Goal: Information Seeking & Learning: Compare options

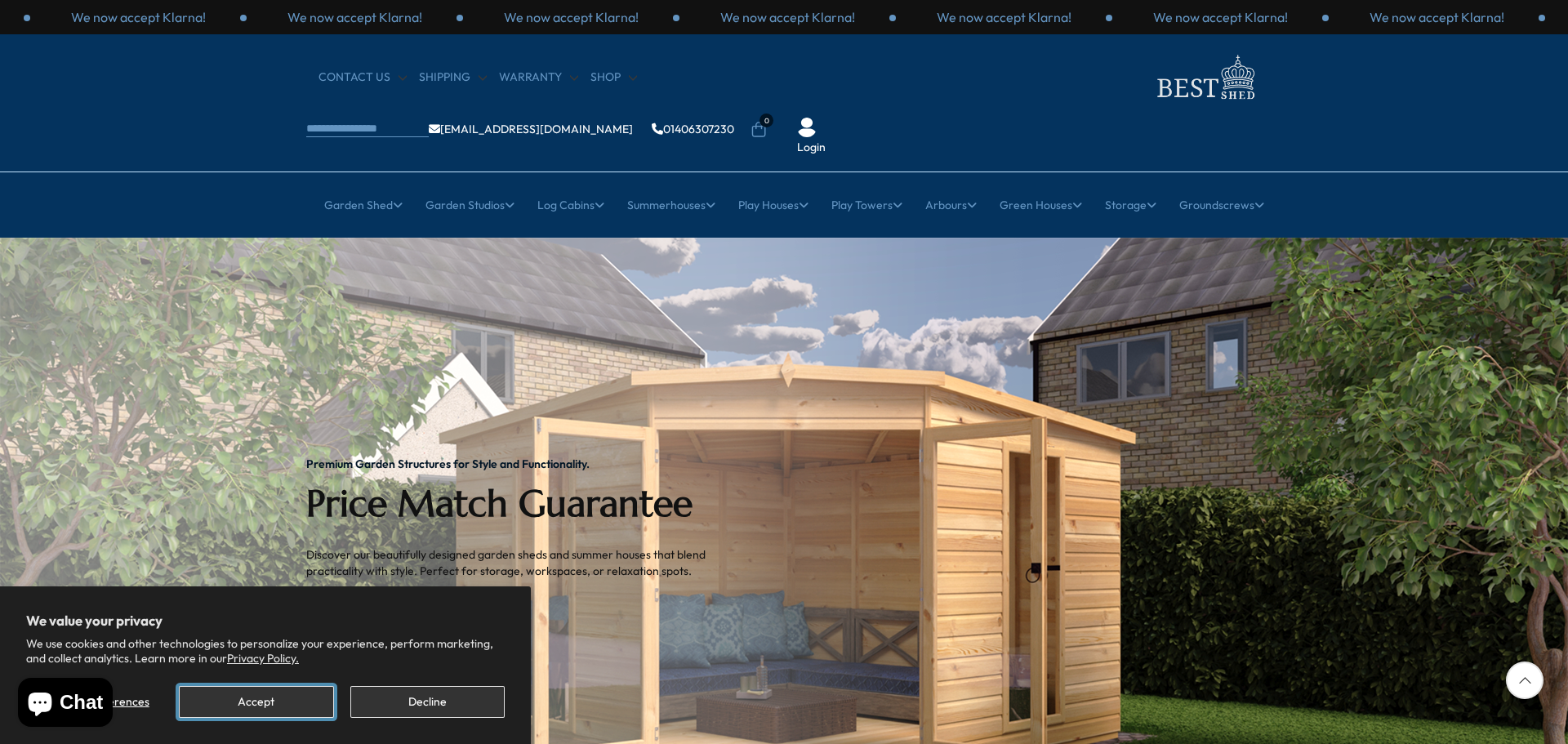
click at [266, 696] on button "Accept" at bounding box center [256, 702] width 154 height 32
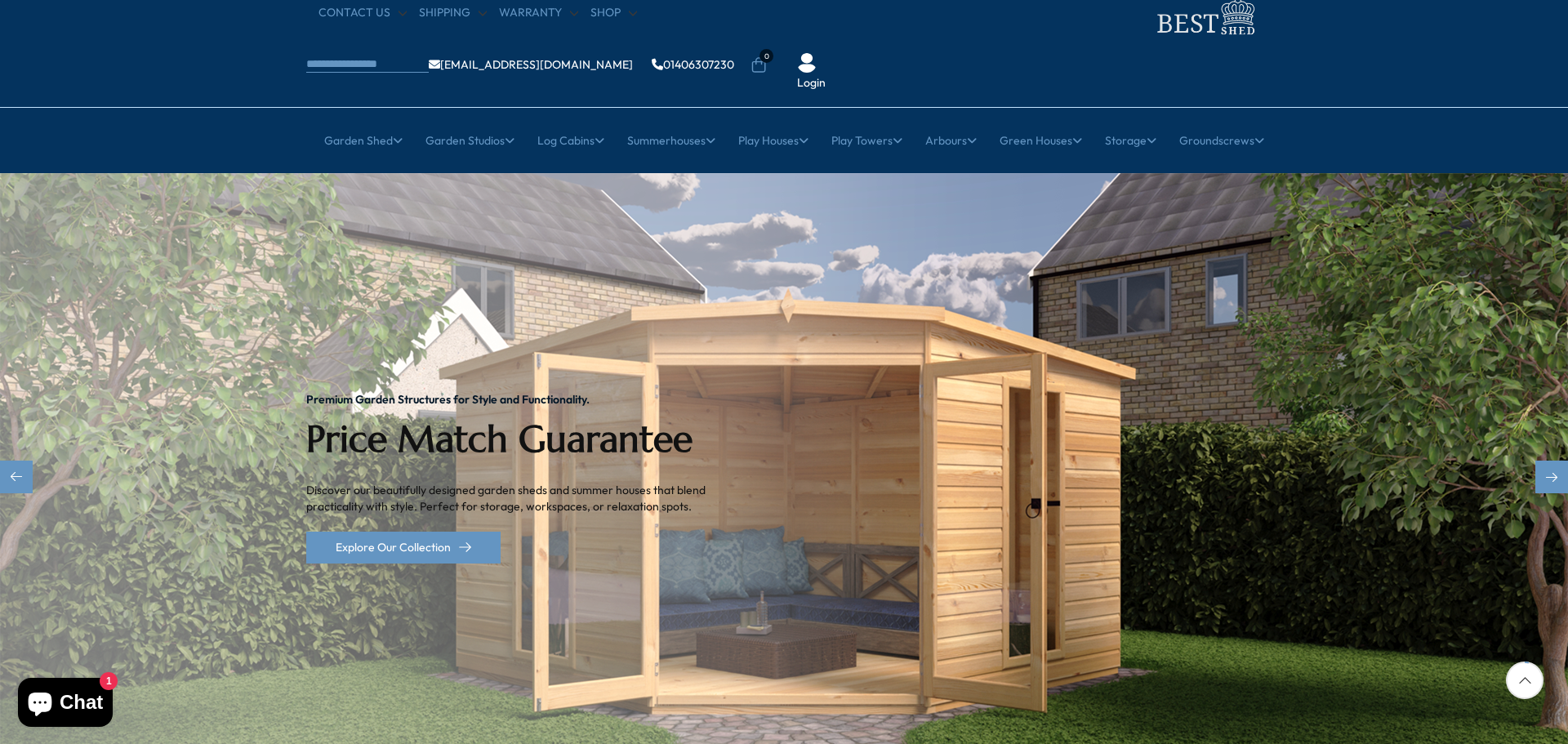
scroll to position [7, 0]
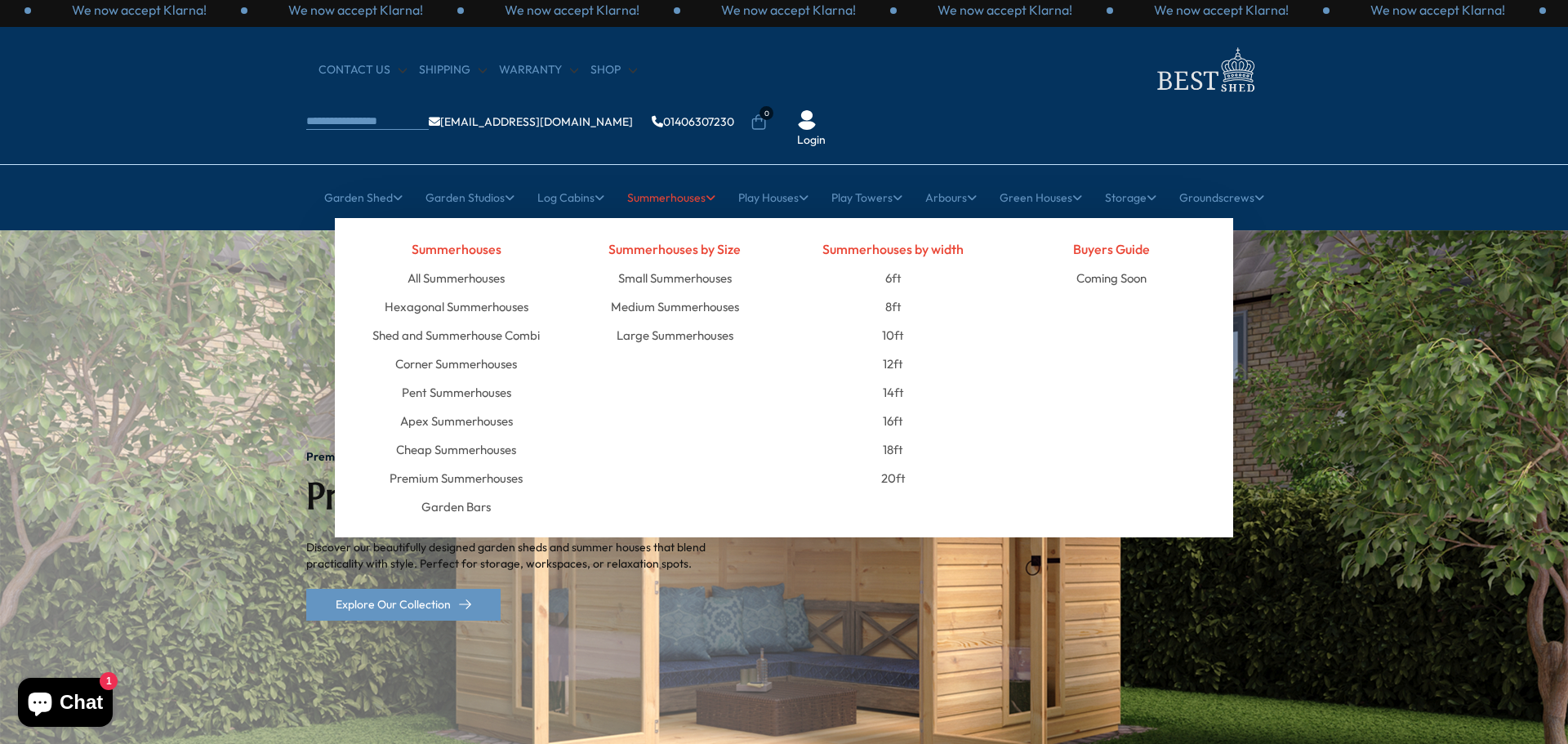
click at [674, 177] on link "Summerhouses" at bounding box center [671, 197] width 88 height 41
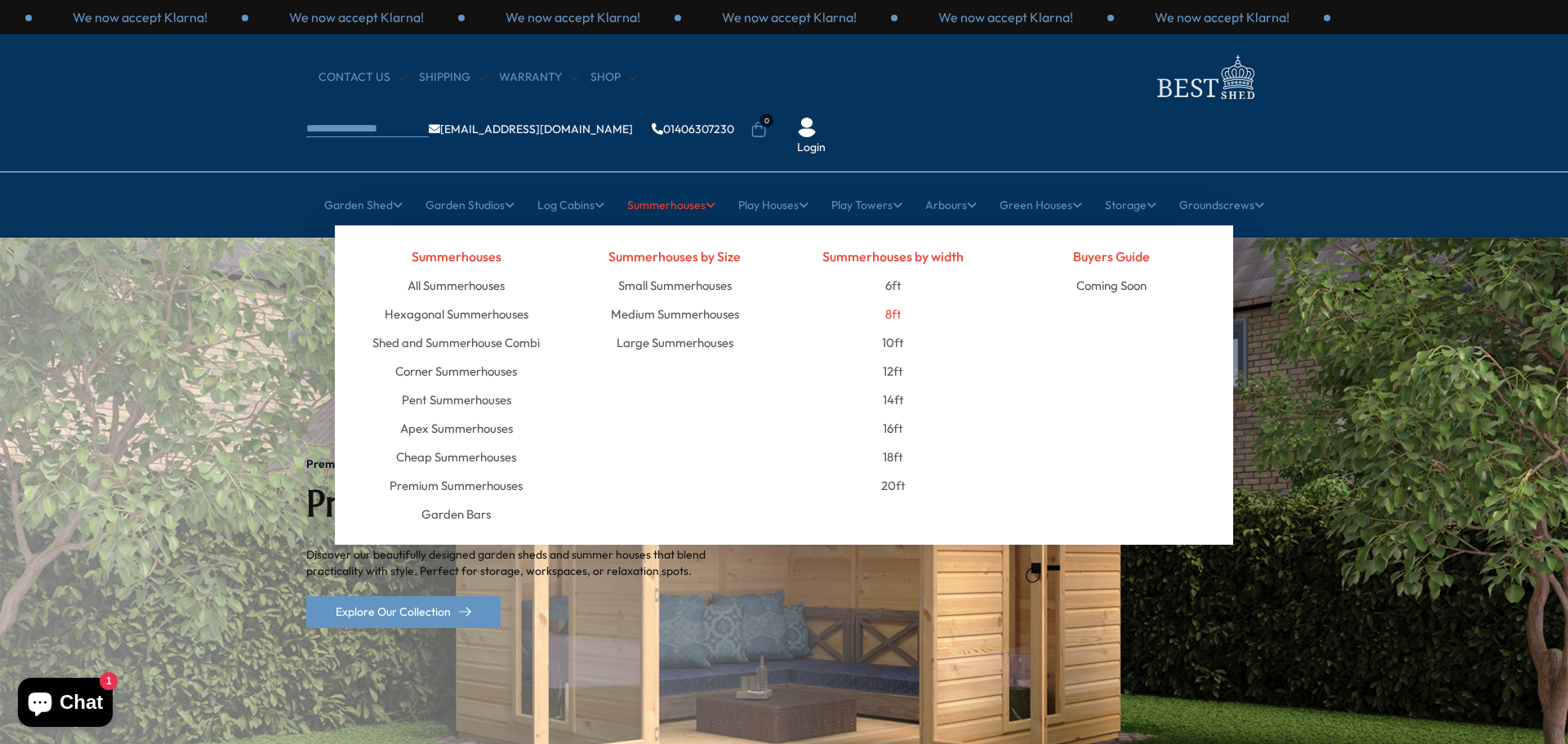
click at [894, 300] on link "8ft" at bounding box center [894, 314] width 17 height 28
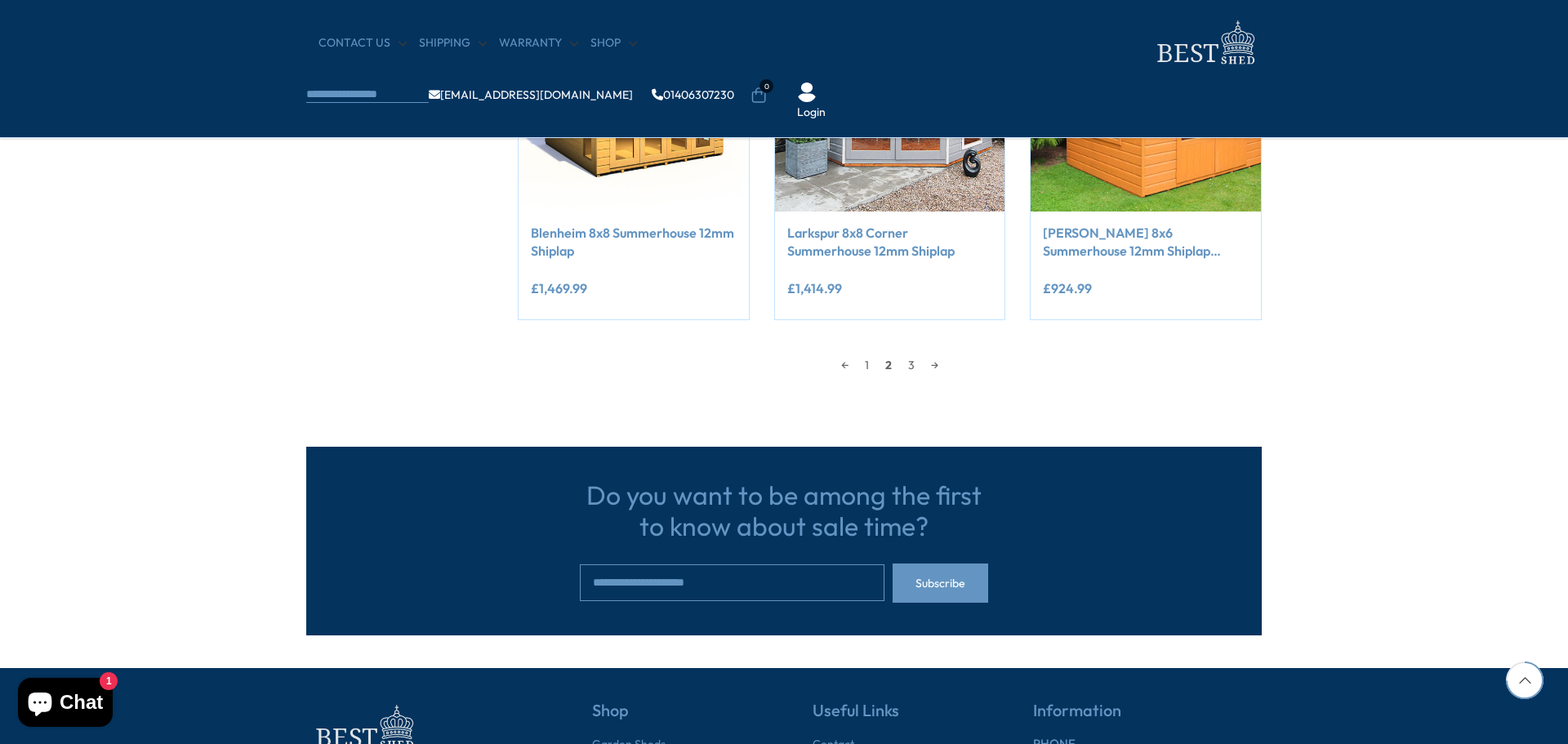
scroll to position [1549, 0]
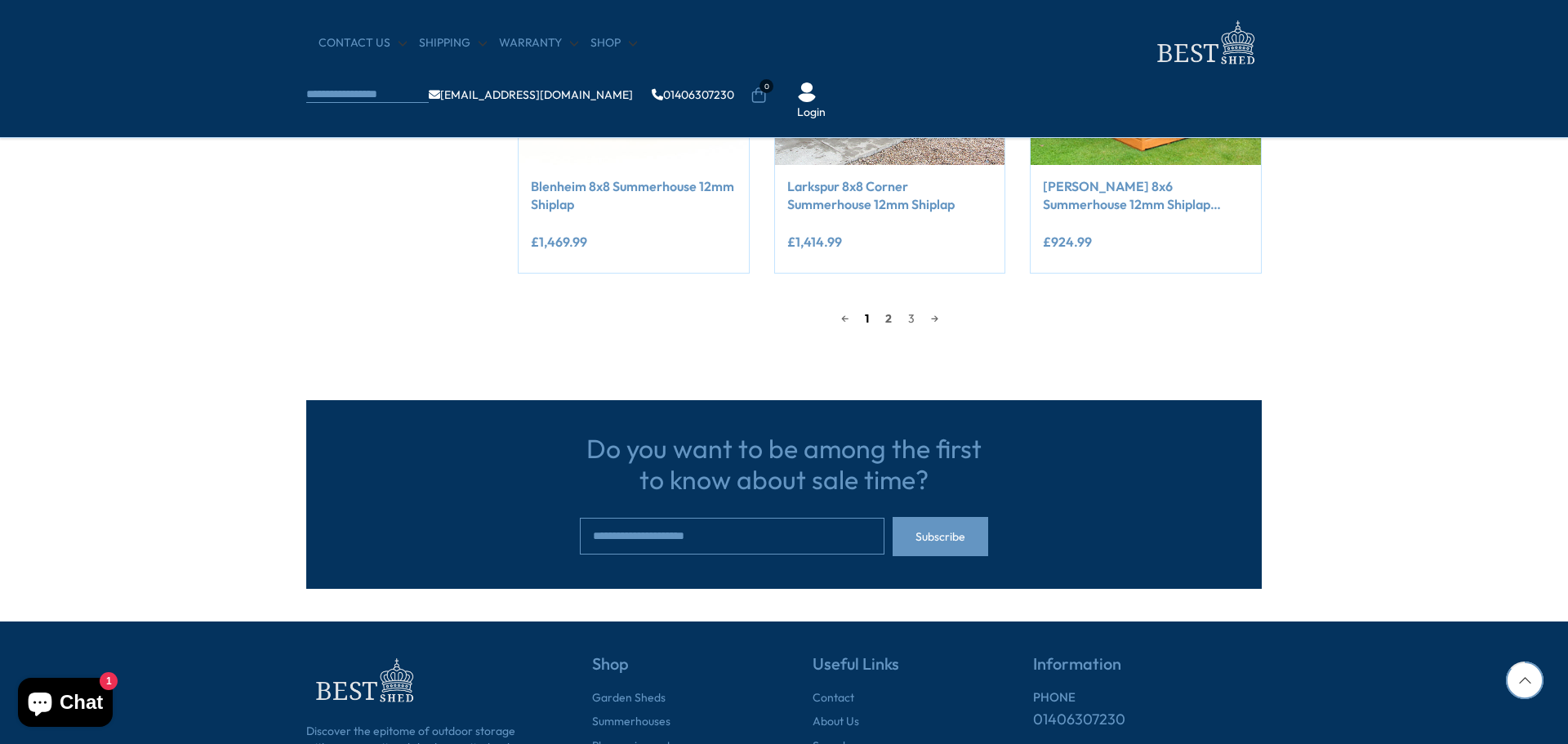
click at [868, 317] on link "1" at bounding box center [866, 318] width 21 height 24
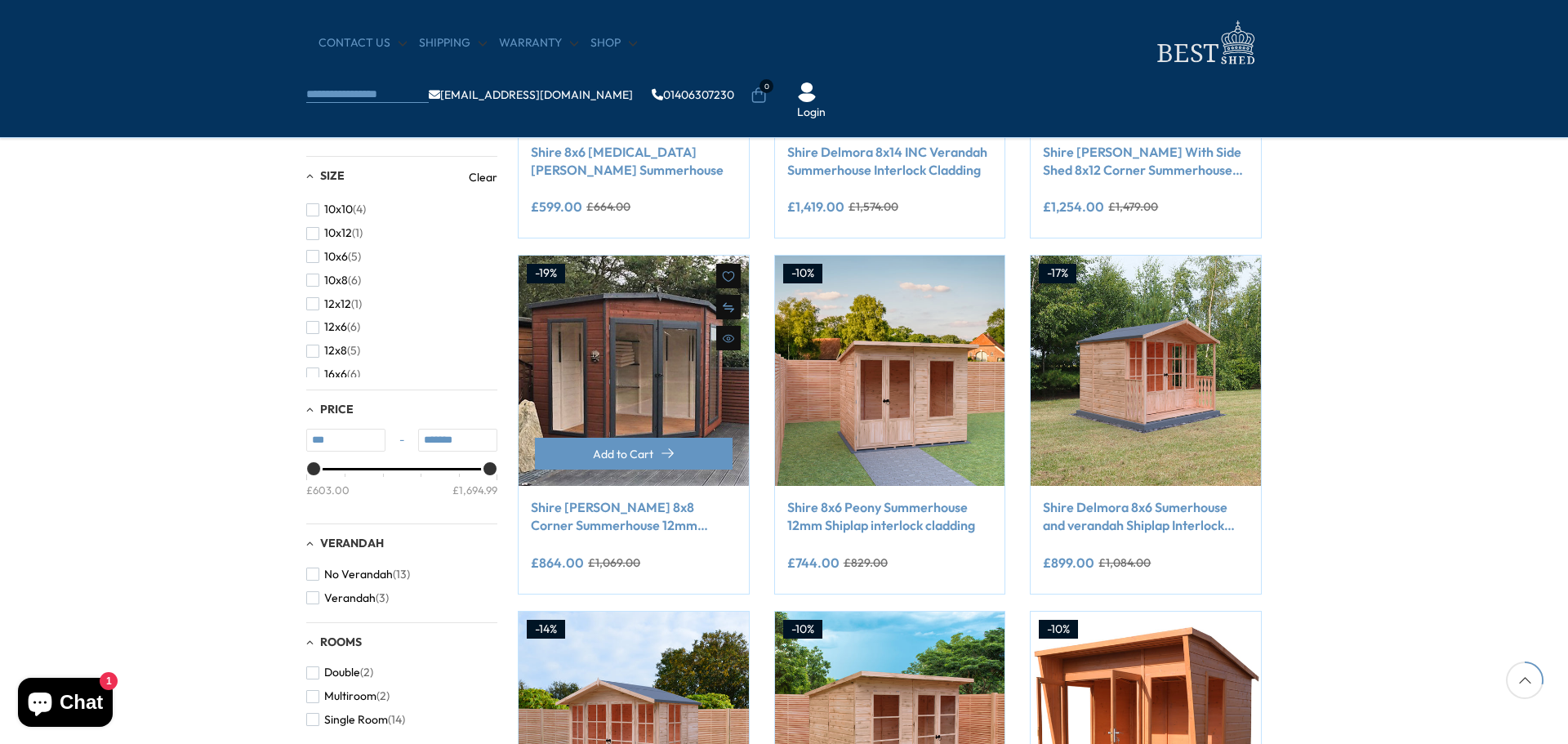
scroll to position [523, 0]
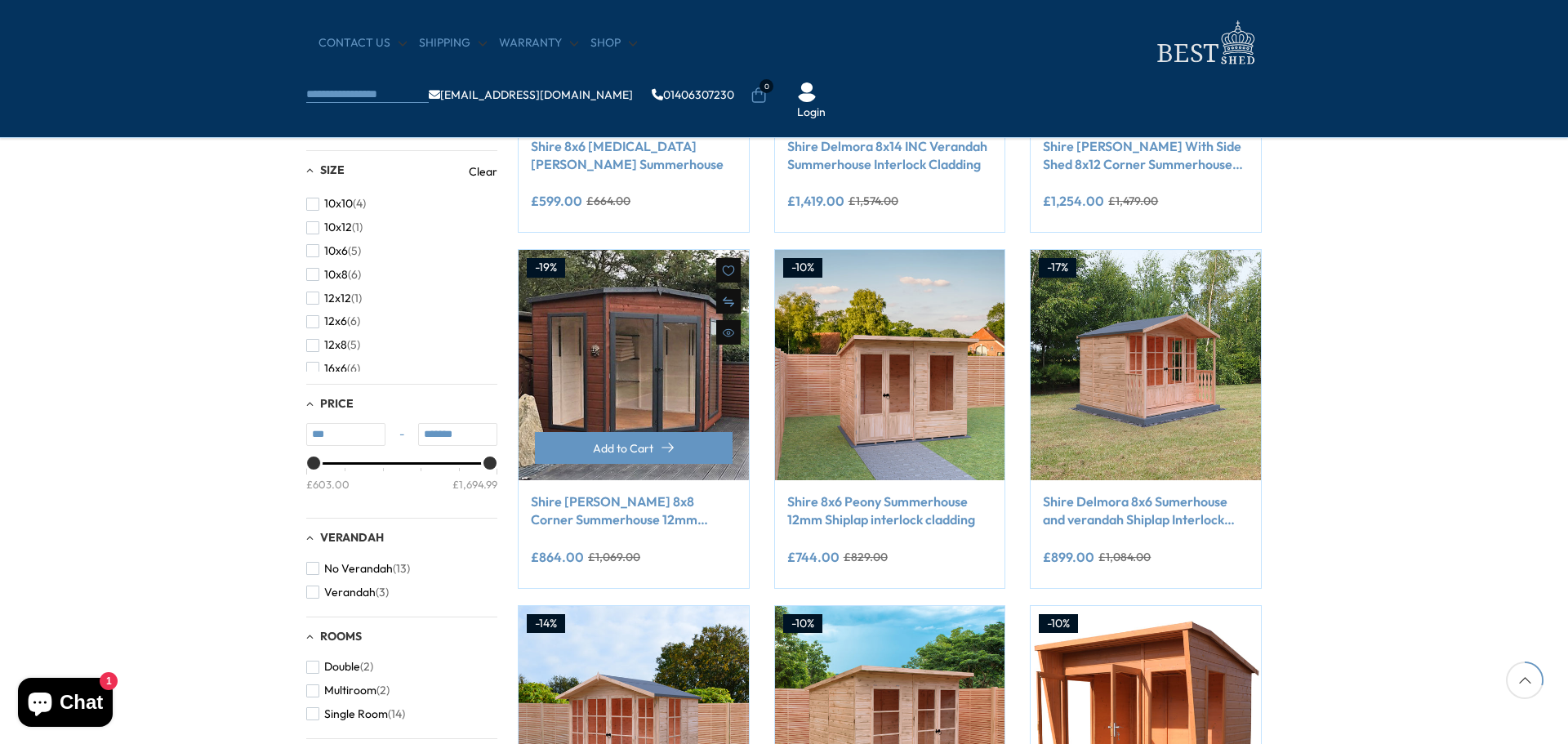
click at [630, 502] on link "Shire [PERSON_NAME] 8x8 Corner Summerhouse 12mm Interlock Cladding" at bounding box center [634, 511] width 206 height 37
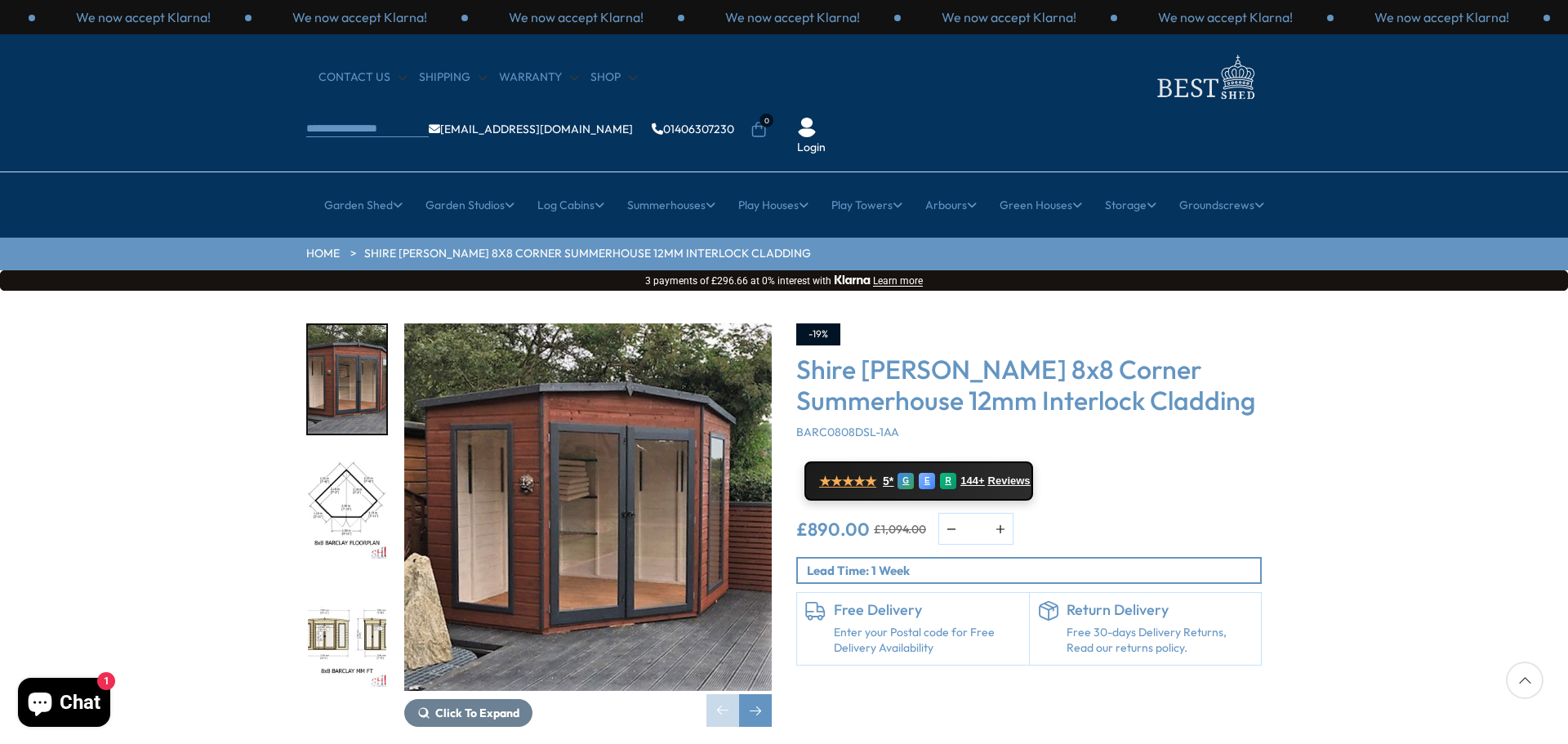
click at [355, 453] on img "2 / 14" at bounding box center [347, 507] width 78 height 109
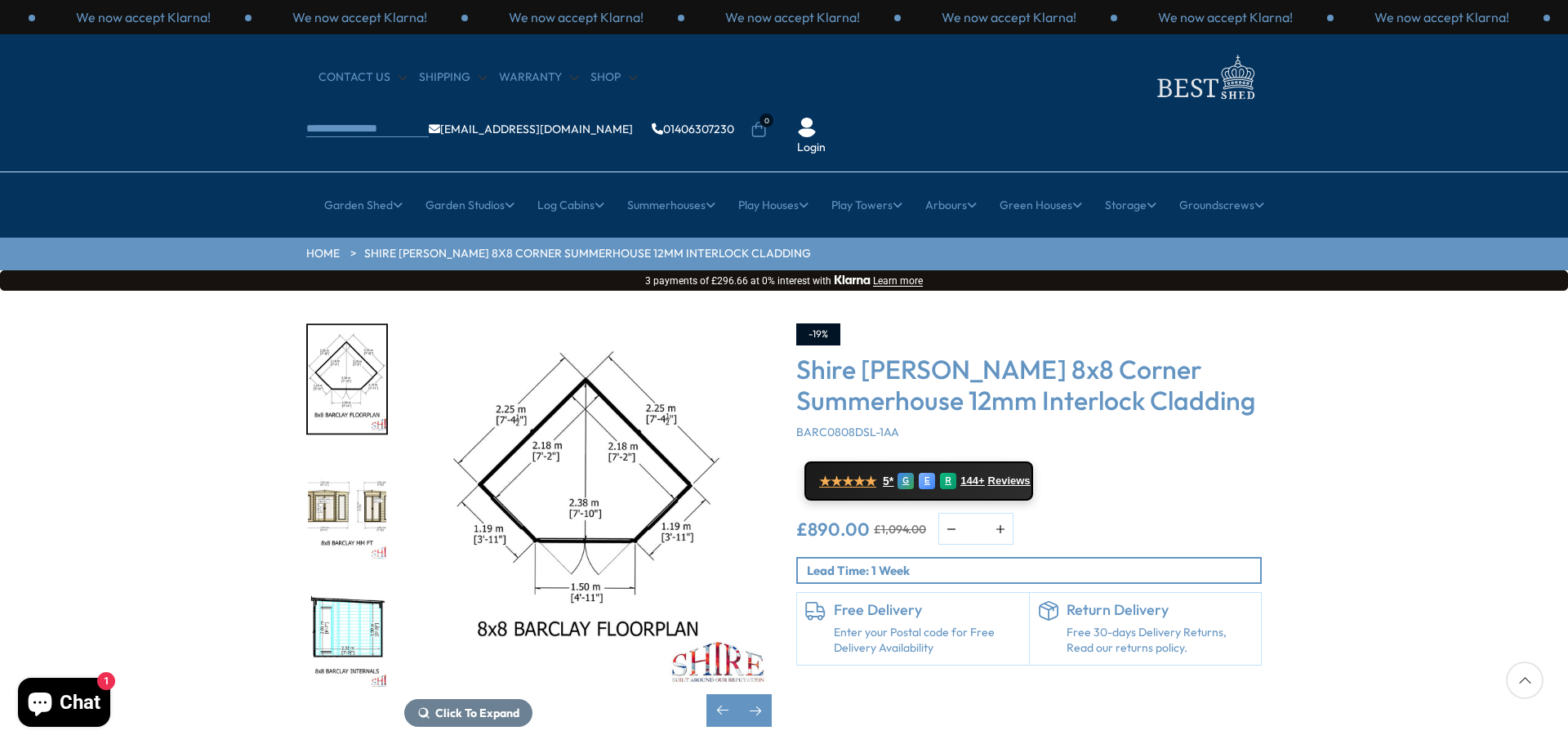
click at [359, 462] on img "3 / 14" at bounding box center [347, 507] width 78 height 109
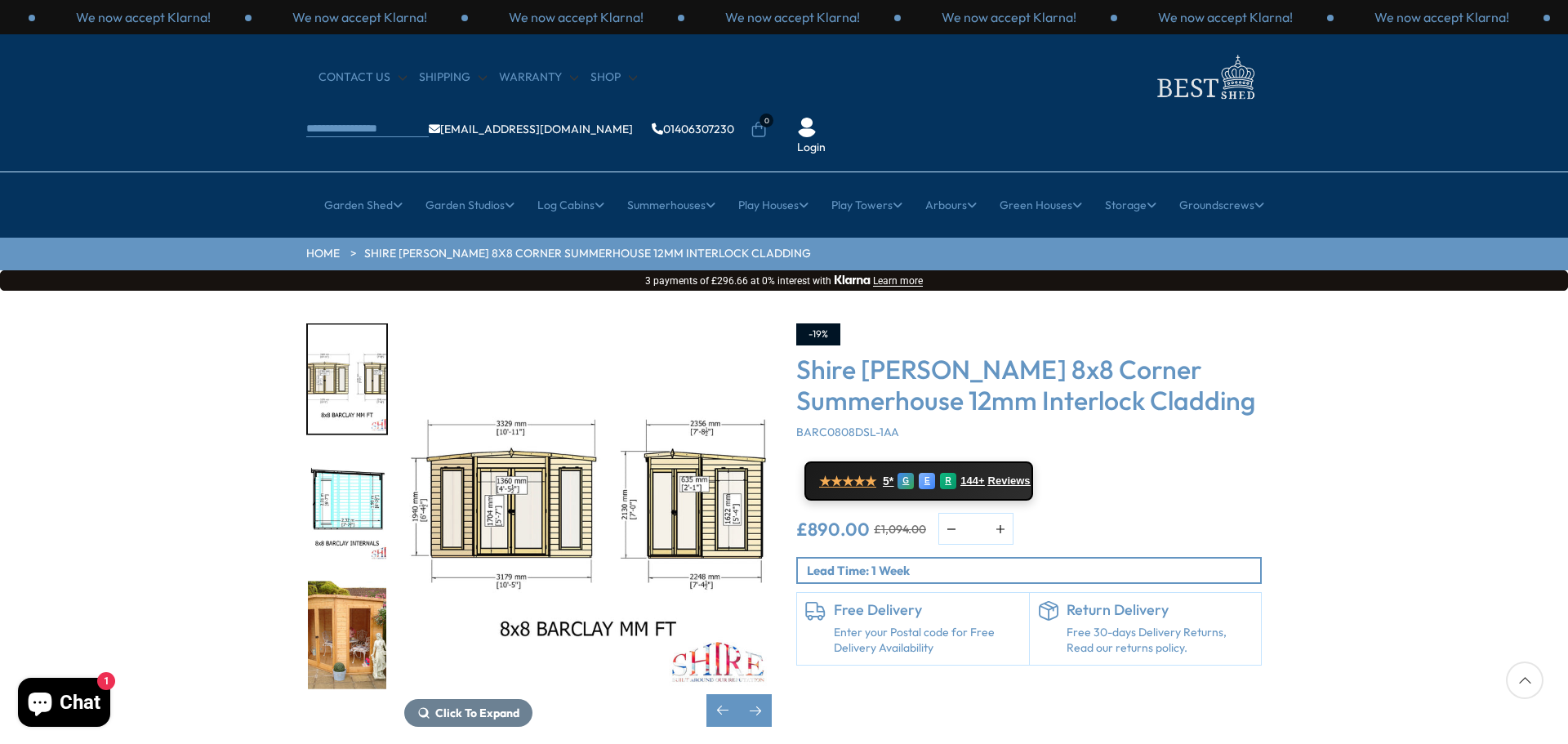
click at [360, 462] on img "4 / 14" at bounding box center [347, 507] width 78 height 109
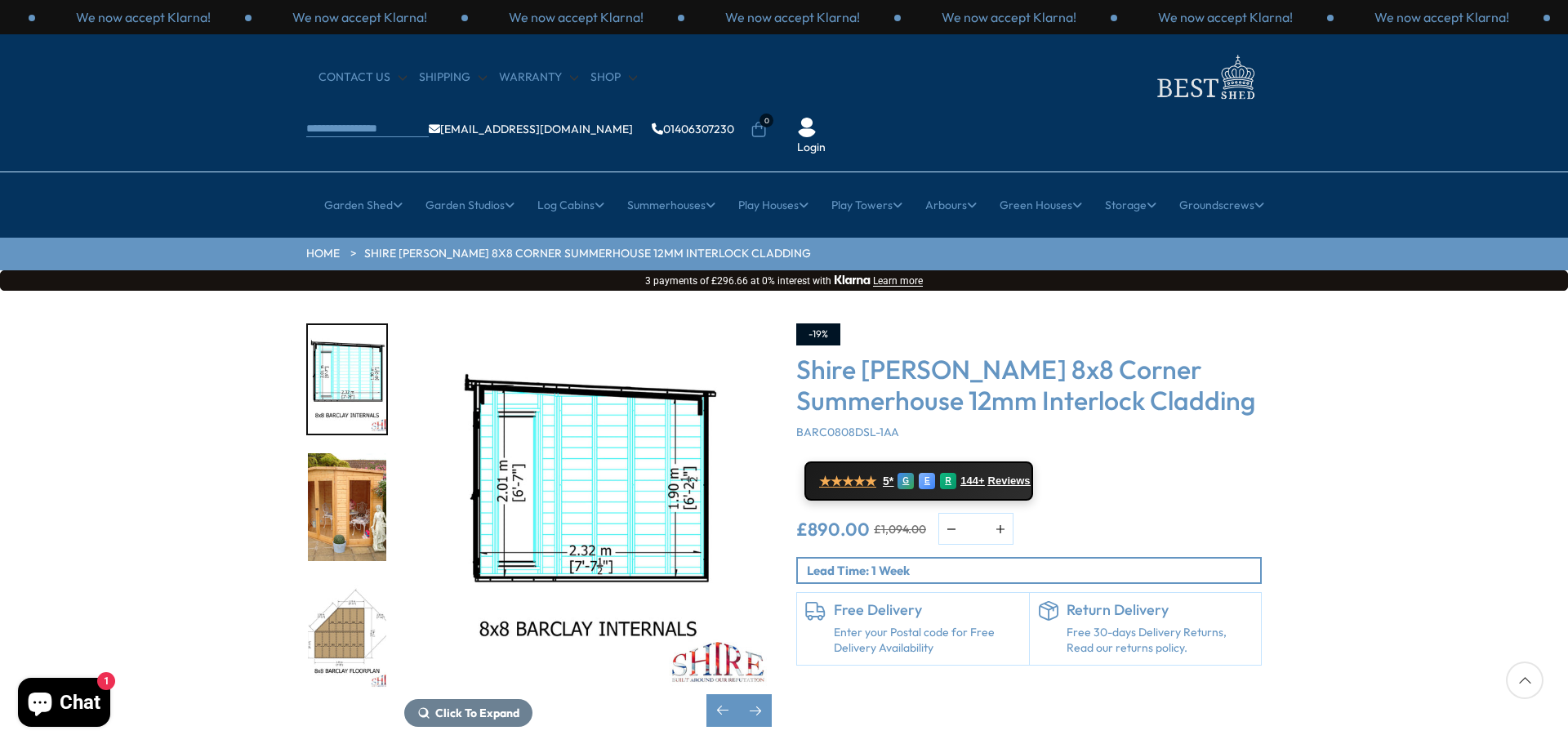
click at [360, 466] on img "5 / 14" at bounding box center [347, 507] width 78 height 109
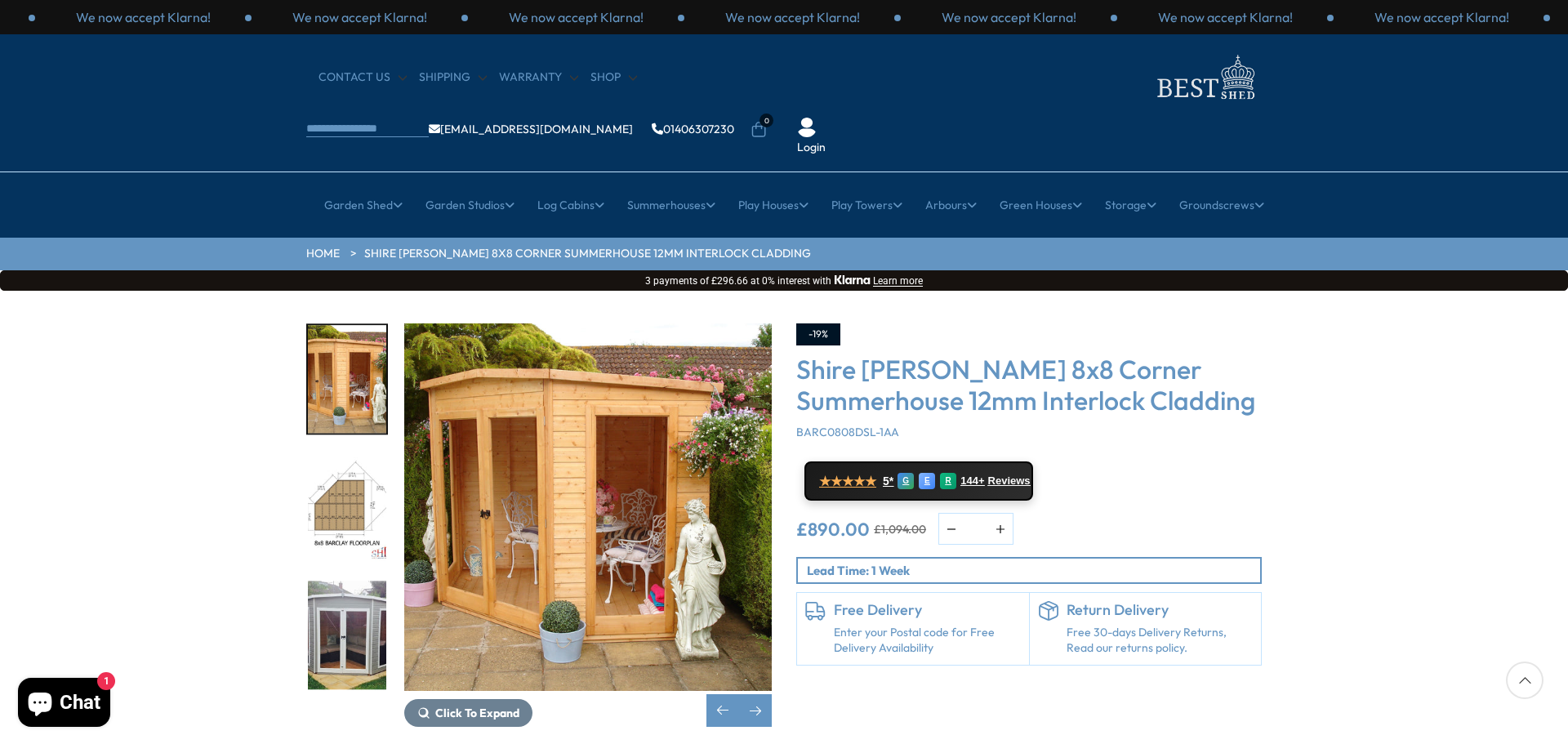
click at [360, 466] on img "6 / 14" at bounding box center [347, 507] width 78 height 109
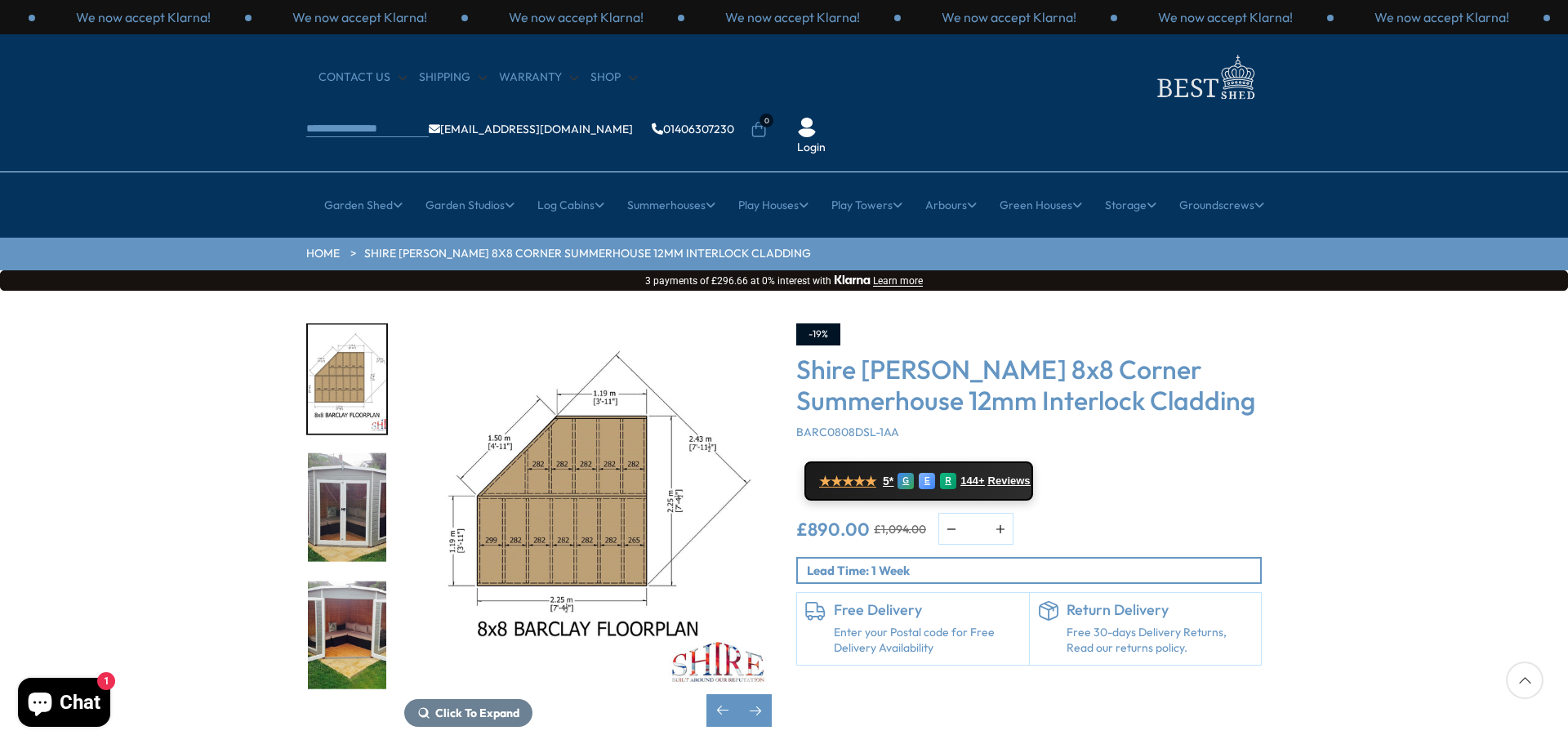
click at [356, 470] on img "7 / 14" at bounding box center [347, 507] width 78 height 109
click at [358, 474] on img "7 / 14" at bounding box center [347, 507] width 78 height 109
click at [348, 454] on img "7 / 14" at bounding box center [347, 507] width 78 height 109
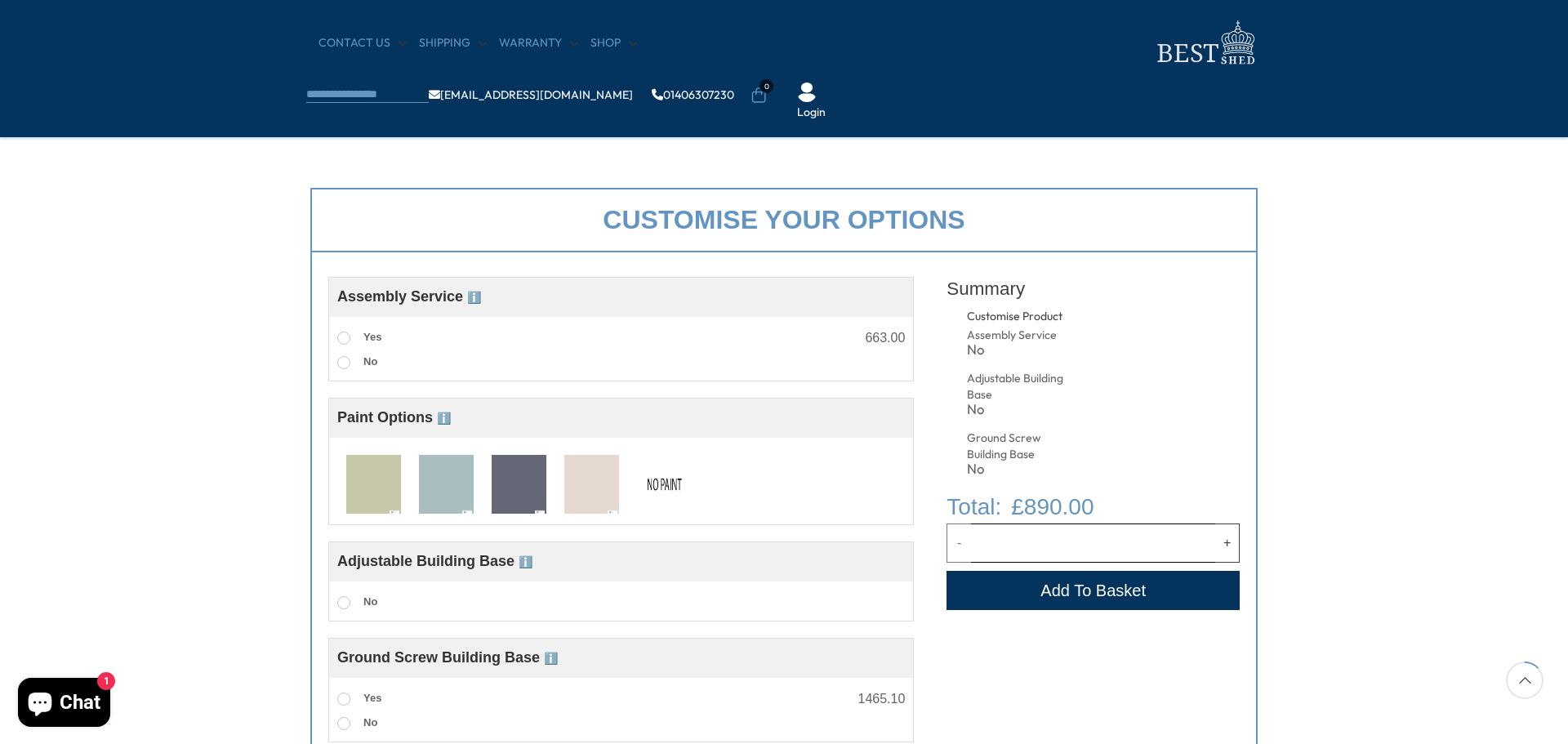
scroll to position [524, 0]
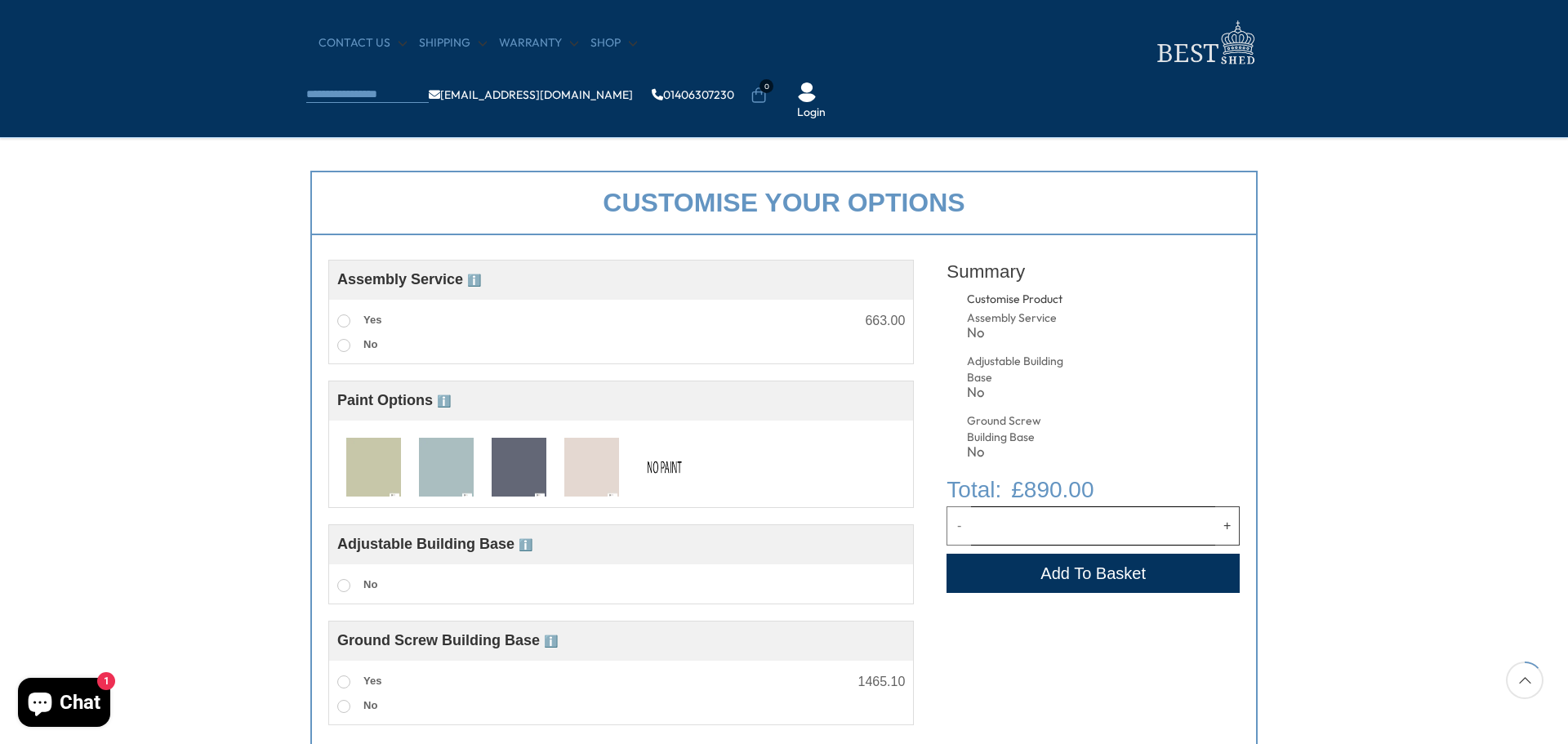
click at [456, 476] on img at bounding box center [446, 467] width 55 height 61
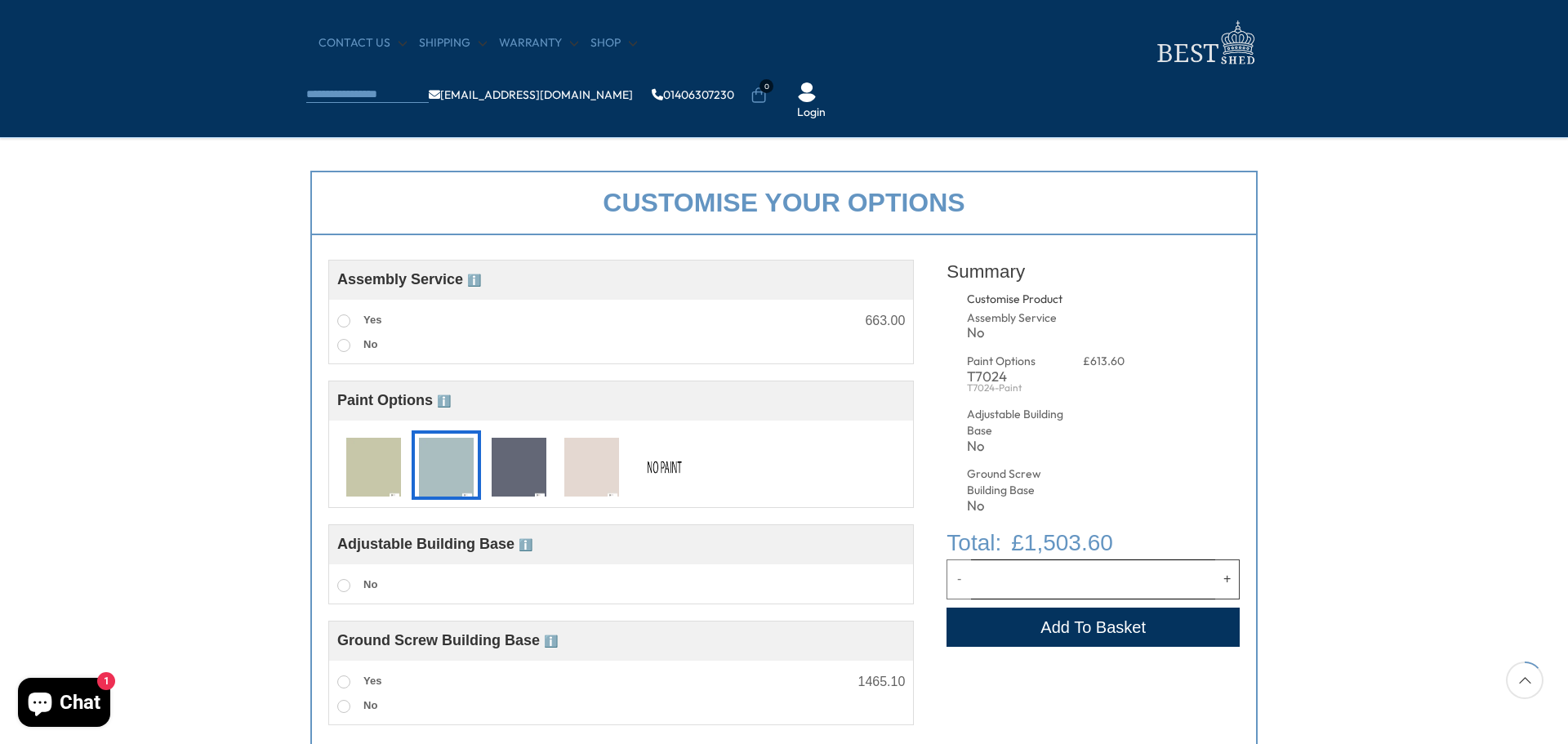
click at [447, 403] on span "ℹ️" at bounding box center [443, 401] width 14 height 13
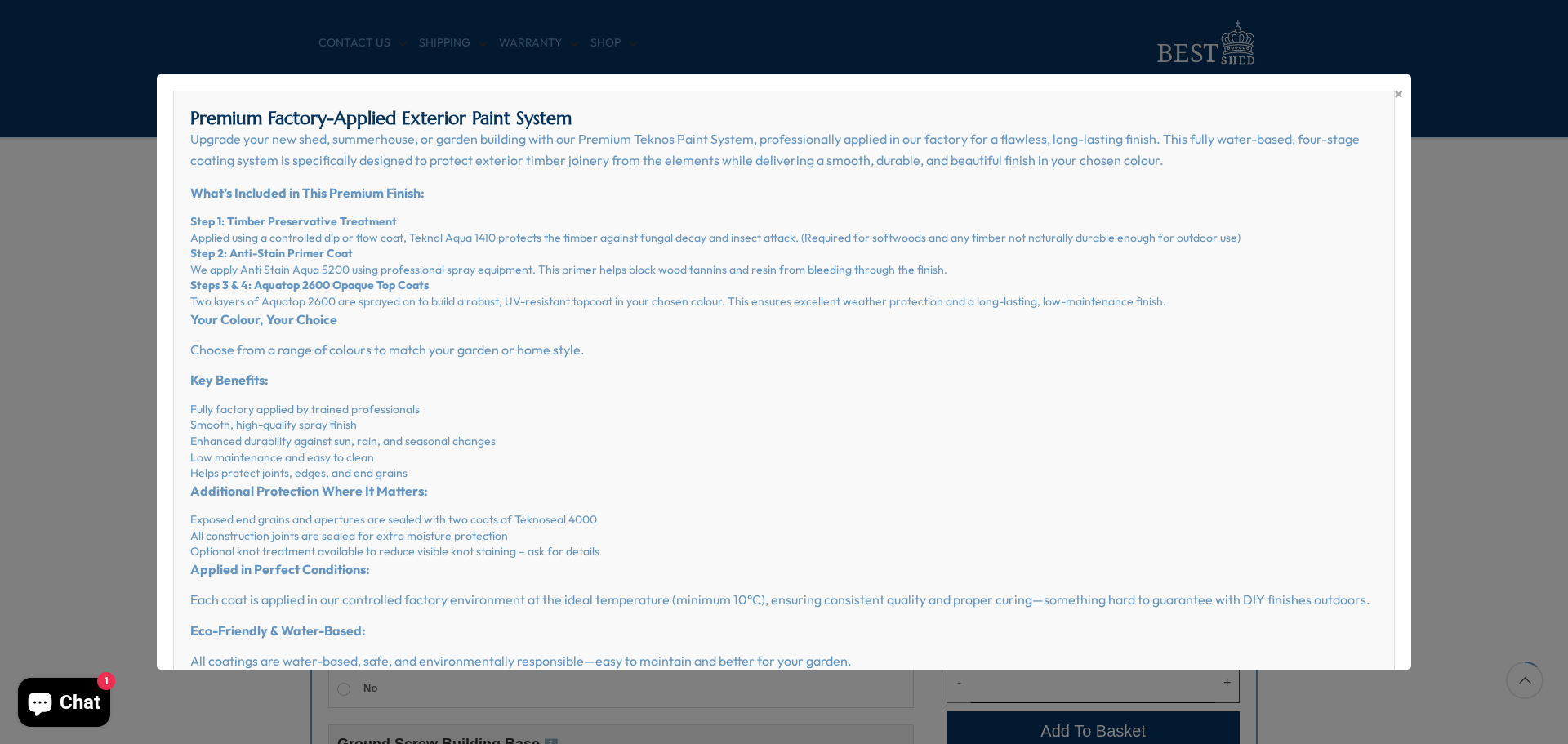
scroll to position [392, 0]
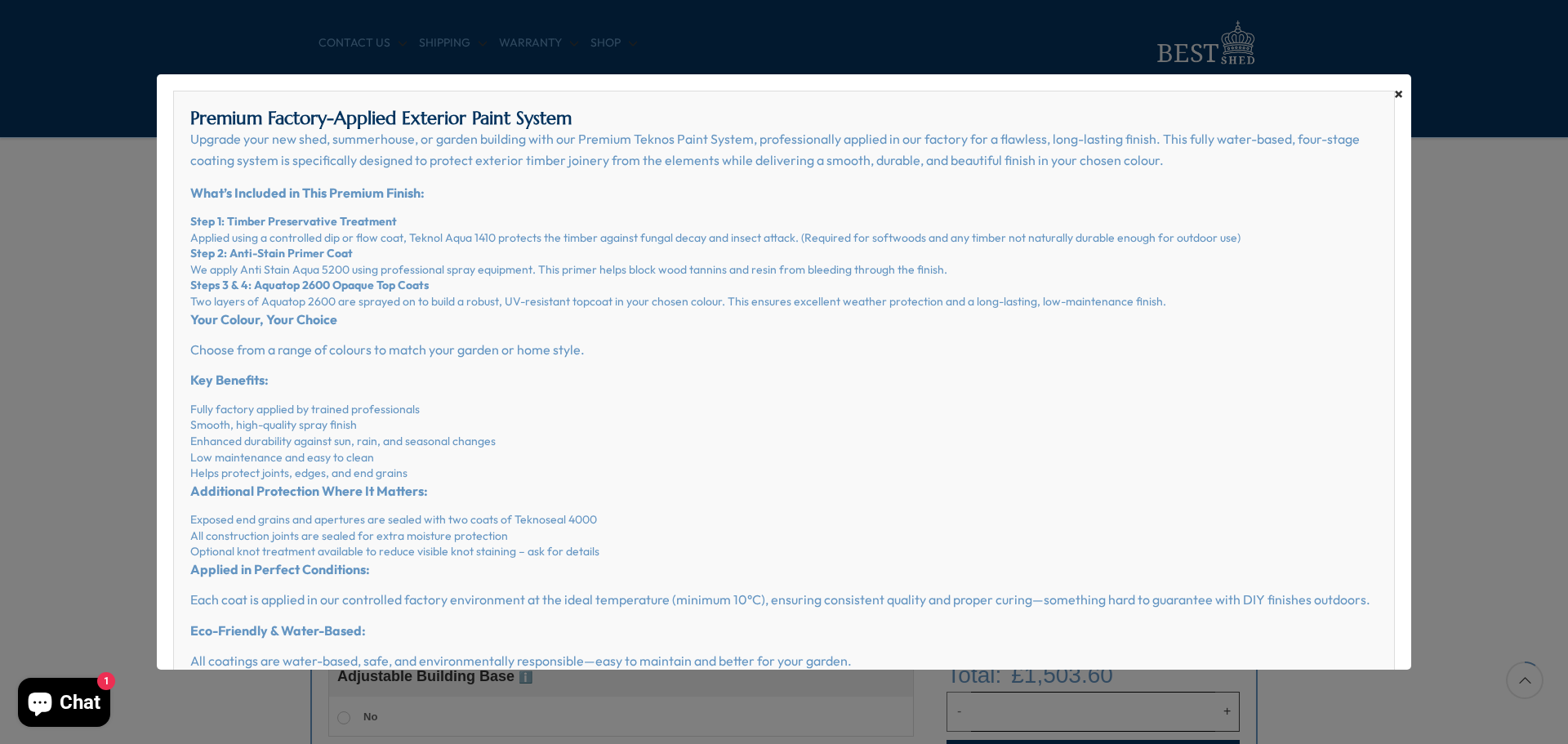
click at [1401, 91] on span "×" at bounding box center [1398, 94] width 9 height 23
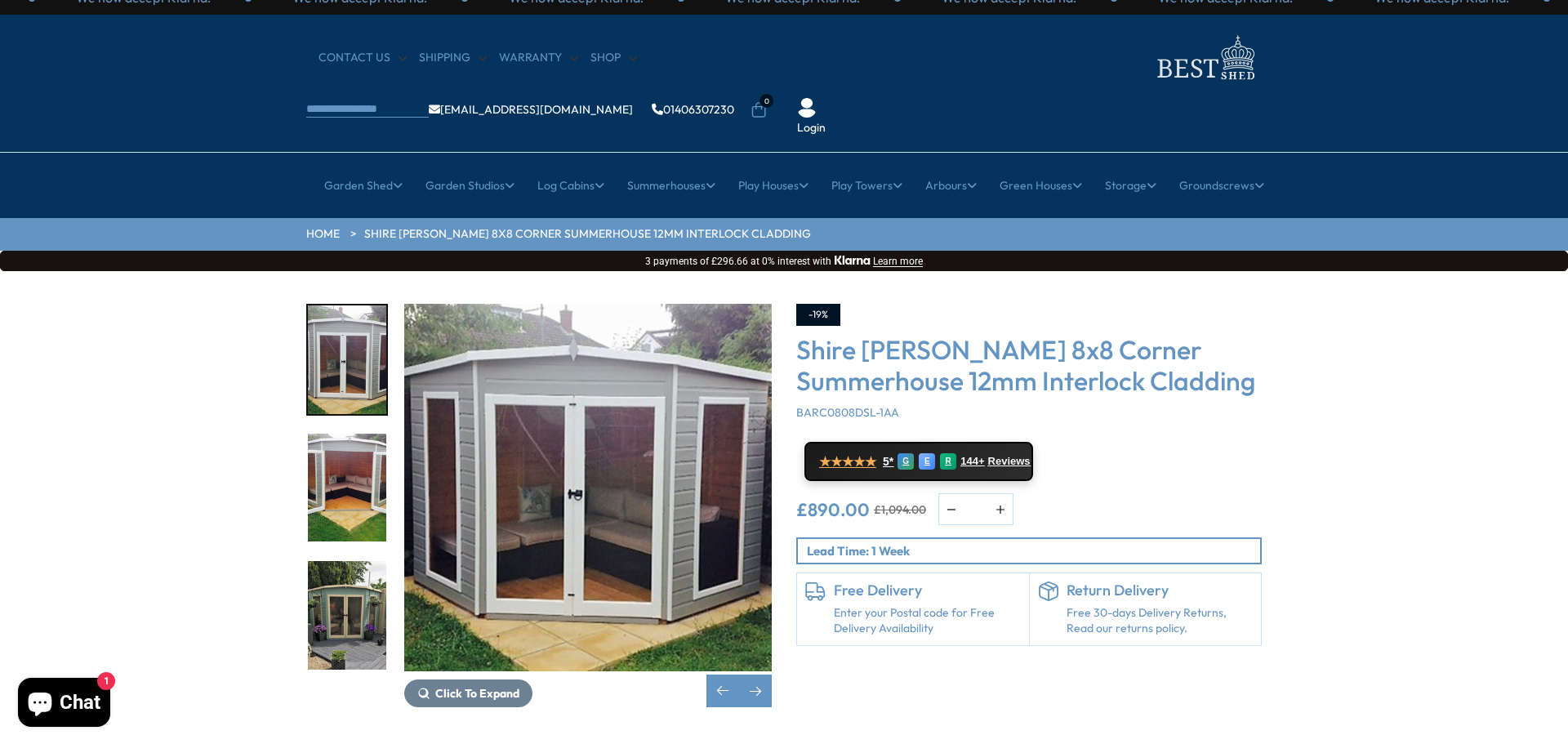
scroll to position [25, 0]
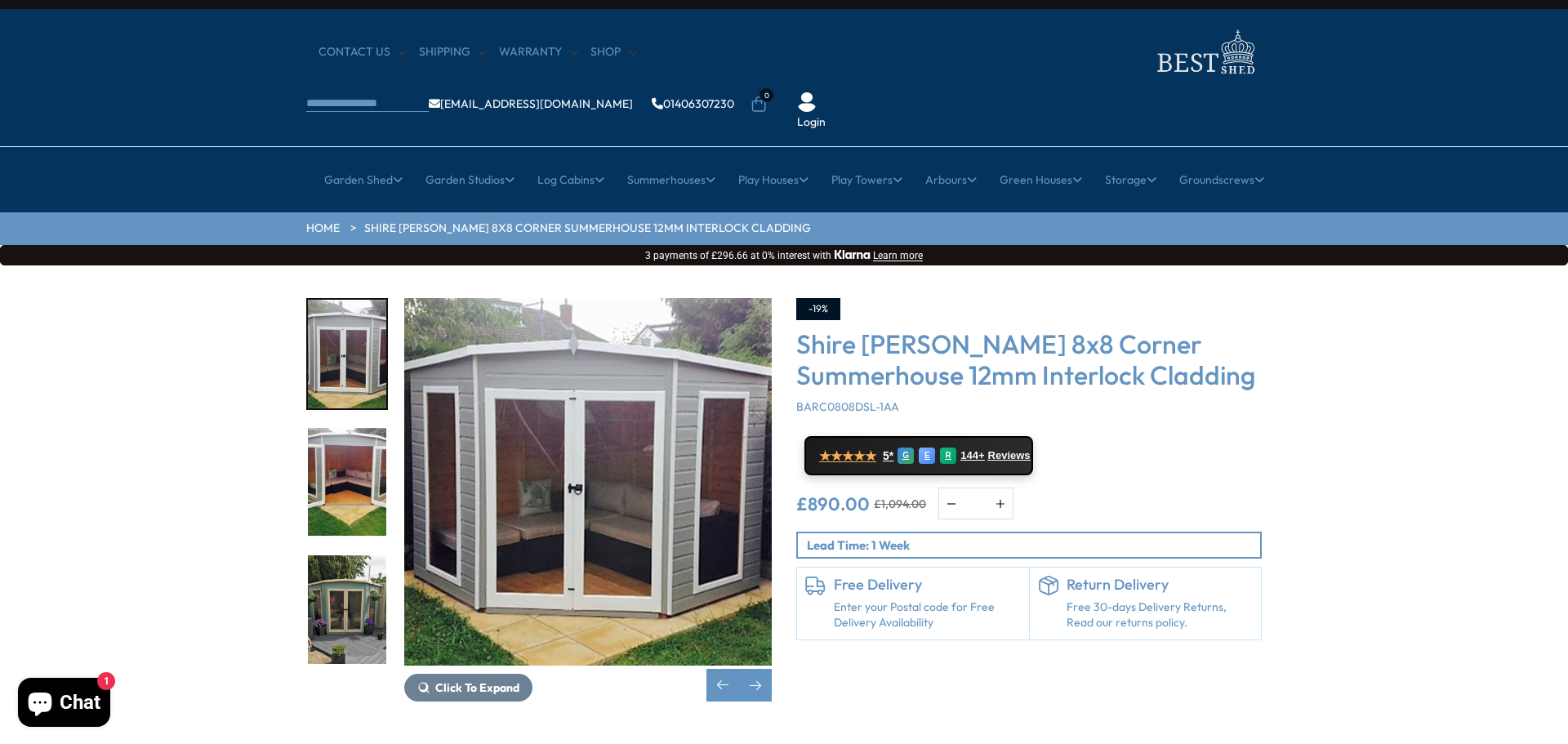
click at [350, 556] on img "9 / 14" at bounding box center [347, 609] width 78 height 109
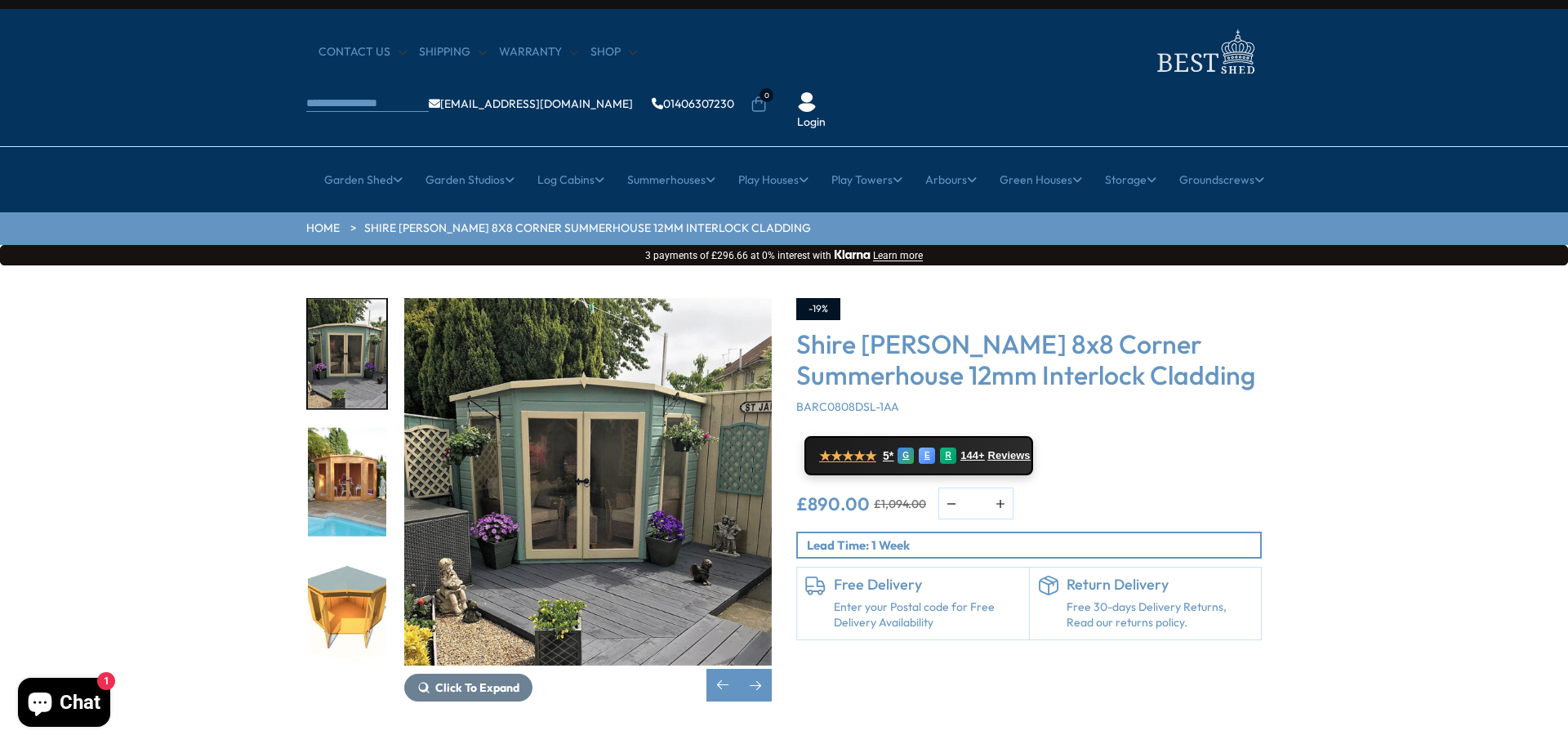
click at [341, 455] on img "10 / 14" at bounding box center [347, 482] width 78 height 109
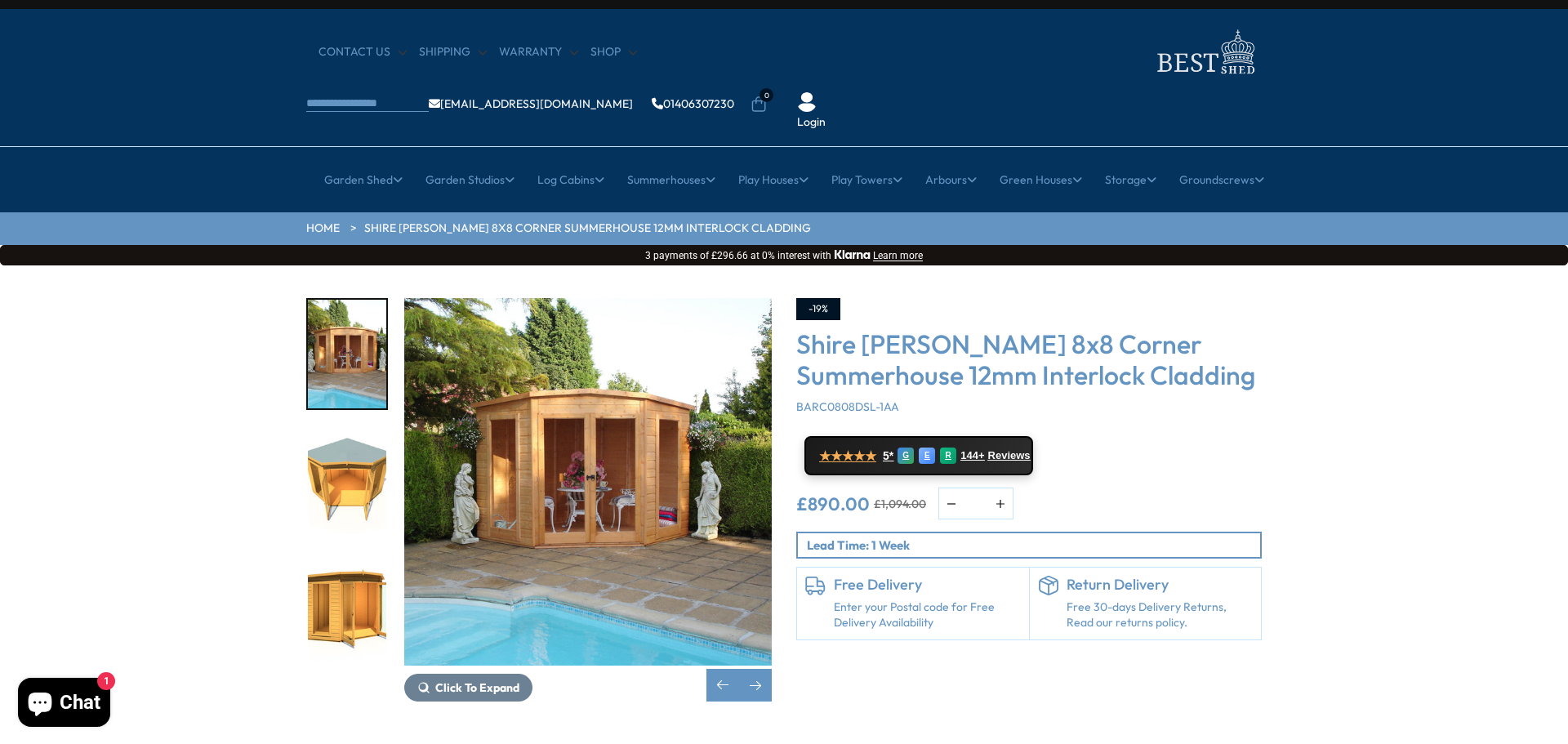
click at [336, 428] on img "11 / 14" at bounding box center [347, 482] width 78 height 109
click at [348, 428] on img "11 / 14" at bounding box center [347, 482] width 78 height 109
click at [754, 668] on div "Next slide" at bounding box center [755, 684] width 32 height 32
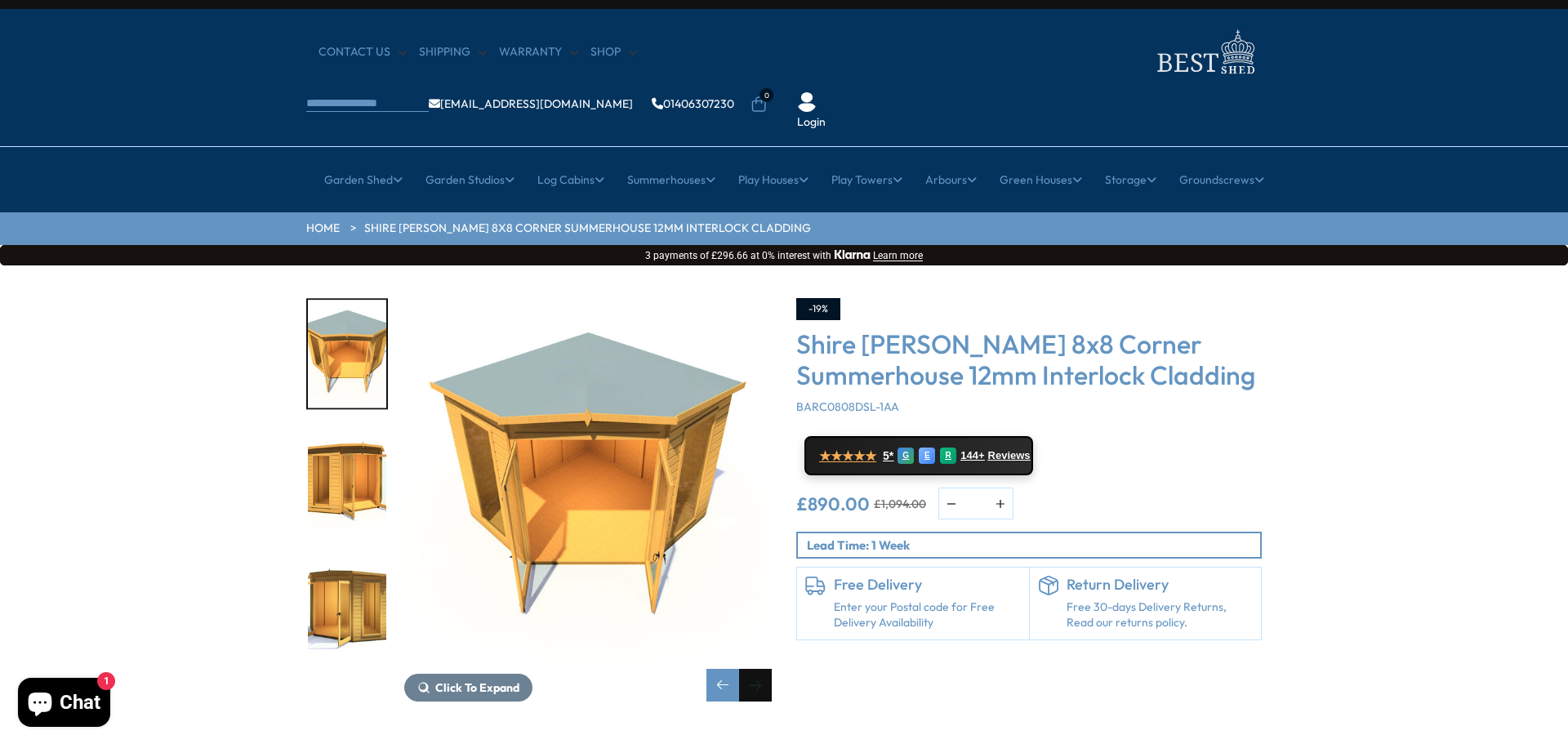
click at [762, 668] on div "Next slide" at bounding box center [755, 684] width 32 height 32
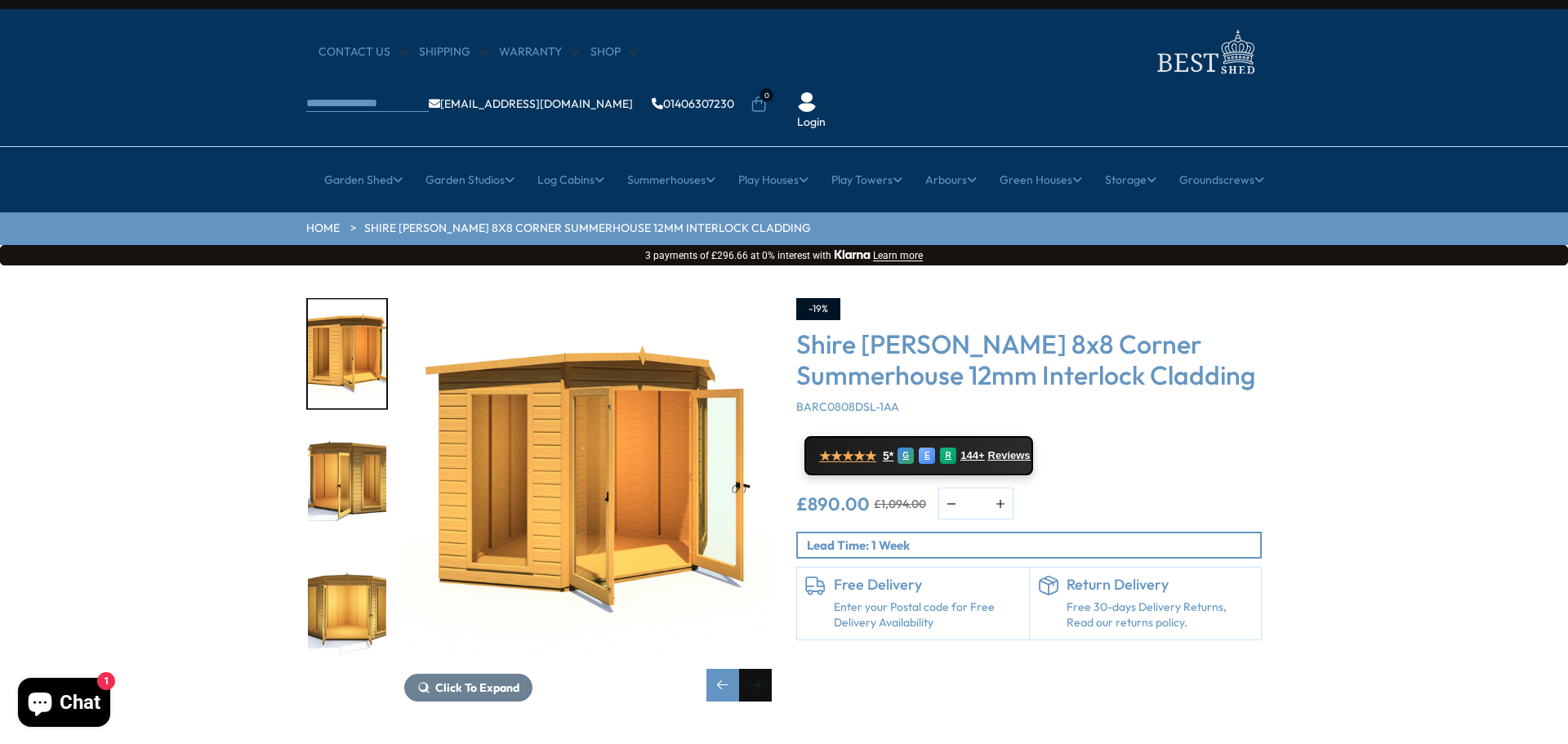
click at [764, 668] on div "Next slide" at bounding box center [755, 684] width 32 height 32
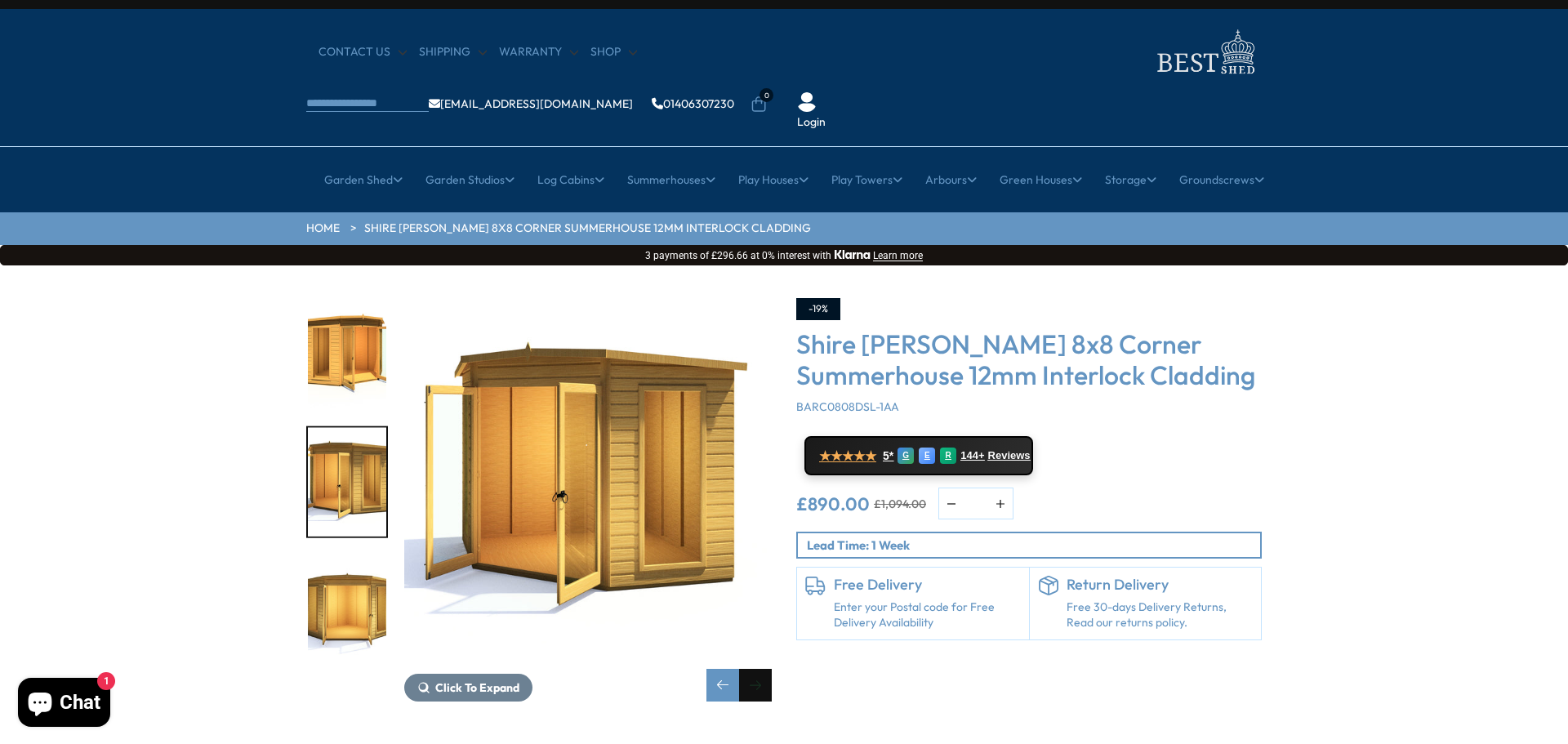
click at [766, 668] on div "Next slide" at bounding box center [755, 684] width 32 height 32
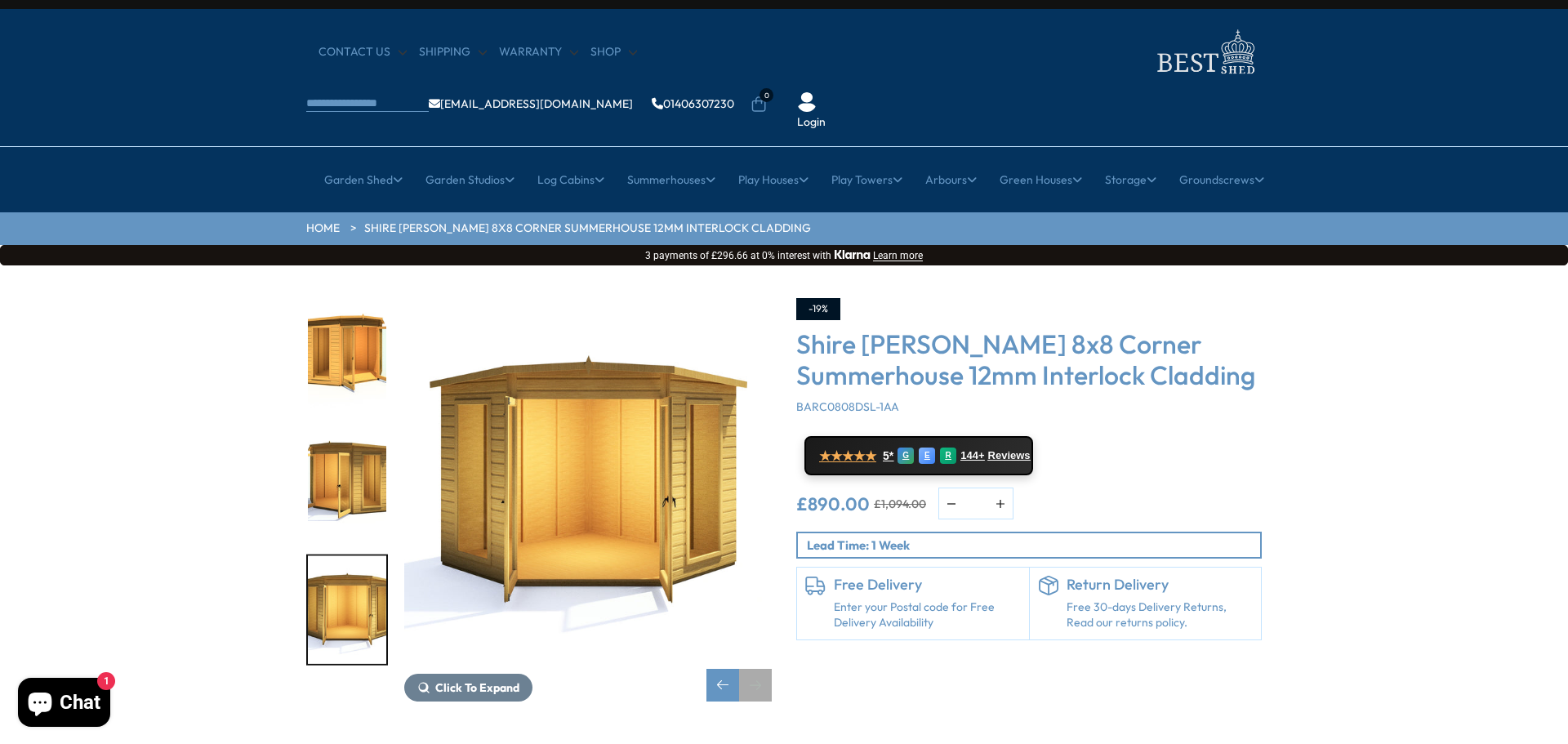
click at [766, 668] on div "Next slide" at bounding box center [755, 684] width 32 height 32
click at [761, 668] on div "Next slide" at bounding box center [755, 684] width 32 height 32
click at [718, 668] on div "Previous slide" at bounding box center [723, 684] width 32 height 32
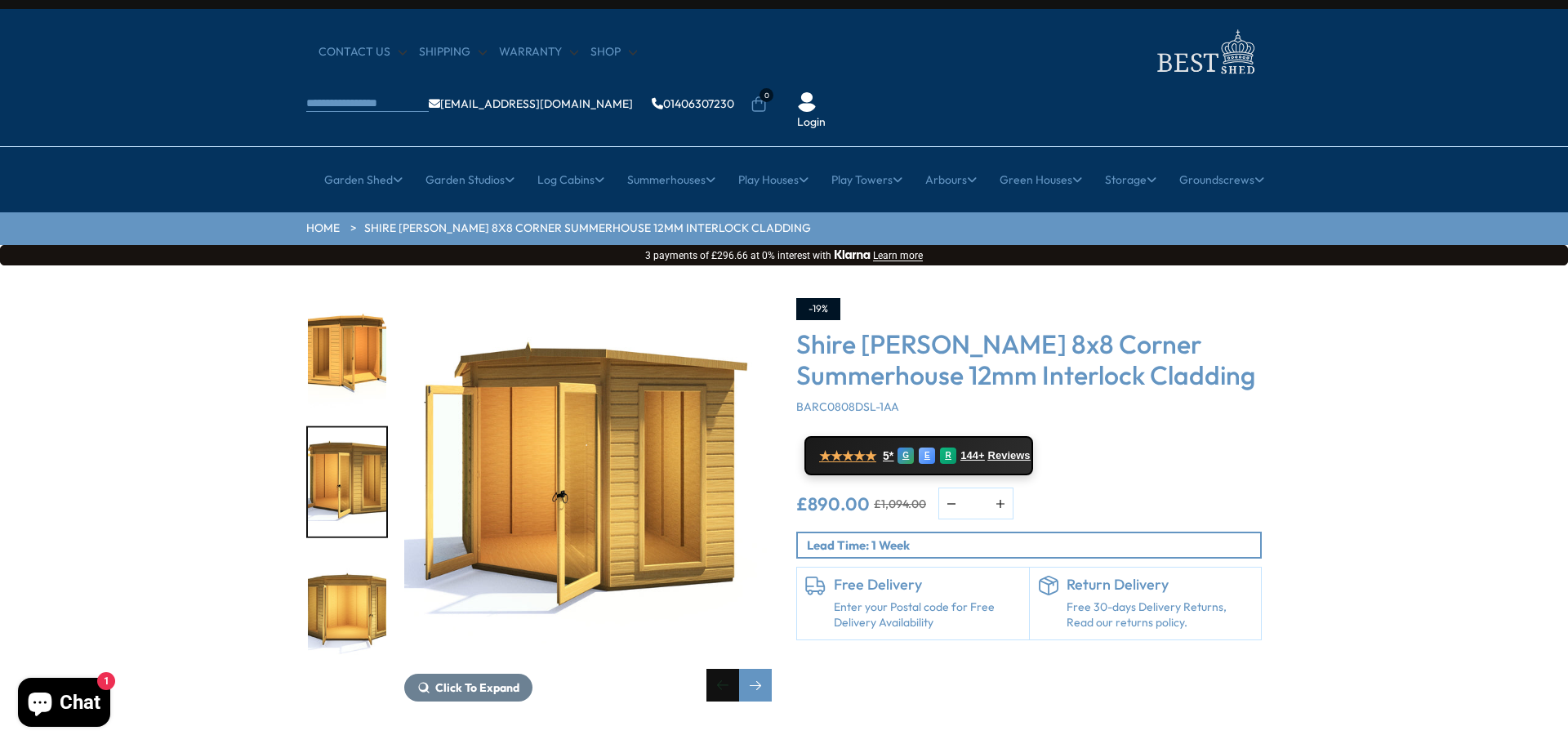
click at [718, 668] on div "Previous slide" at bounding box center [723, 684] width 32 height 32
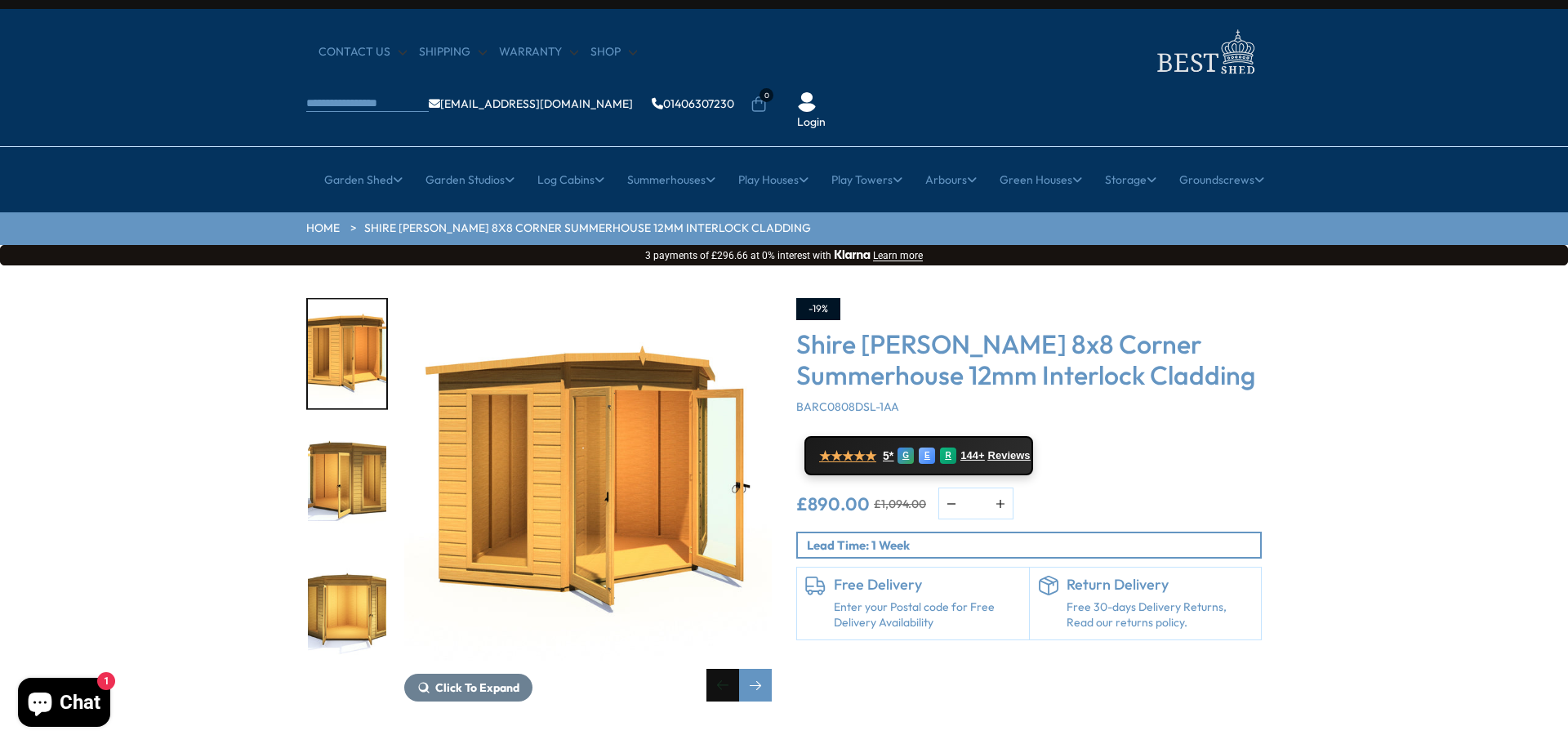
click at [718, 668] on div "Previous slide" at bounding box center [723, 684] width 32 height 32
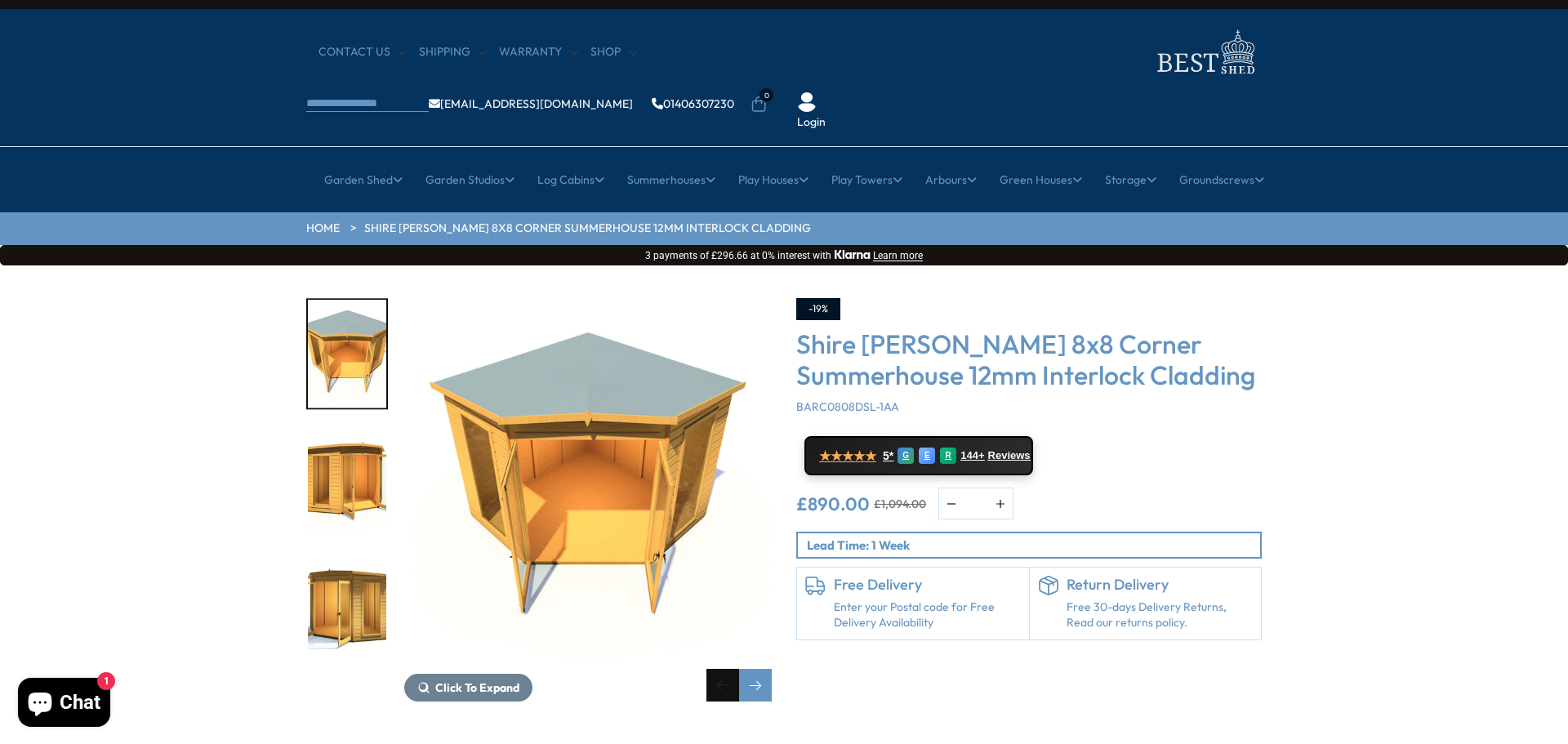
click at [718, 668] on div "Previous slide" at bounding box center [723, 684] width 32 height 32
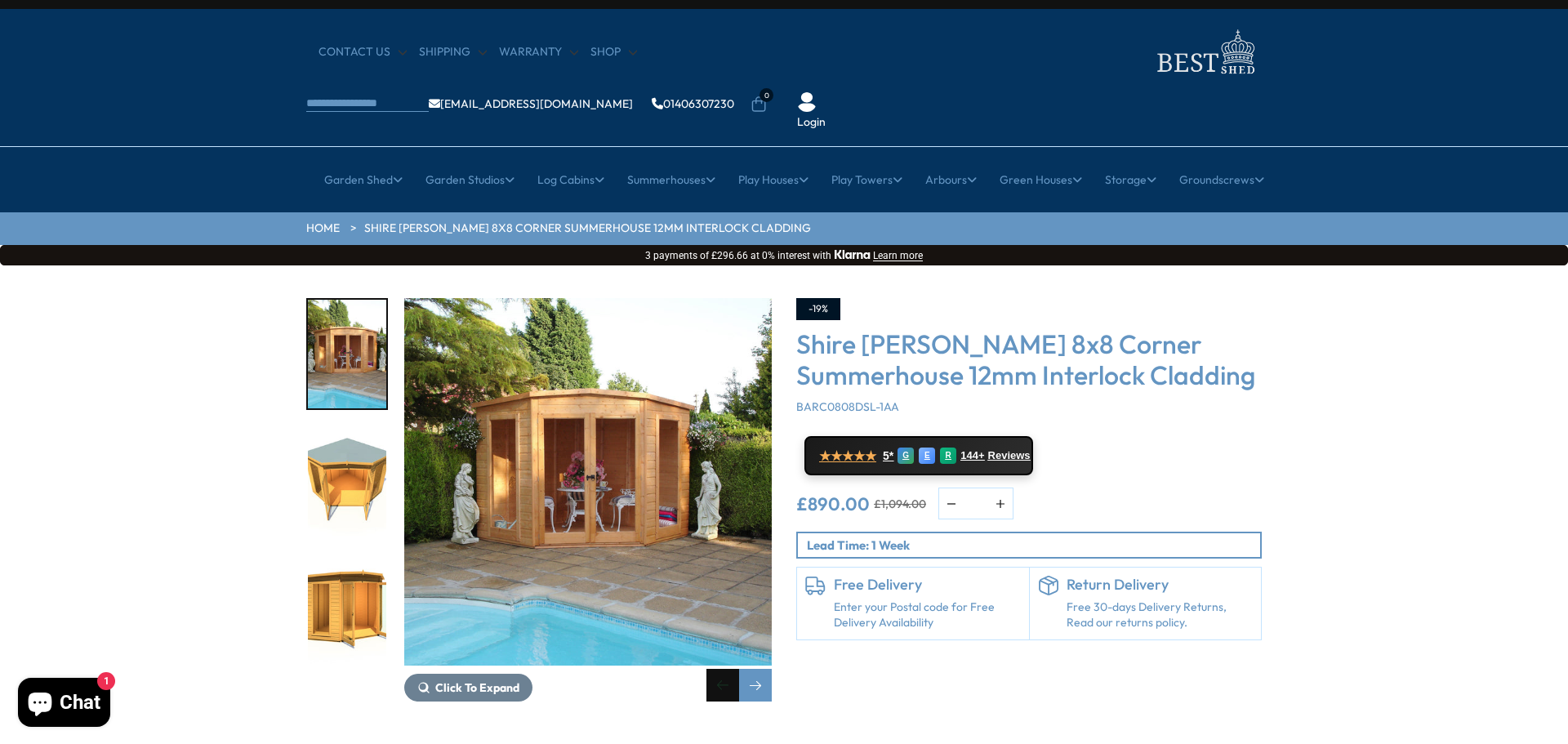
click at [719, 668] on div "Previous slide" at bounding box center [723, 684] width 32 height 32
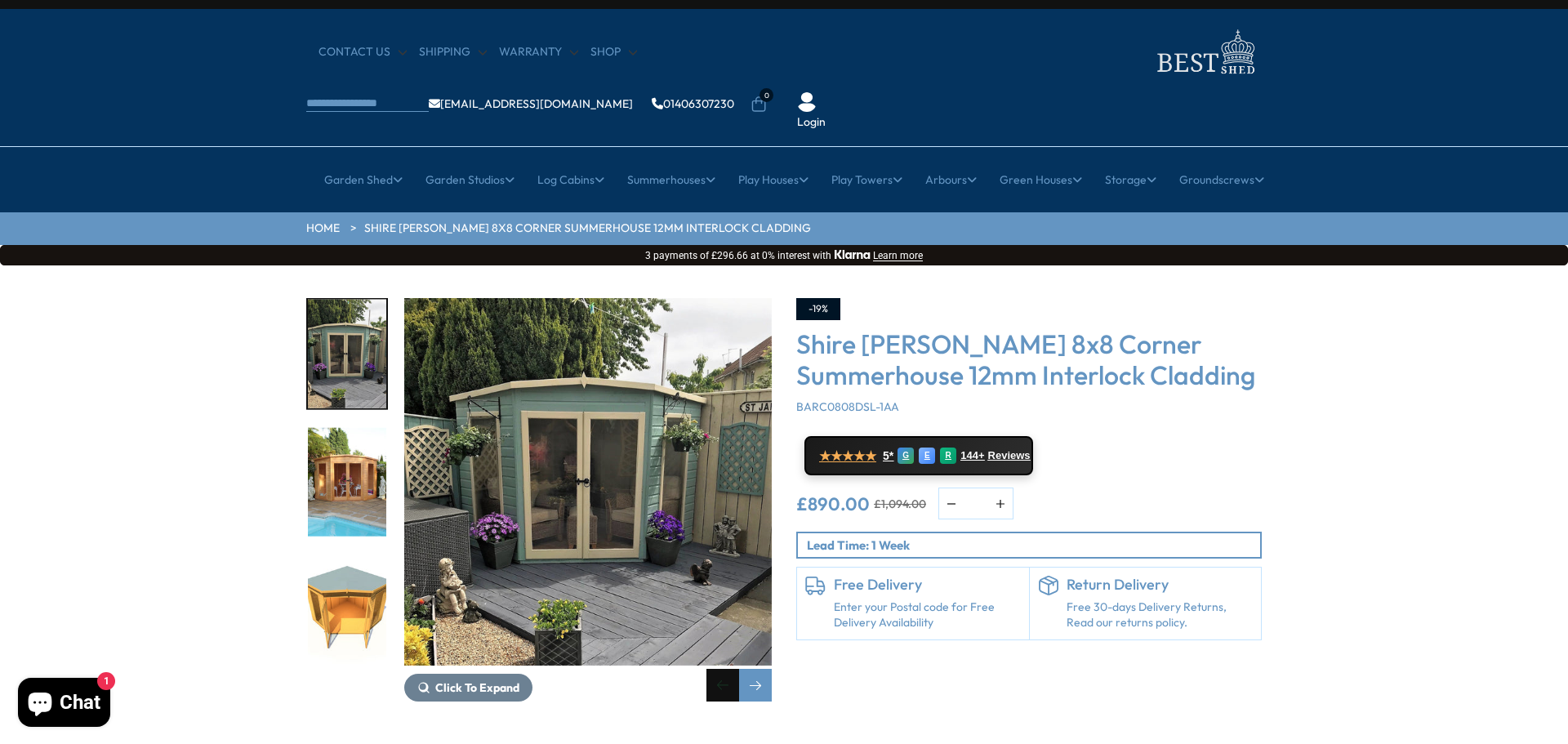
click at [719, 668] on div "Previous slide" at bounding box center [723, 684] width 32 height 32
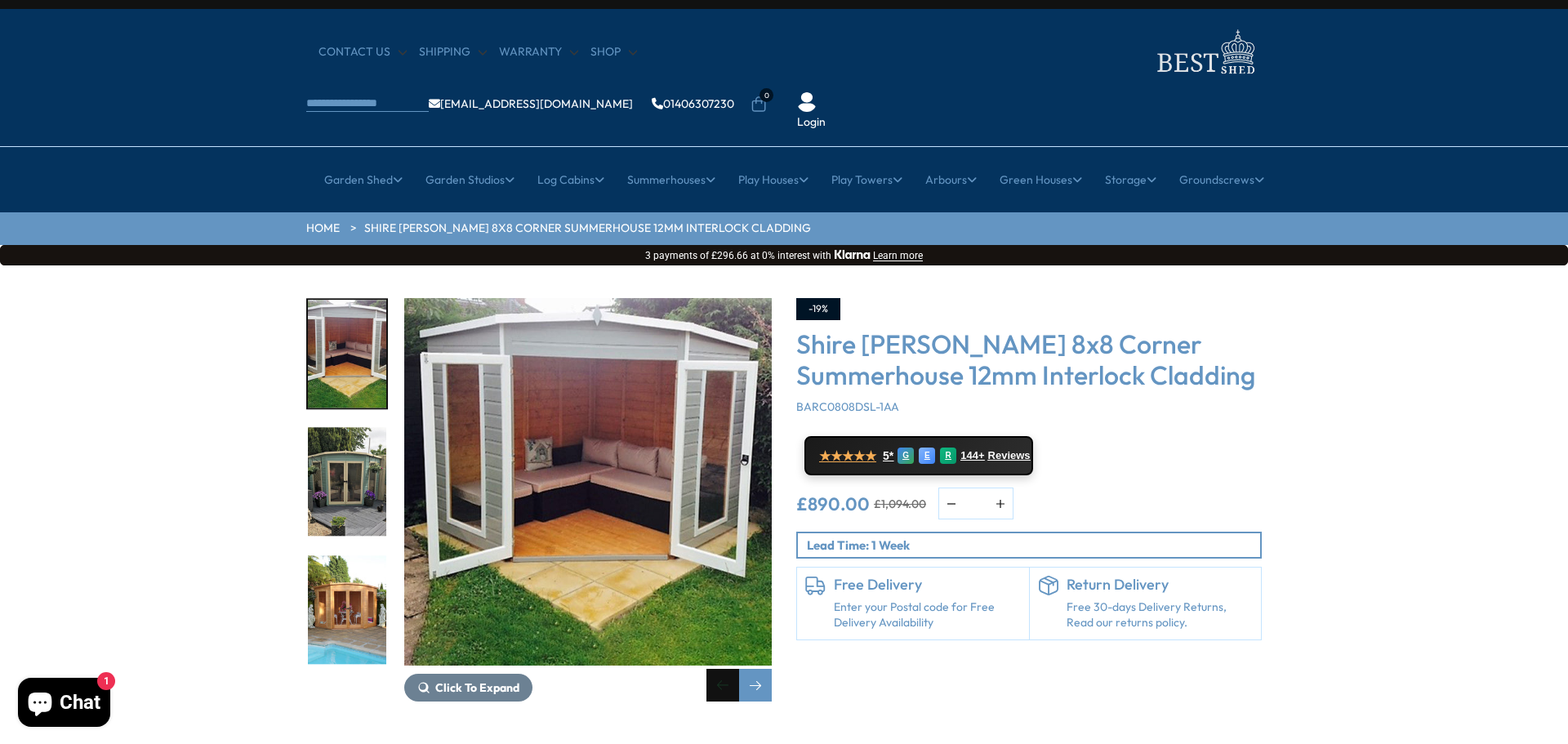
click at [719, 668] on div "Previous slide" at bounding box center [723, 684] width 32 height 32
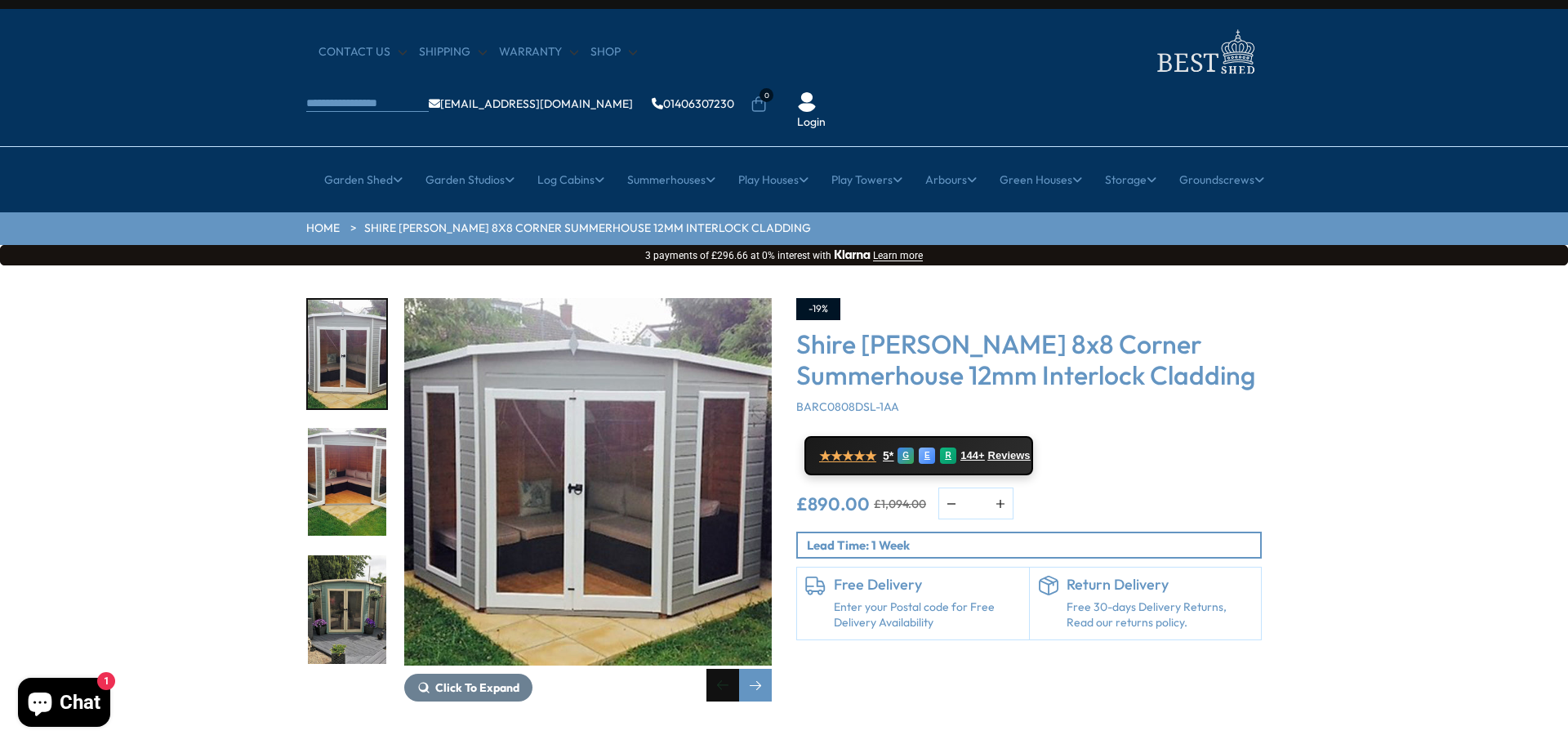
click at [719, 668] on div "Previous slide" at bounding box center [723, 684] width 32 height 32
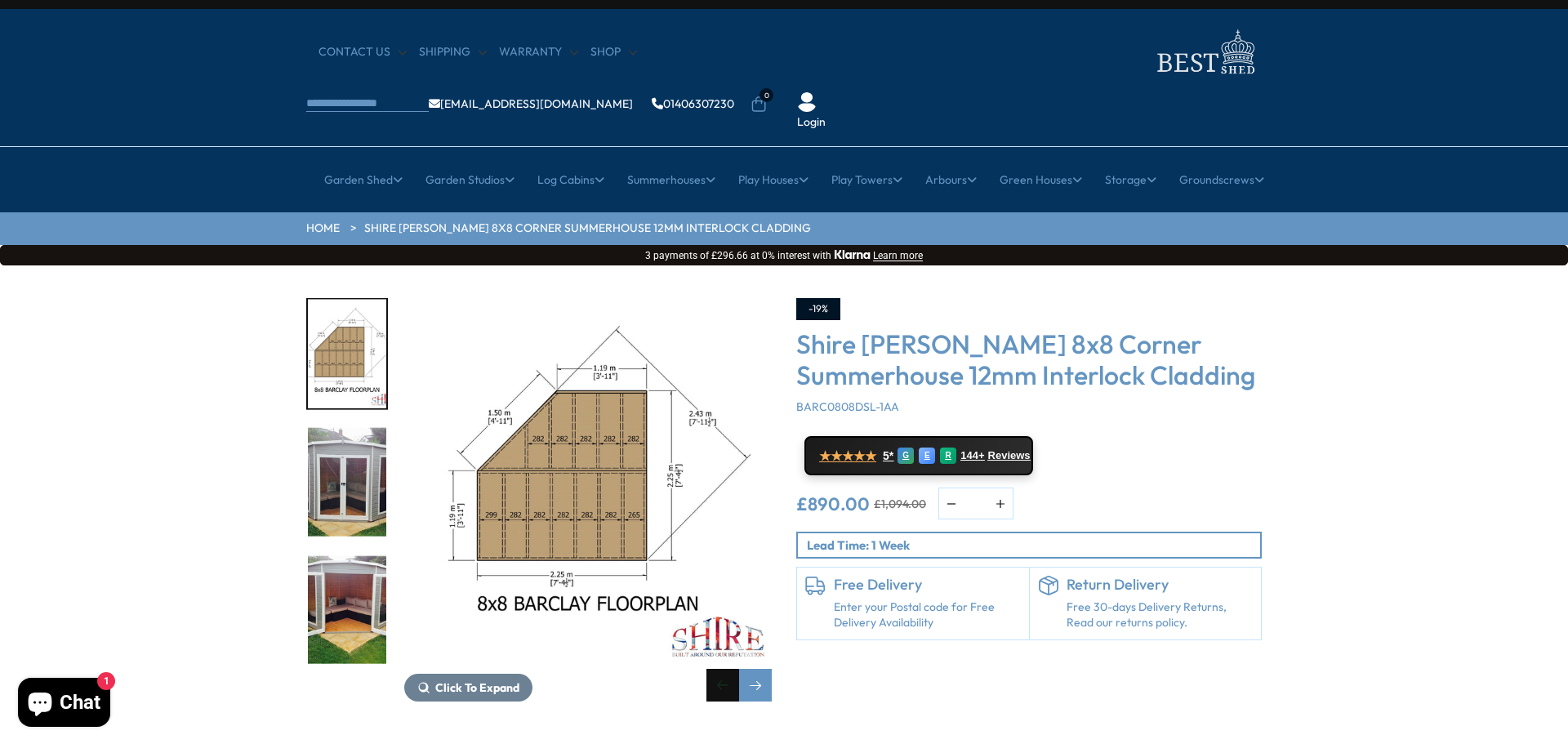
click at [719, 668] on div "Previous slide" at bounding box center [723, 684] width 32 height 32
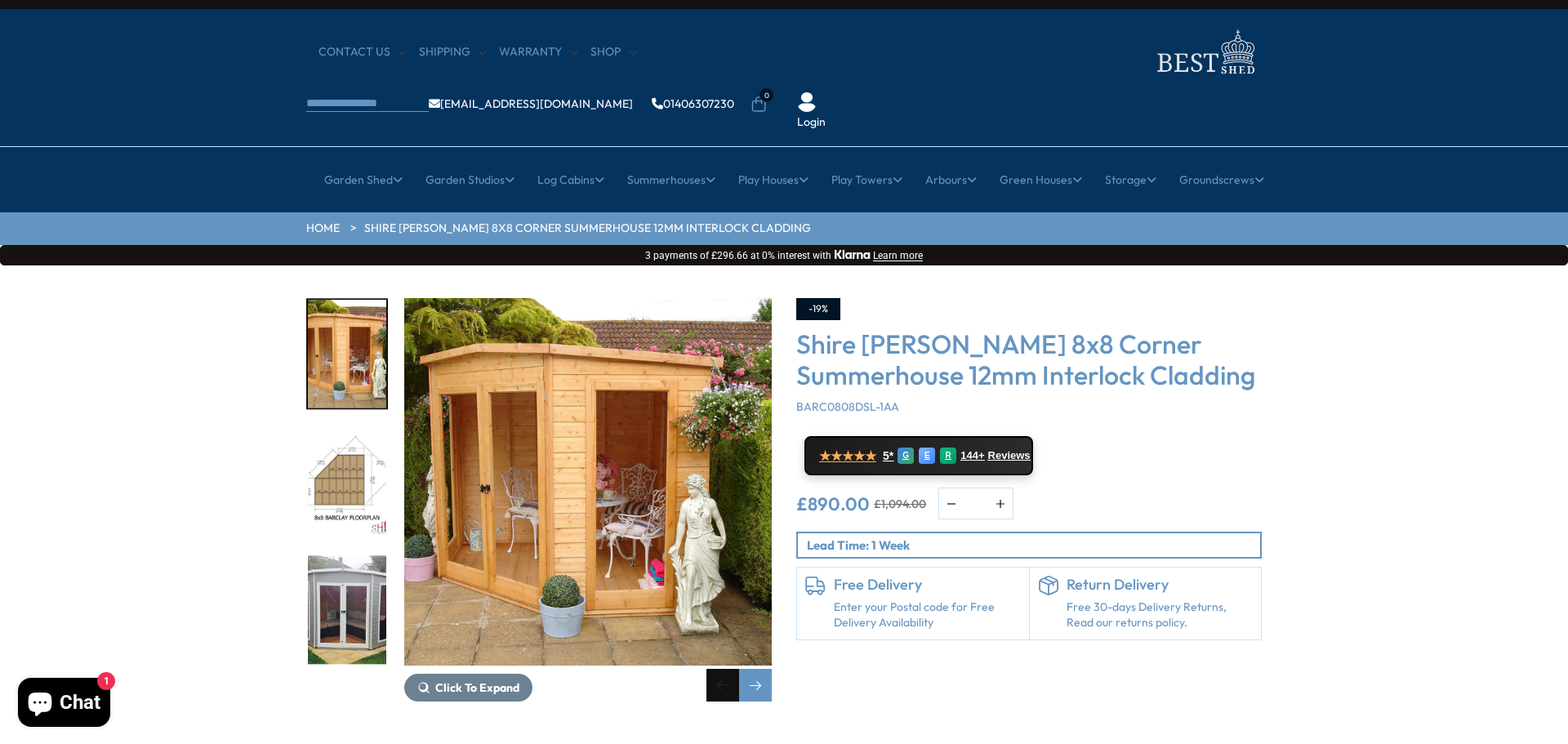
click at [719, 668] on div "Previous slide" at bounding box center [723, 684] width 32 height 32
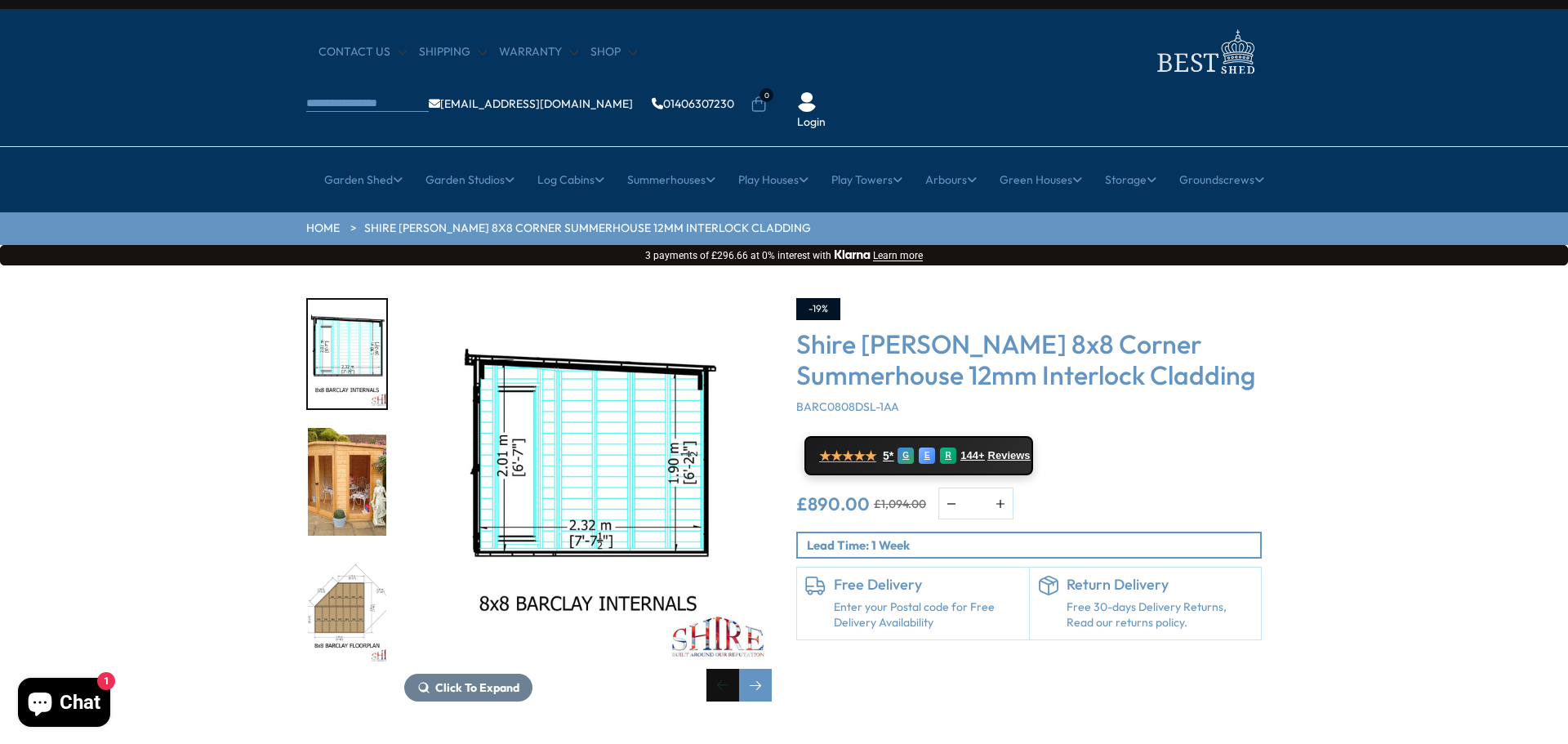
click at [719, 668] on div "Previous slide" at bounding box center [723, 684] width 32 height 32
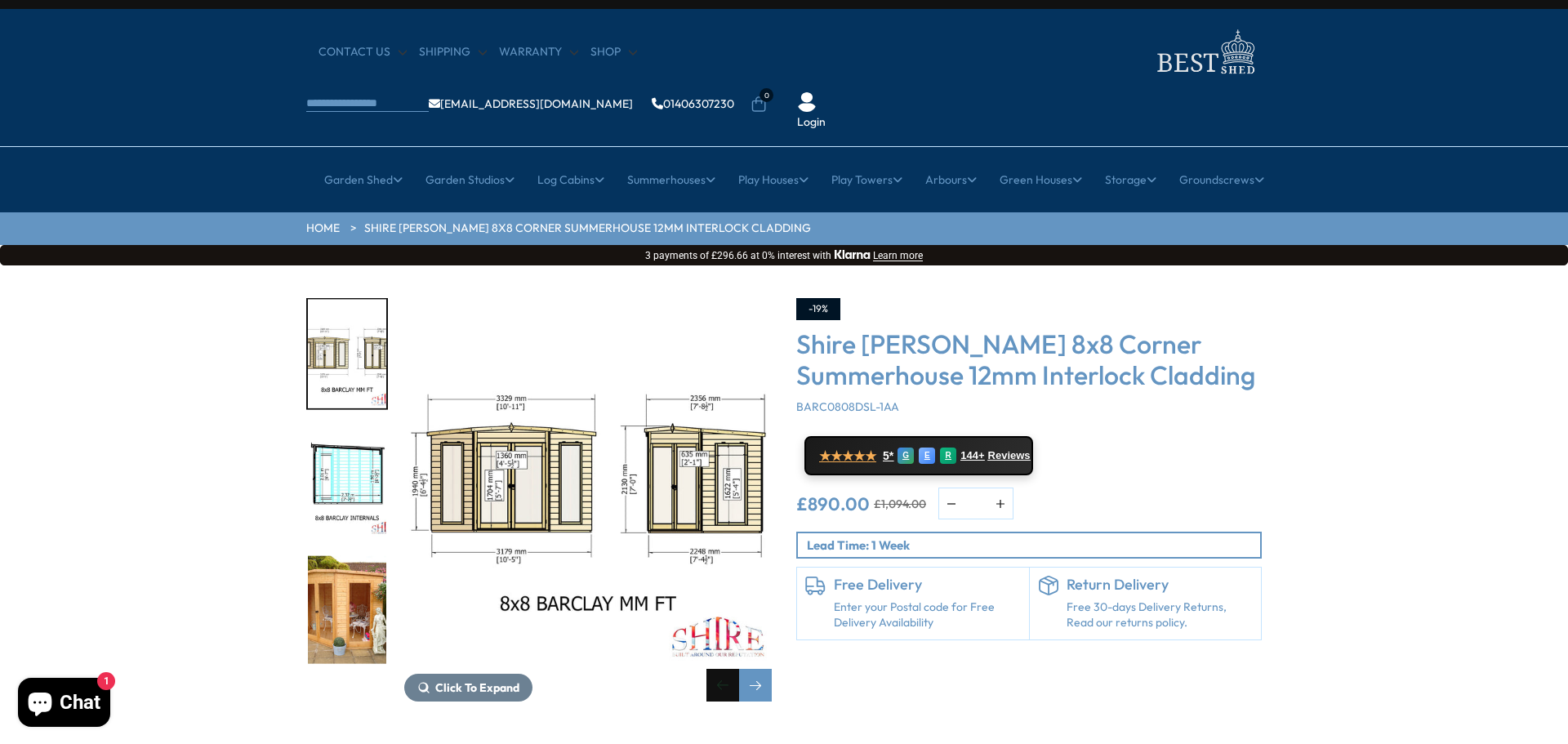
click at [719, 668] on div "Previous slide" at bounding box center [723, 684] width 32 height 32
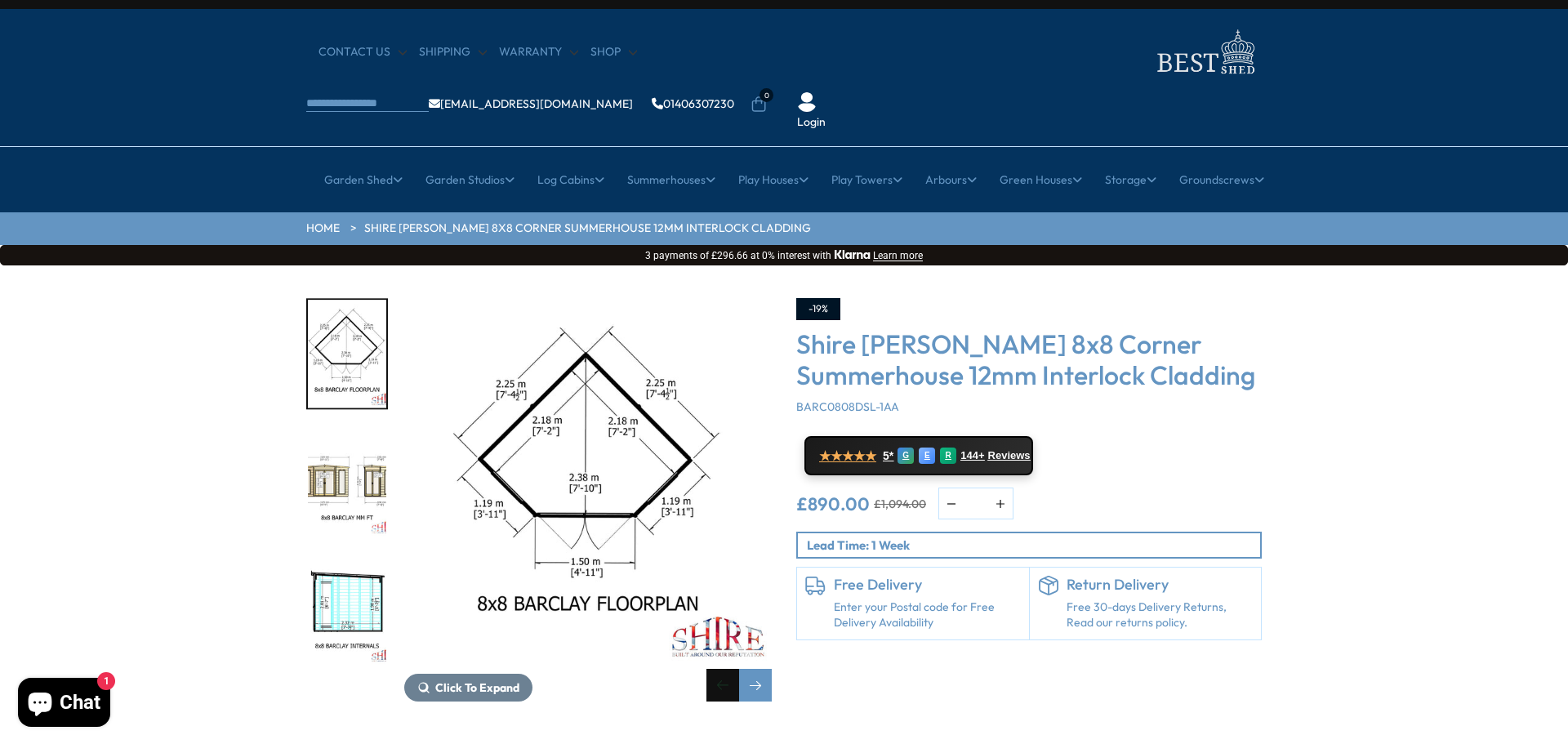
click at [719, 668] on div "Previous slide" at bounding box center [723, 684] width 32 height 32
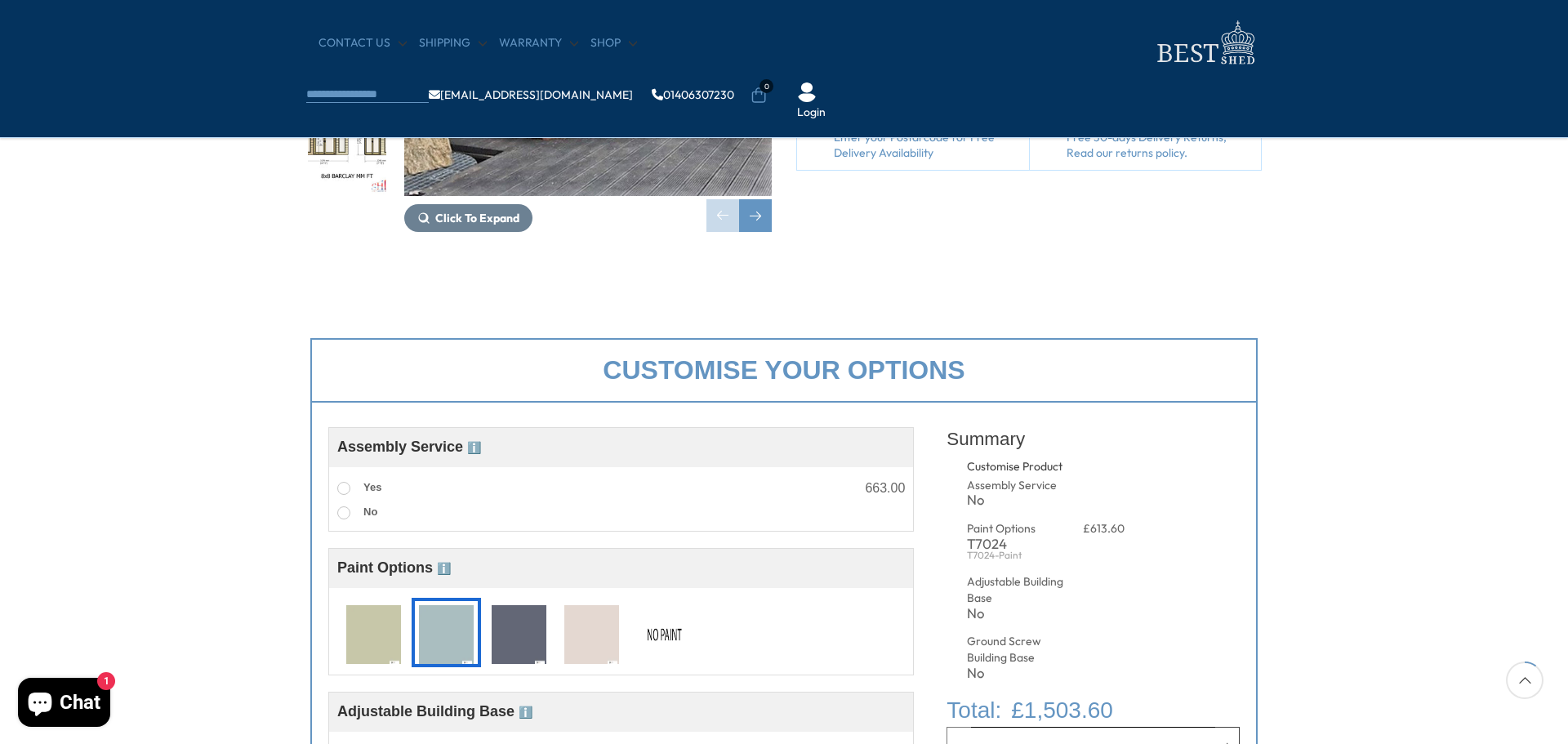
scroll to position [420, 0]
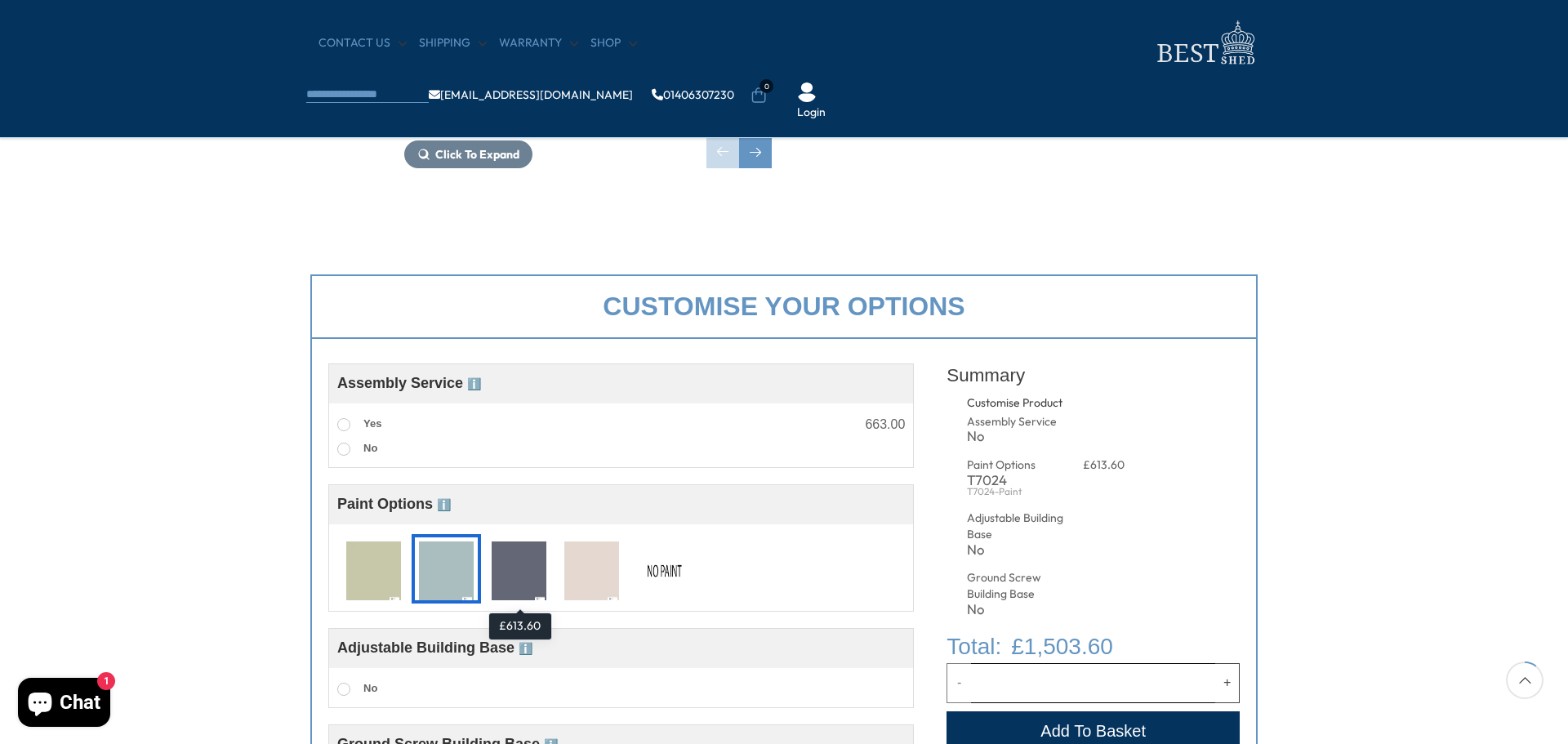
click at [522, 585] on img at bounding box center [519, 571] width 55 height 61
click at [448, 503] on span "ℹ️" at bounding box center [443, 505] width 14 height 13
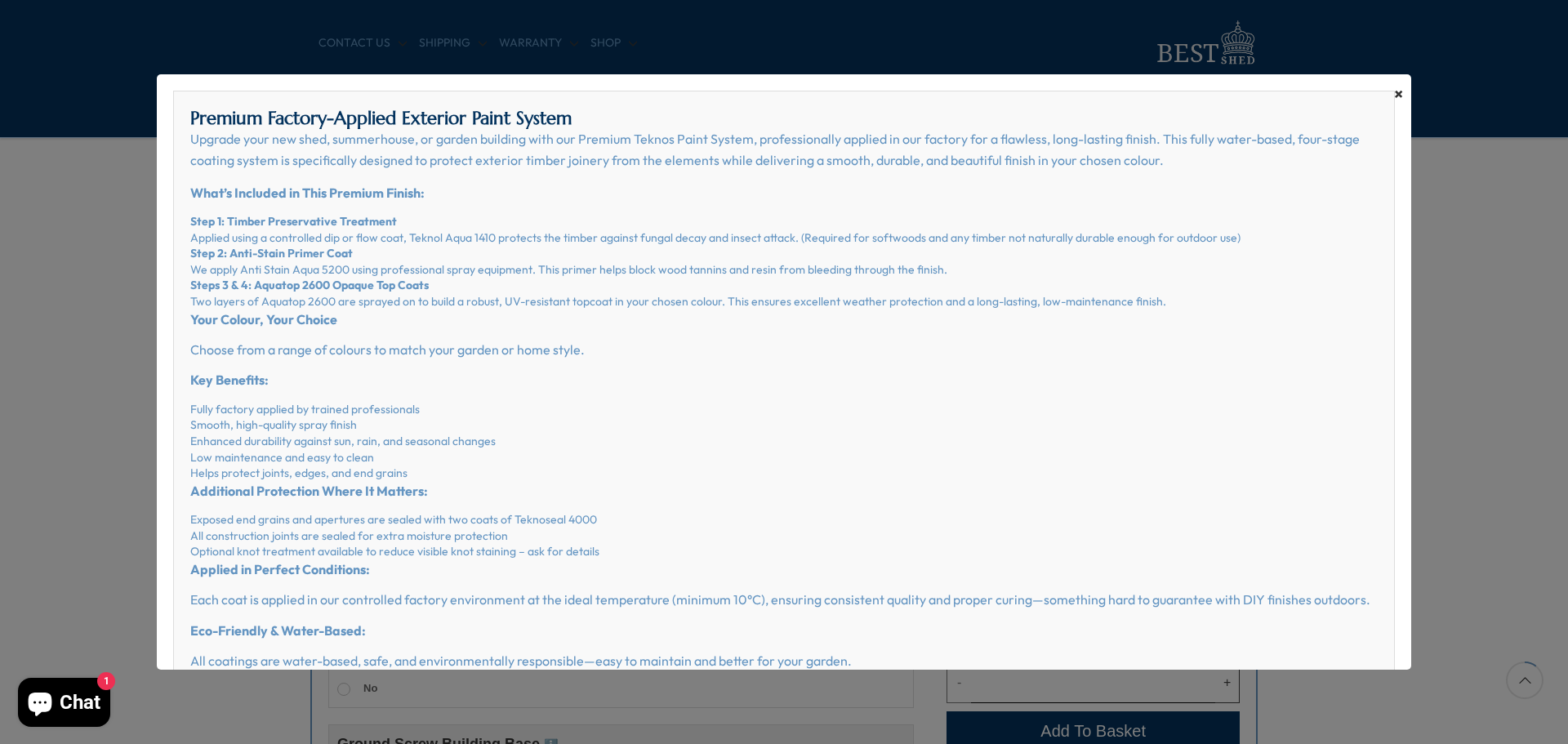
click at [1400, 94] on span "×" at bounding box center [1398, 94] width 9 height 23
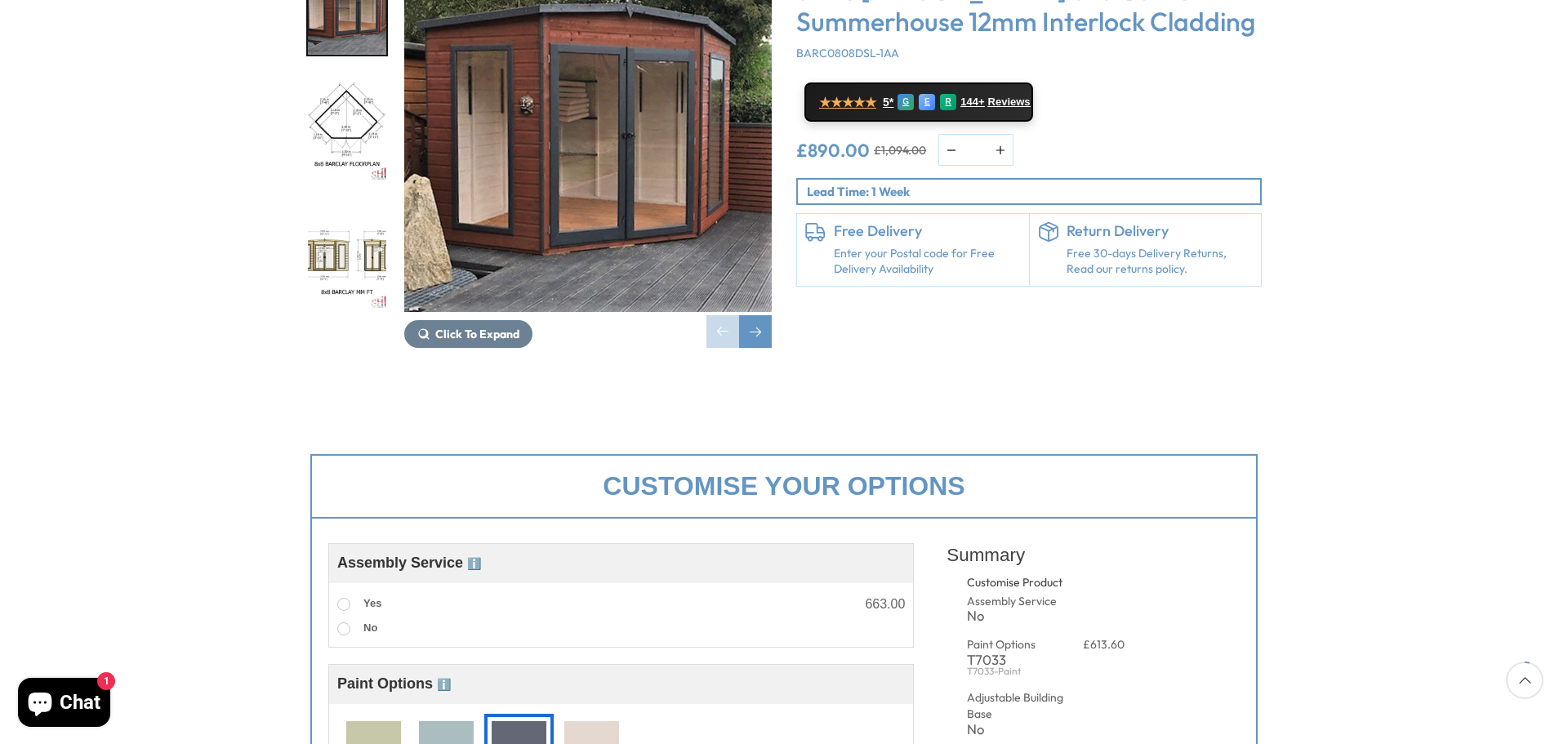
scroll to position [438, 0]
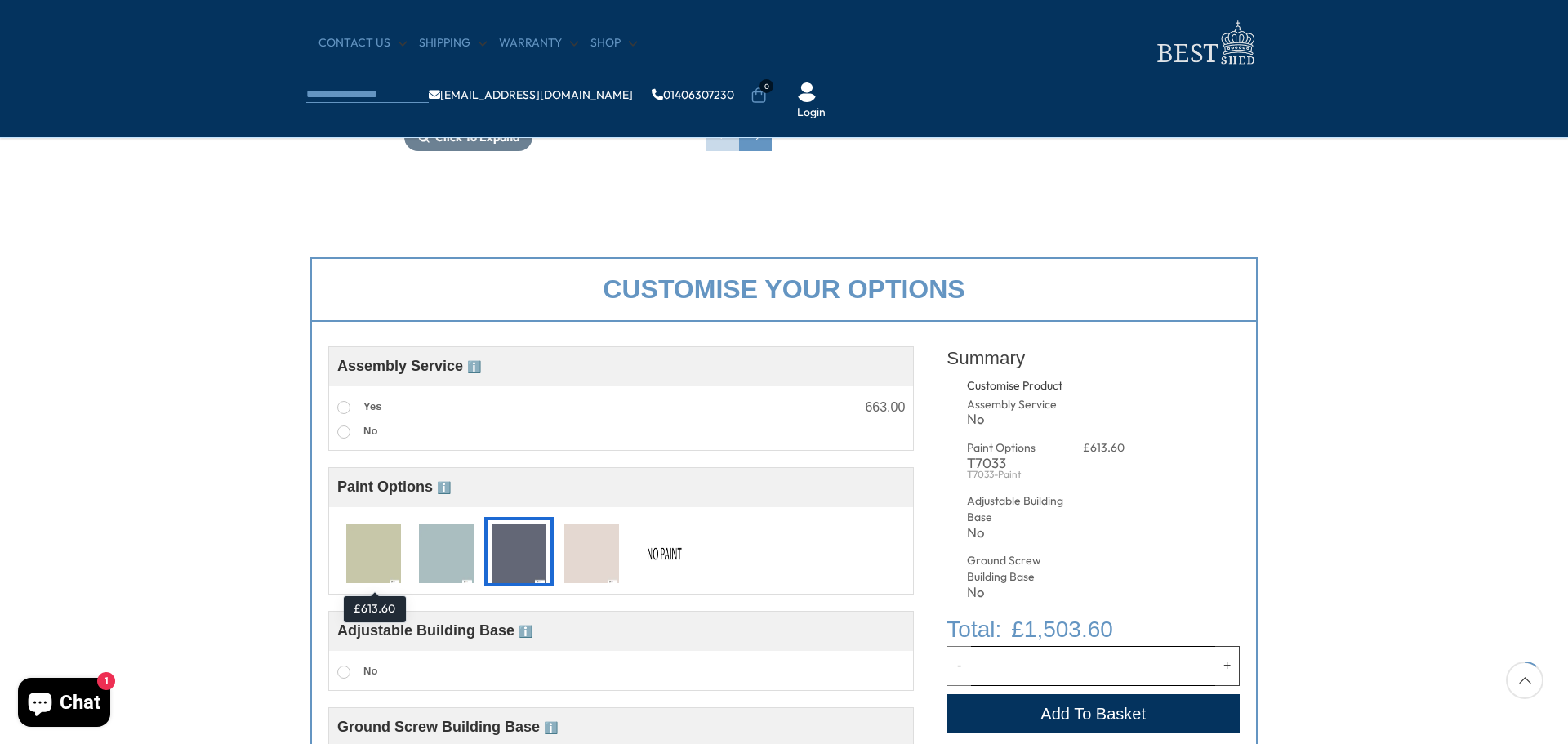
click at [375, 569] on img at bounding box center [374, 554] width 55 height 61
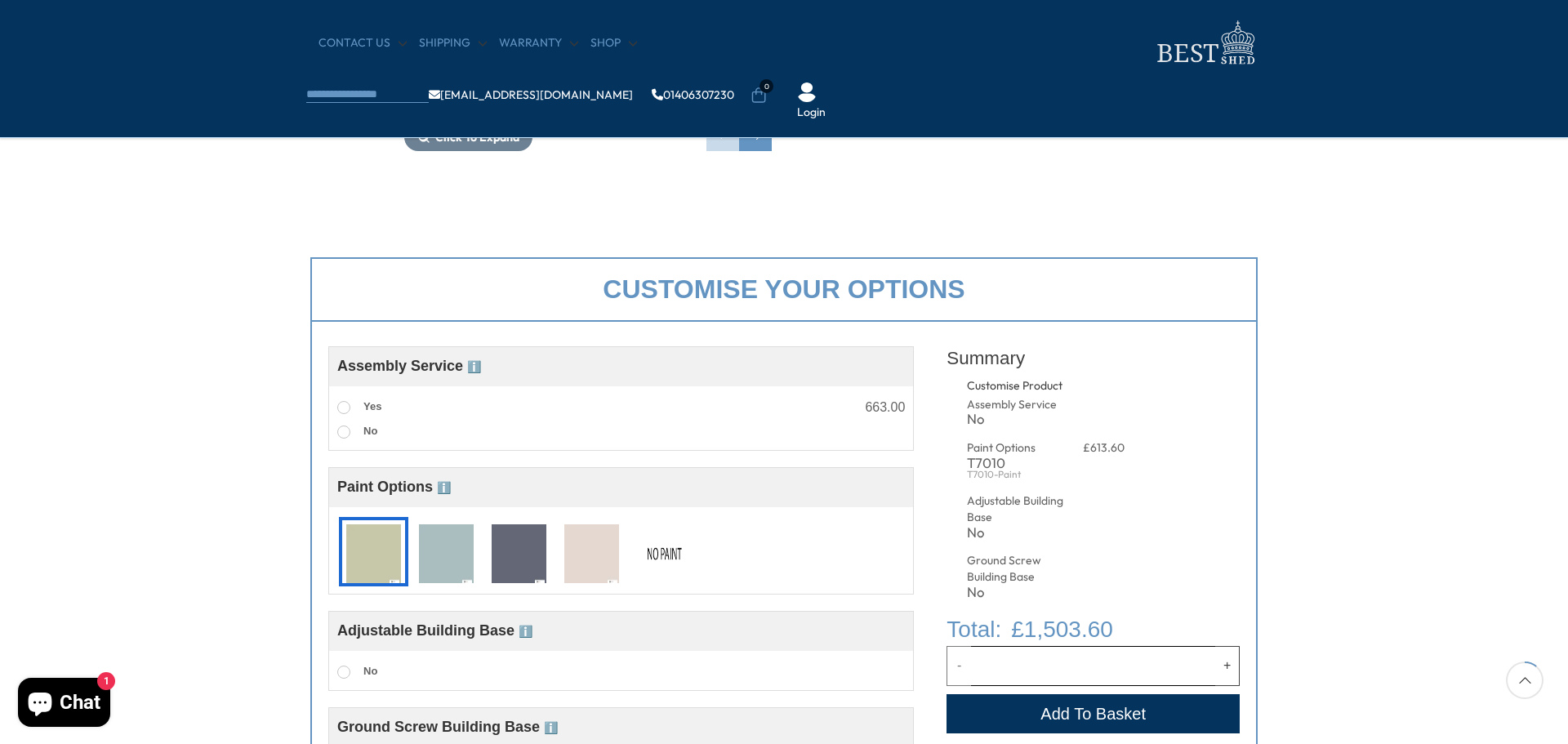
click at [436, 571] on img at bounding box center [446, 554] width 55 height 61
click at [511, 560] on img at bounding box center [519, 554] width 55 height 61
click at [587, 560] on img at bounding box center [591, 554] width 55 height 61
click at [532, 561] on img at bounding box center [519, 554] width 55 height 61
click at [518, 556] on img at bounding box center [519, 554] width 55 height 61
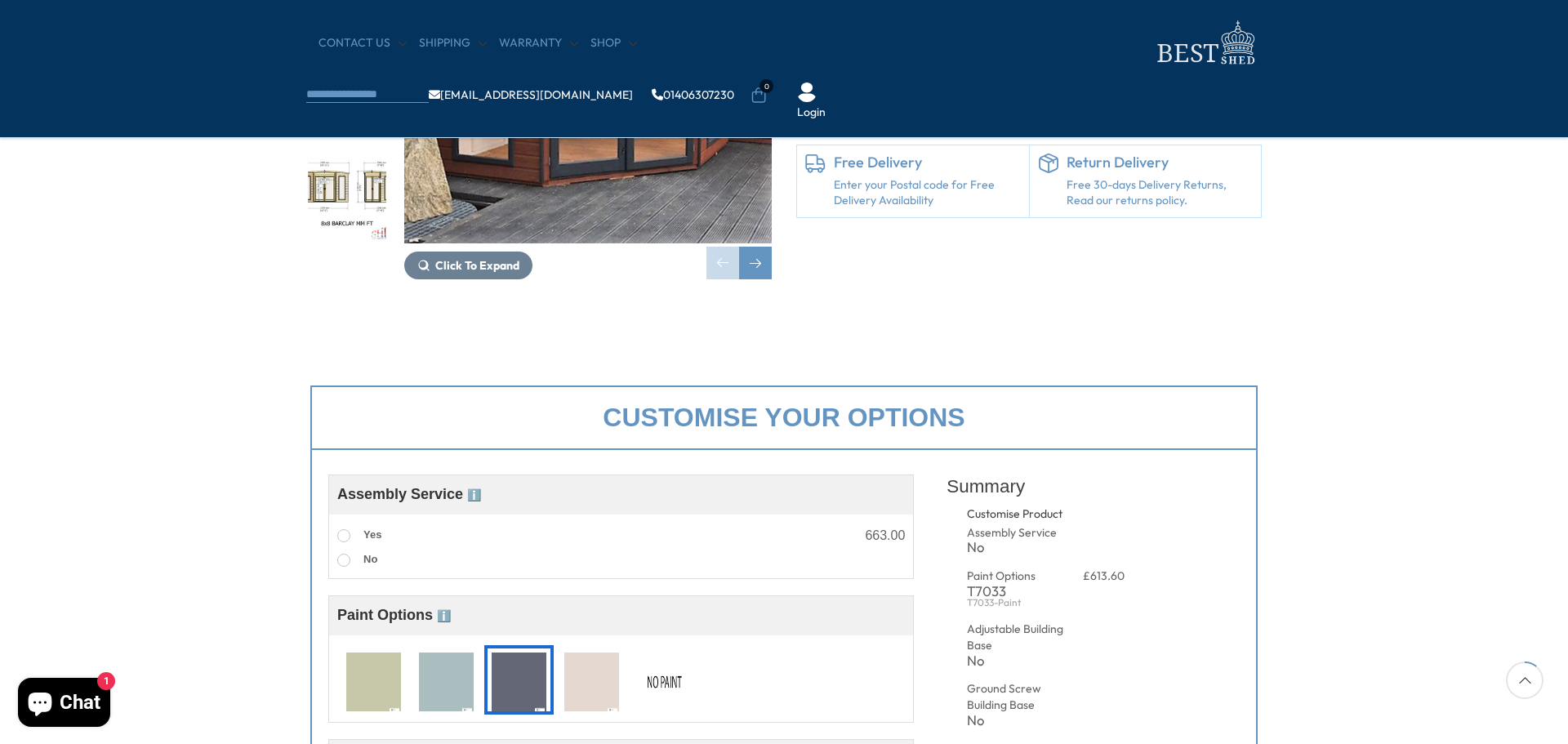
scroll to position [0, 0]
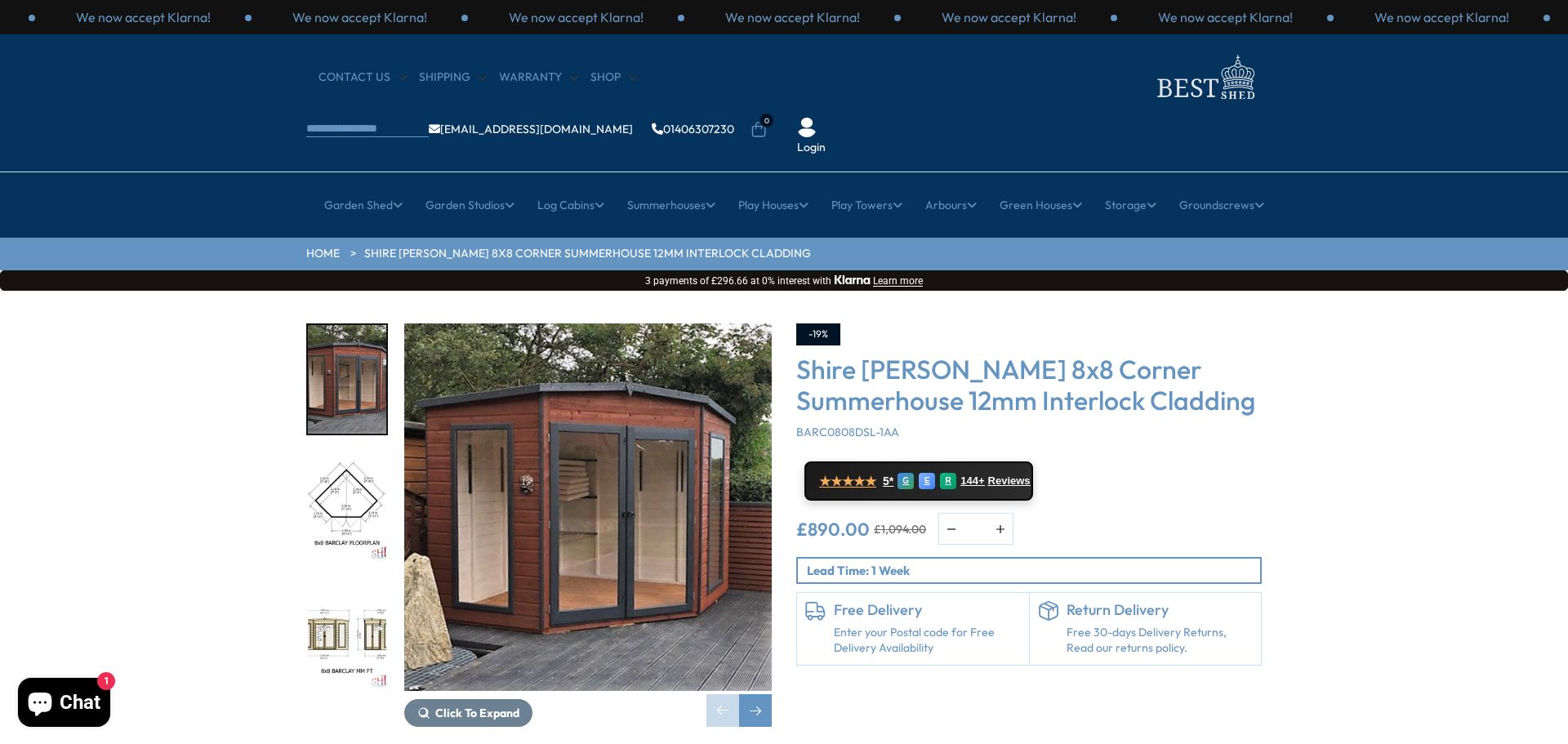
click at [357, 453] on img "2 / 14" at bounding box center [347, 507] width 78 height 109
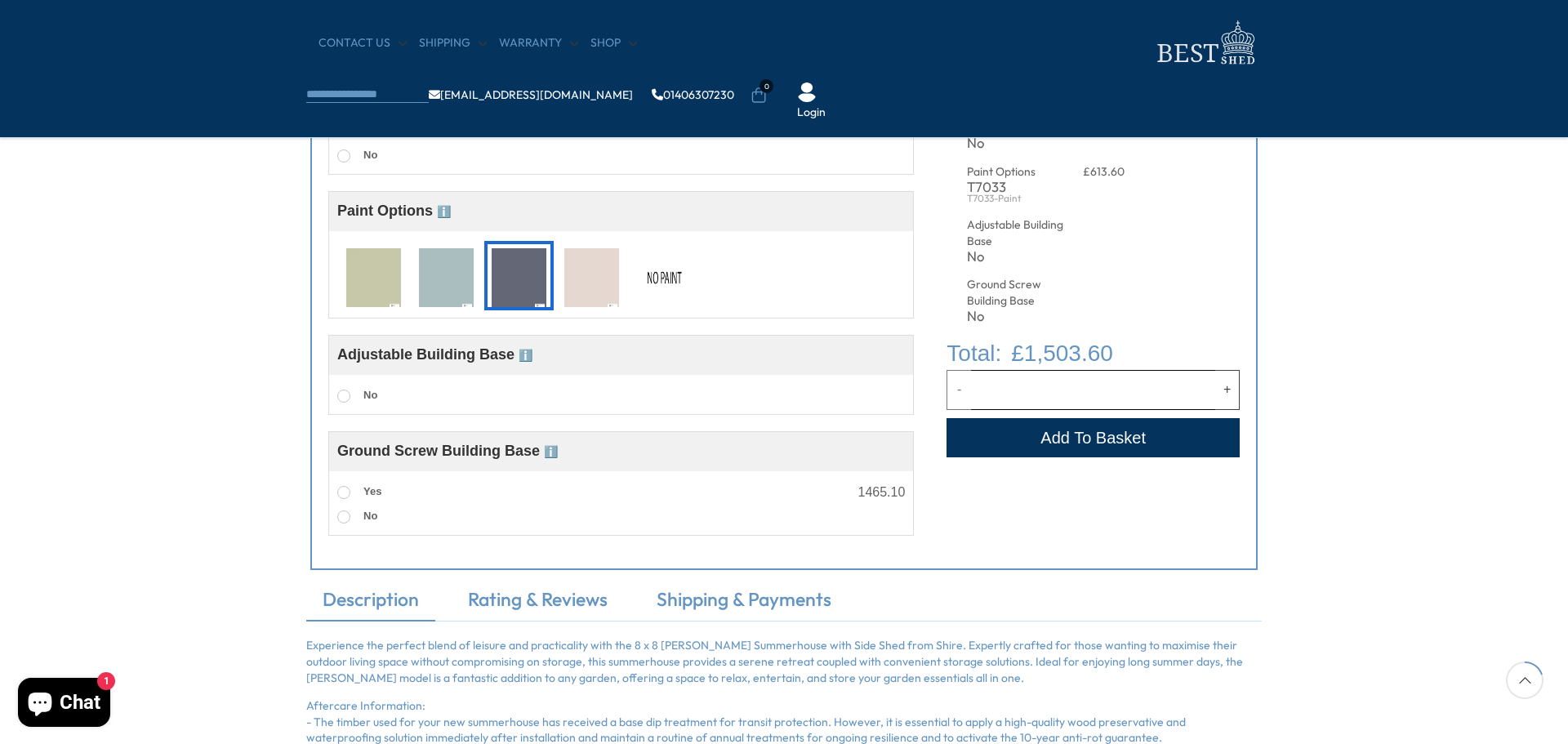
scroll to position [669, 0]
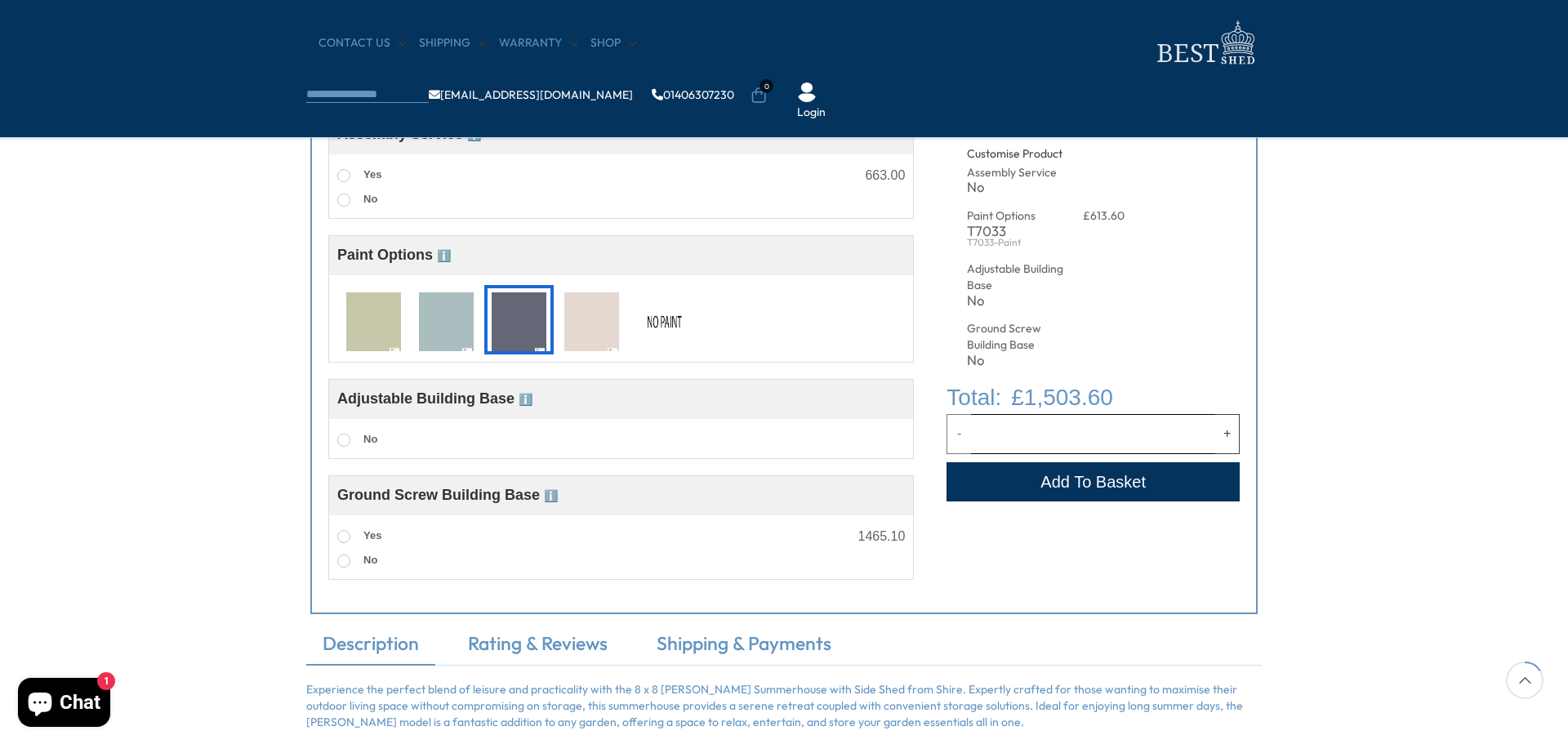
click at [661, 323] on img at bounding box center [664, 322] width 55 height 61
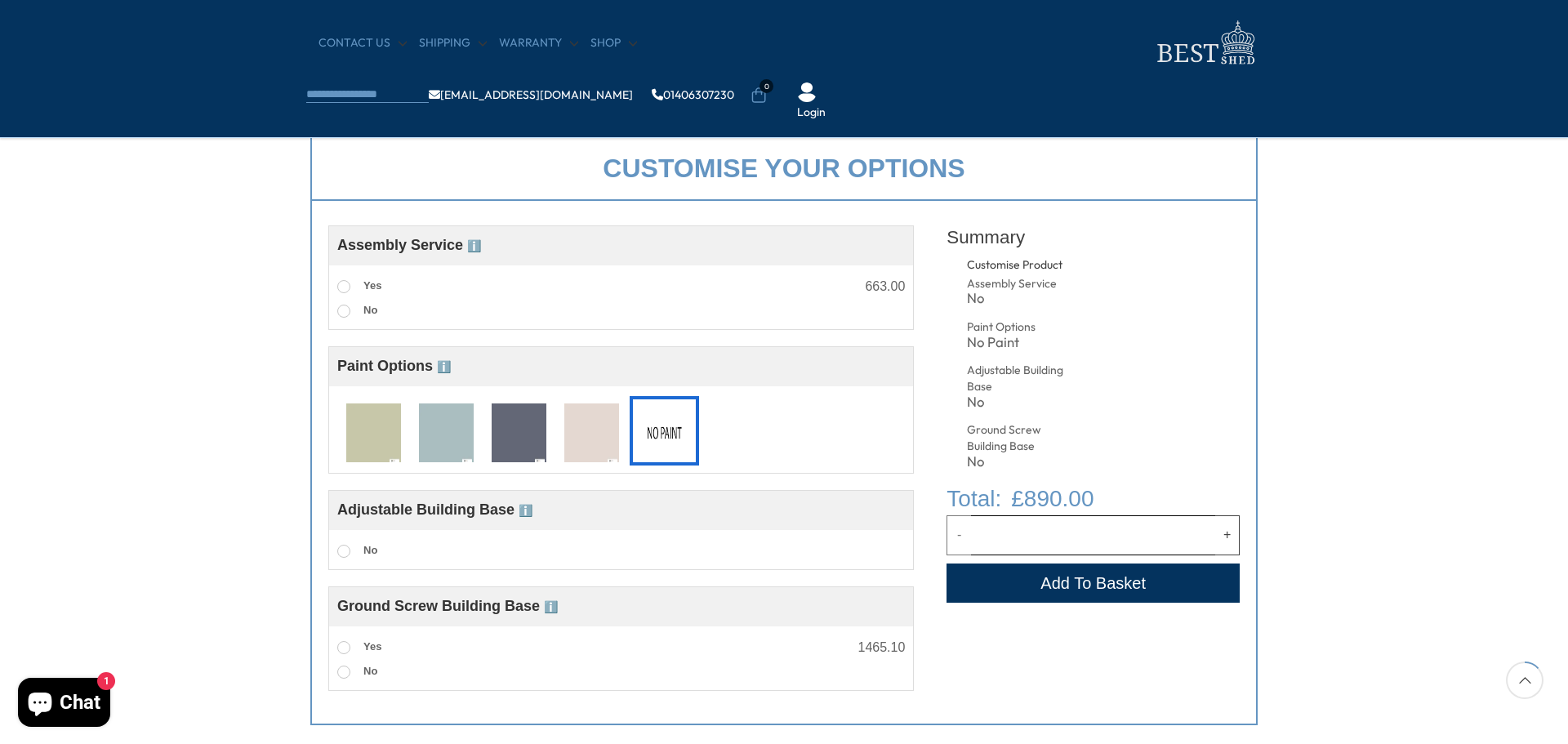
scroll to position [552, 0]
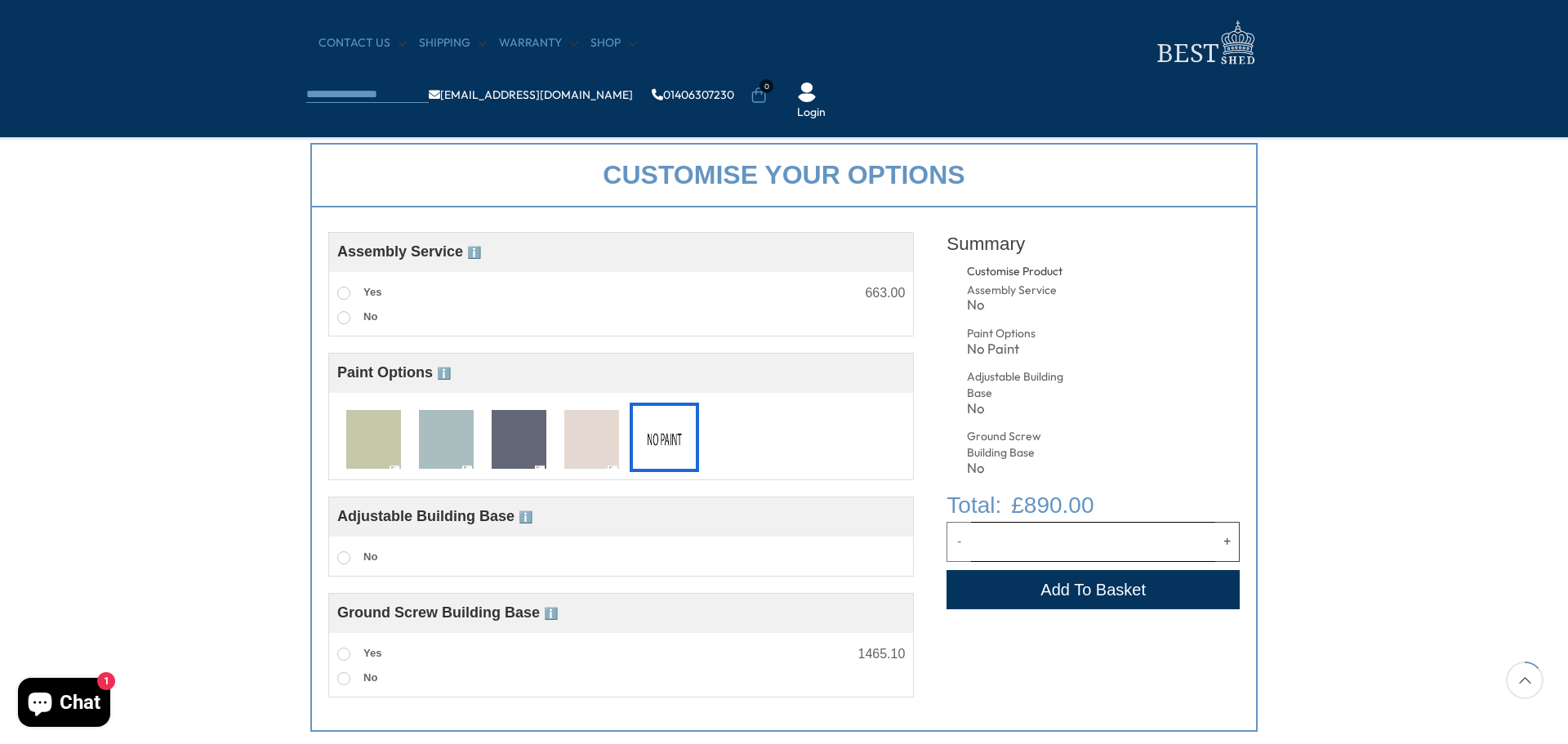
click at [512, 445] on img at bounding box center [519, 440] width 55 height 61
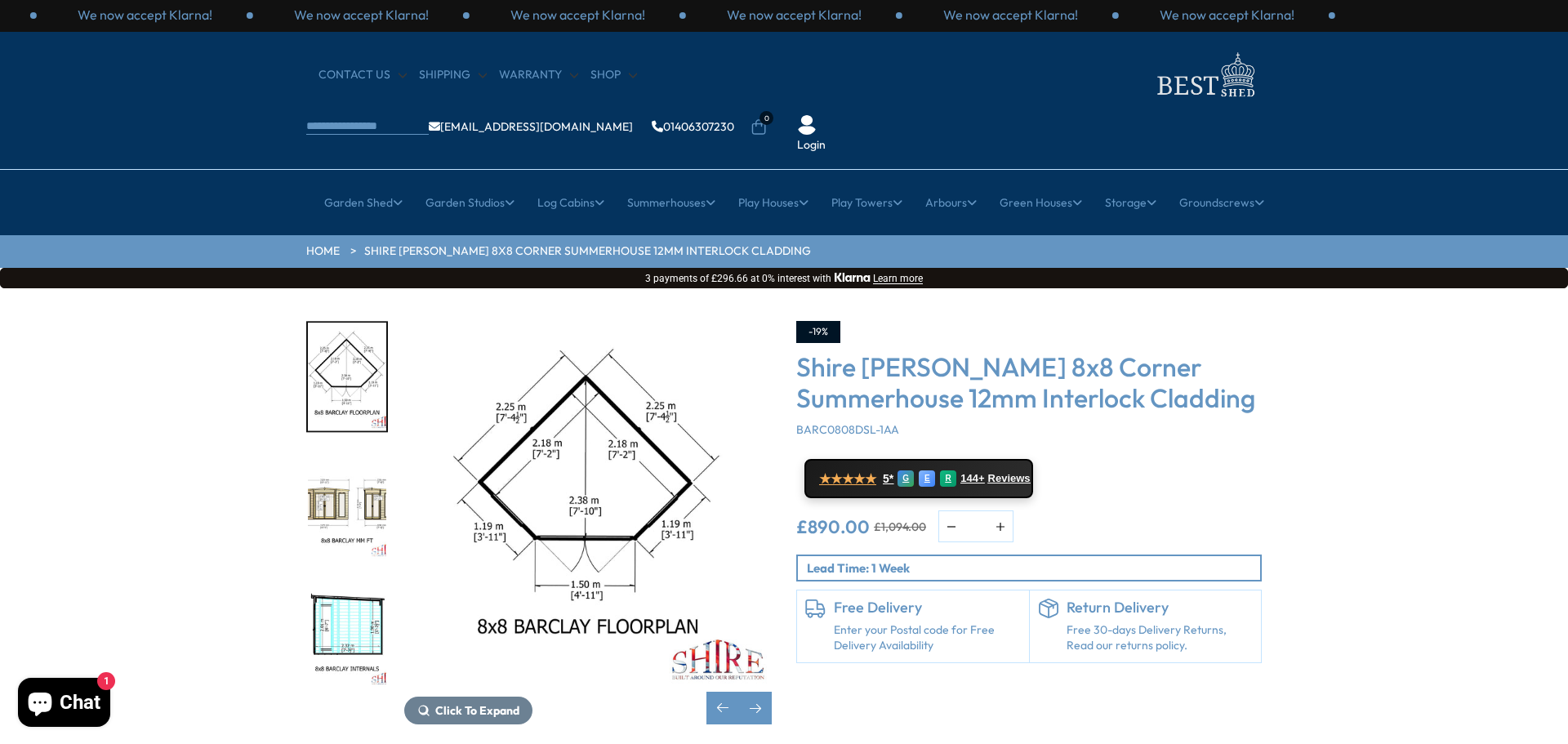
scroll to position [0, 0]
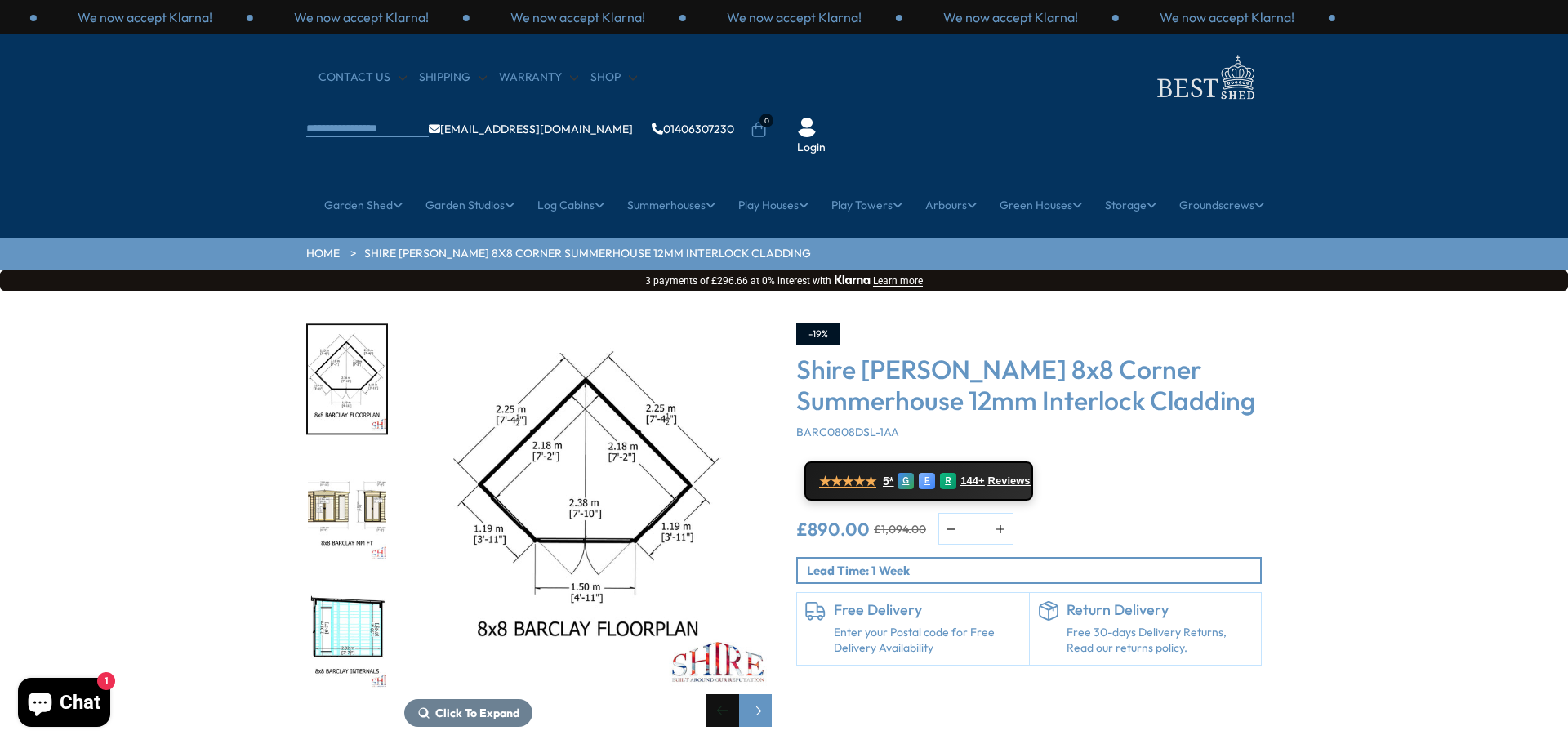
click at [722, 694] on div "Previous slide" at bounding box center [723, 710] width 32 height 32
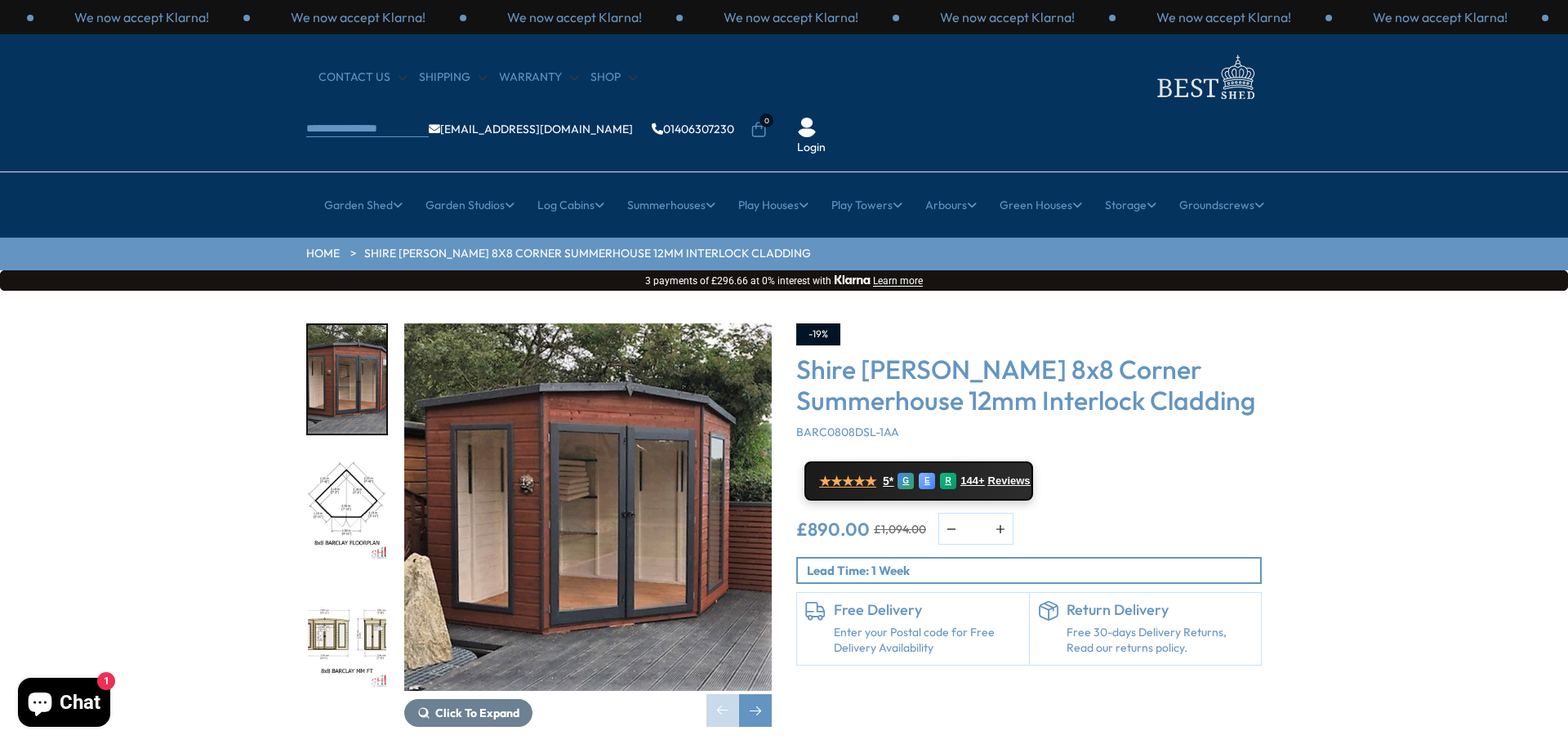
click at [360, 330] on img "1 / 14" at bounding box center [347, 379] width 78 height 109
click at [518, 516] on img "1 / 14" at bounding box center [588, 507] width 367 height 367
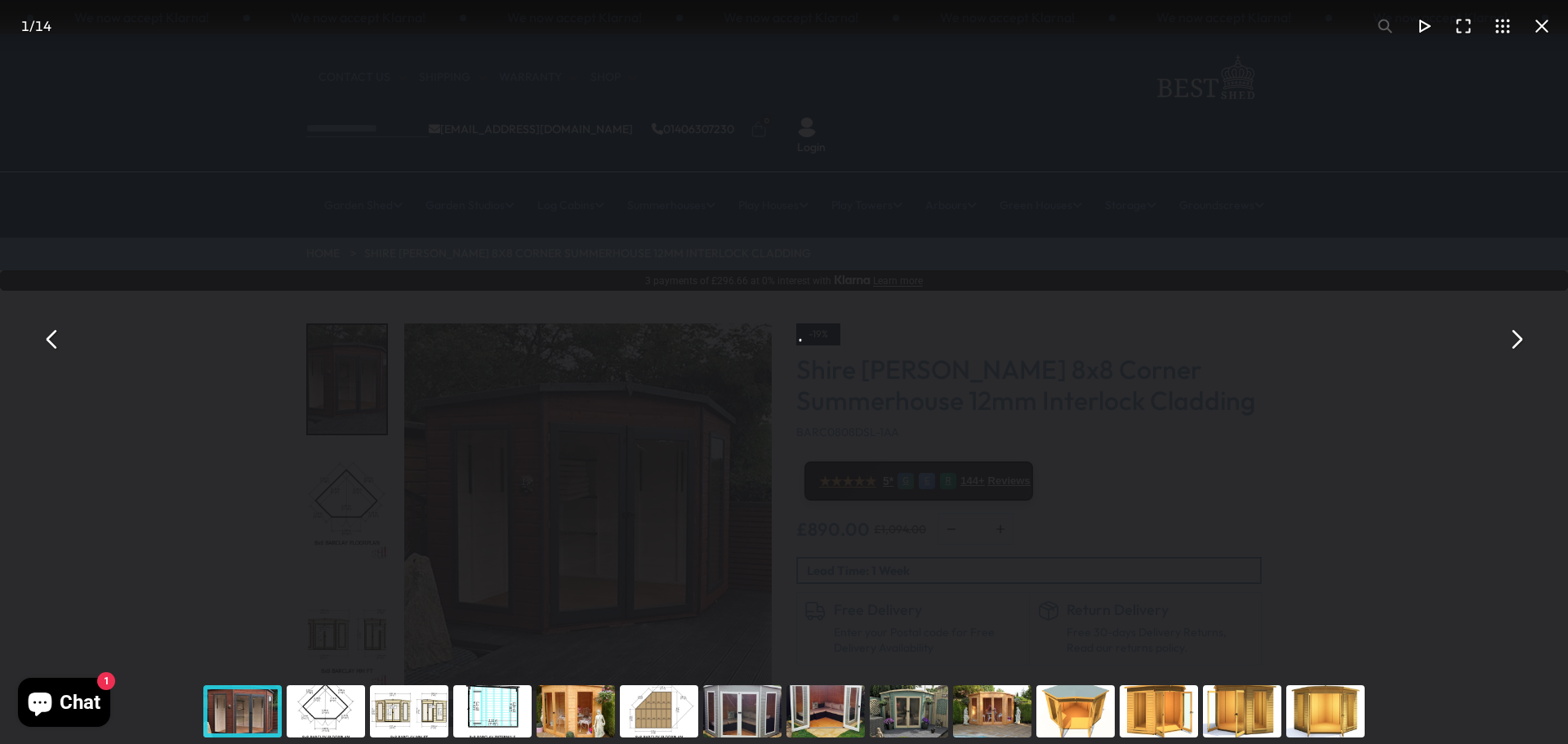
click at [517, 515] on div "Shire Barclay 8x8 Corner Summerhouse 12mm Interlock Cladding - Best Shed" at bounding box center [784, 339] width 1568 height 678
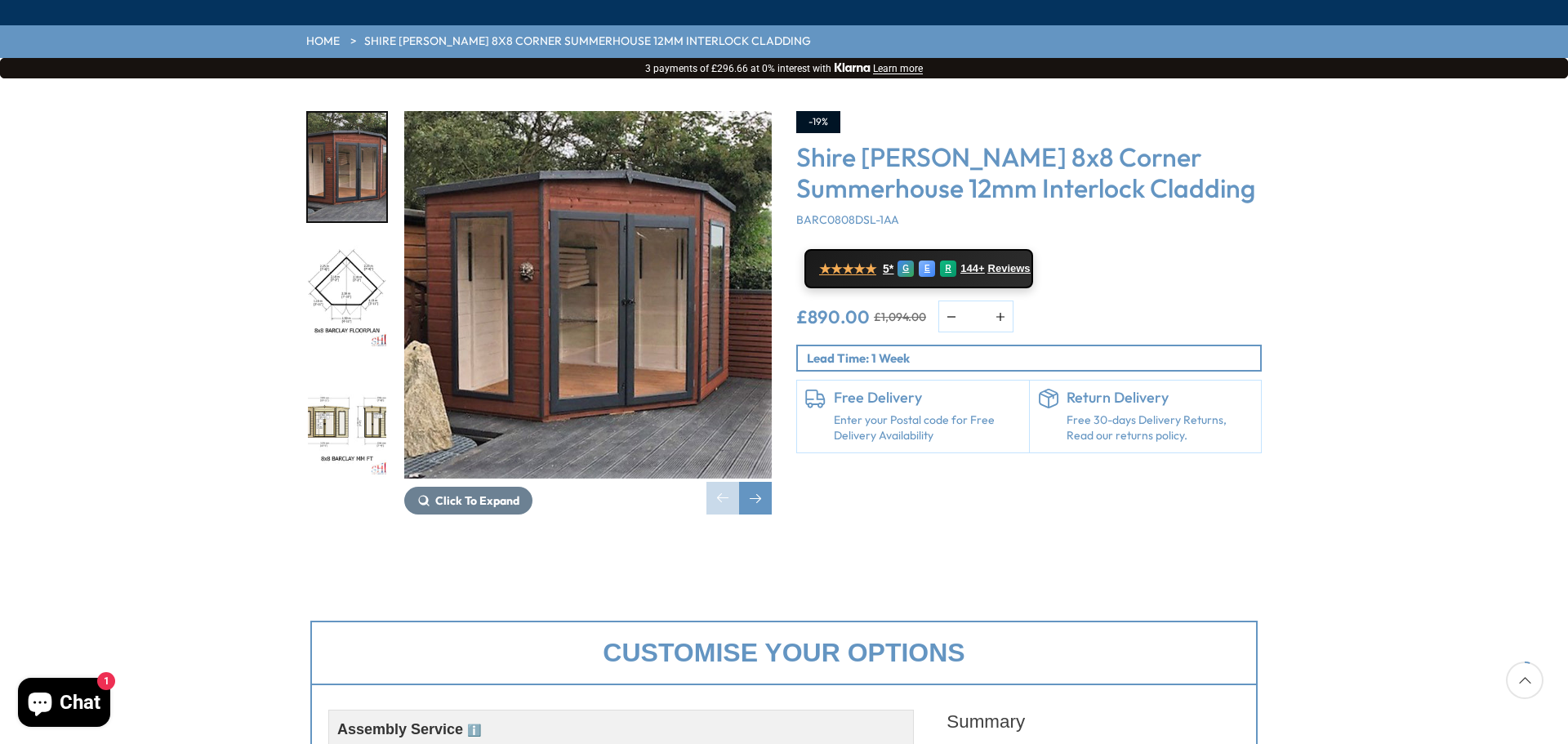
scroll to position [222, 0]
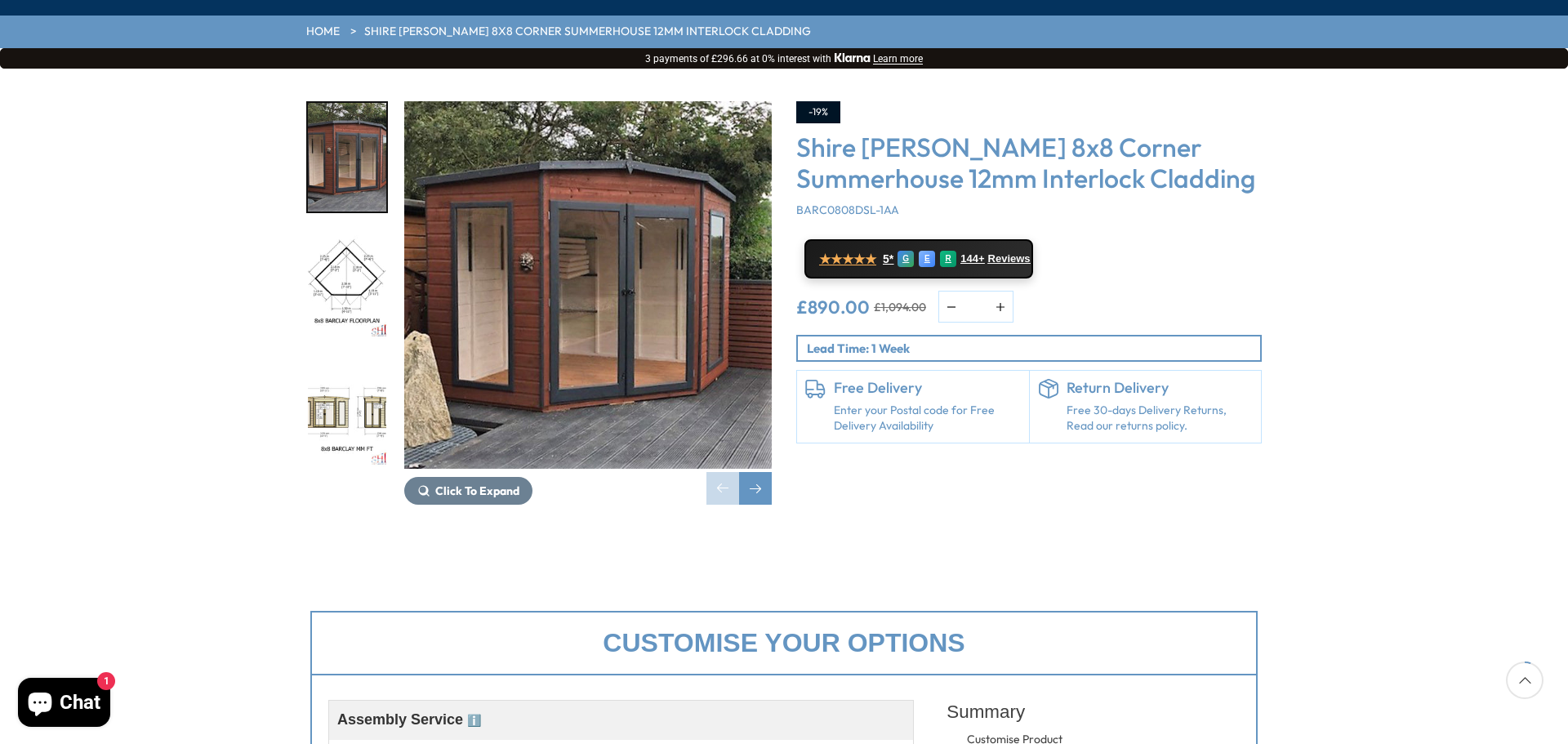
click at [909, 403] on link "Enter your Postal code for Free Delivery Availability" at bounding box center [927, 418] width 187 height 32
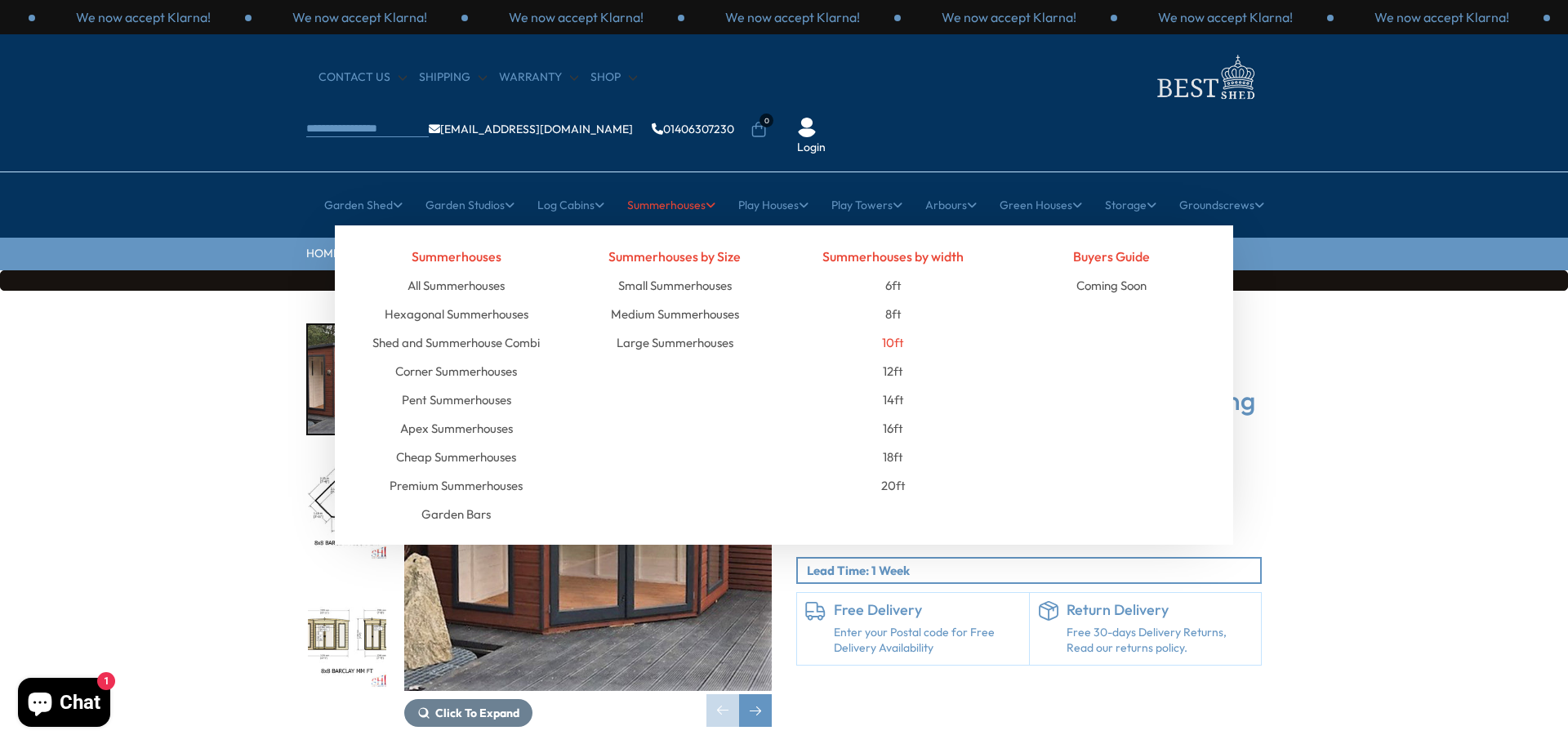
click at [896, 328] on link "10ft" at bounding box center [893, 342] width 22 height 28
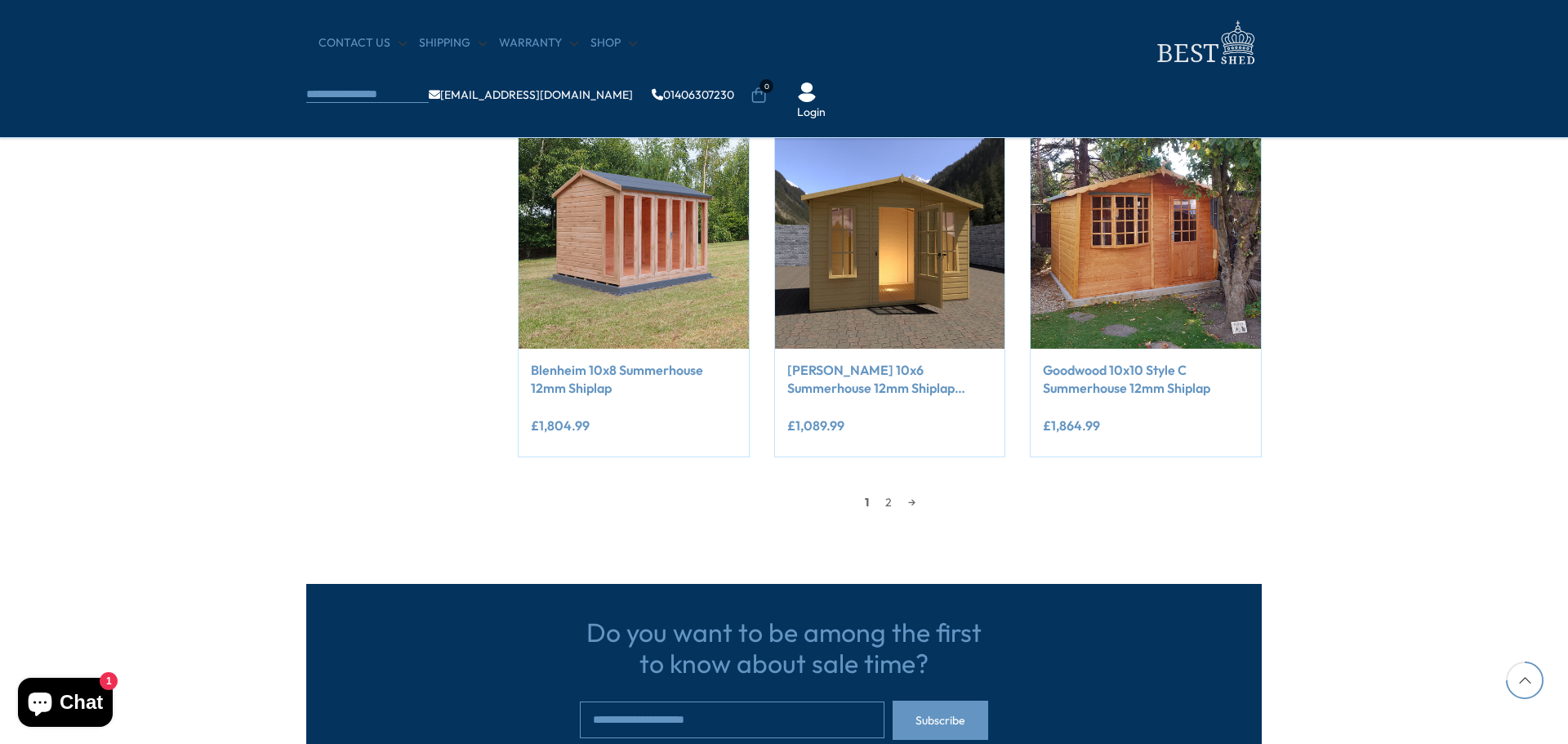
scroll to position [1510, 0]
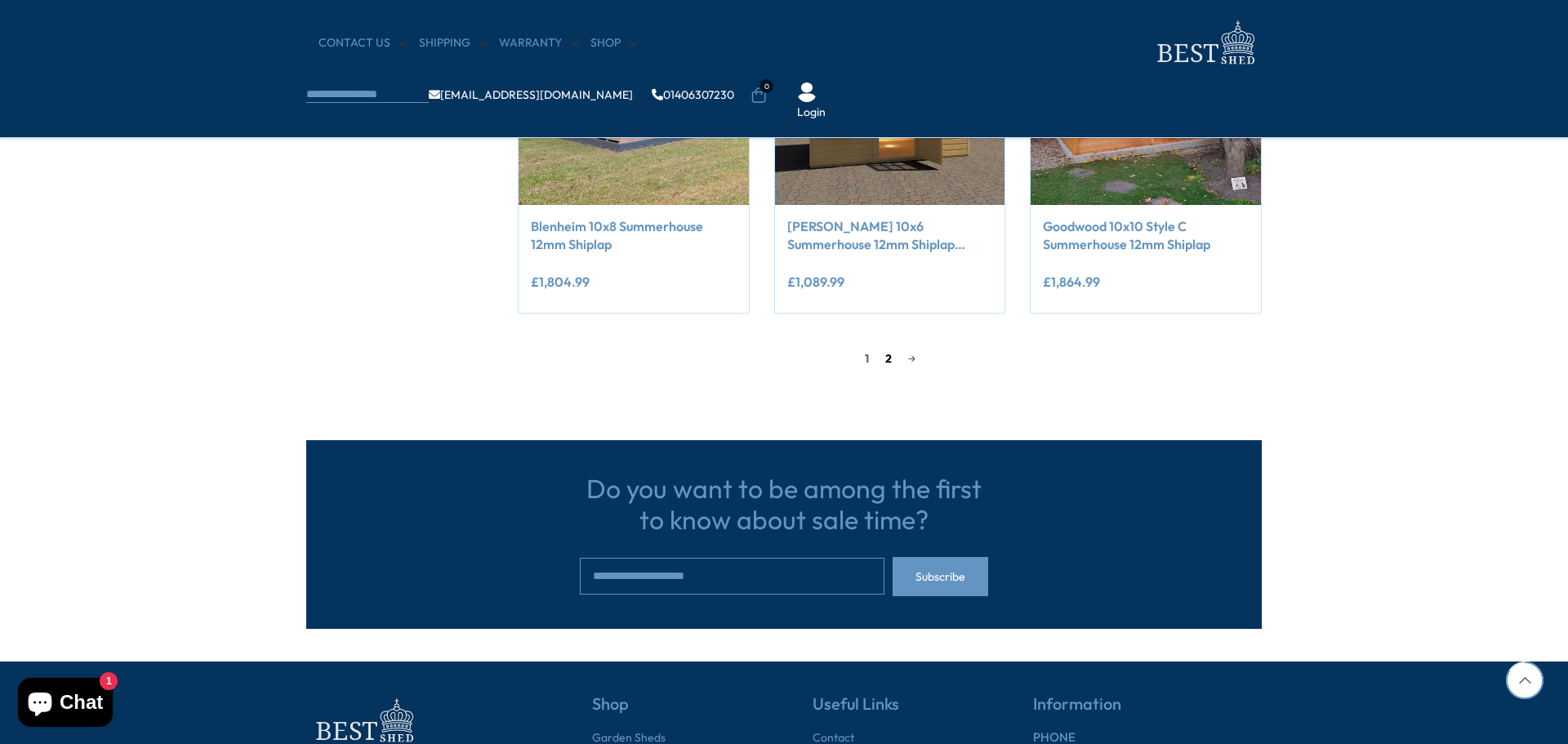
click at [886, 362] on link "2" at bounding box center [889, 358] width 23 height 24
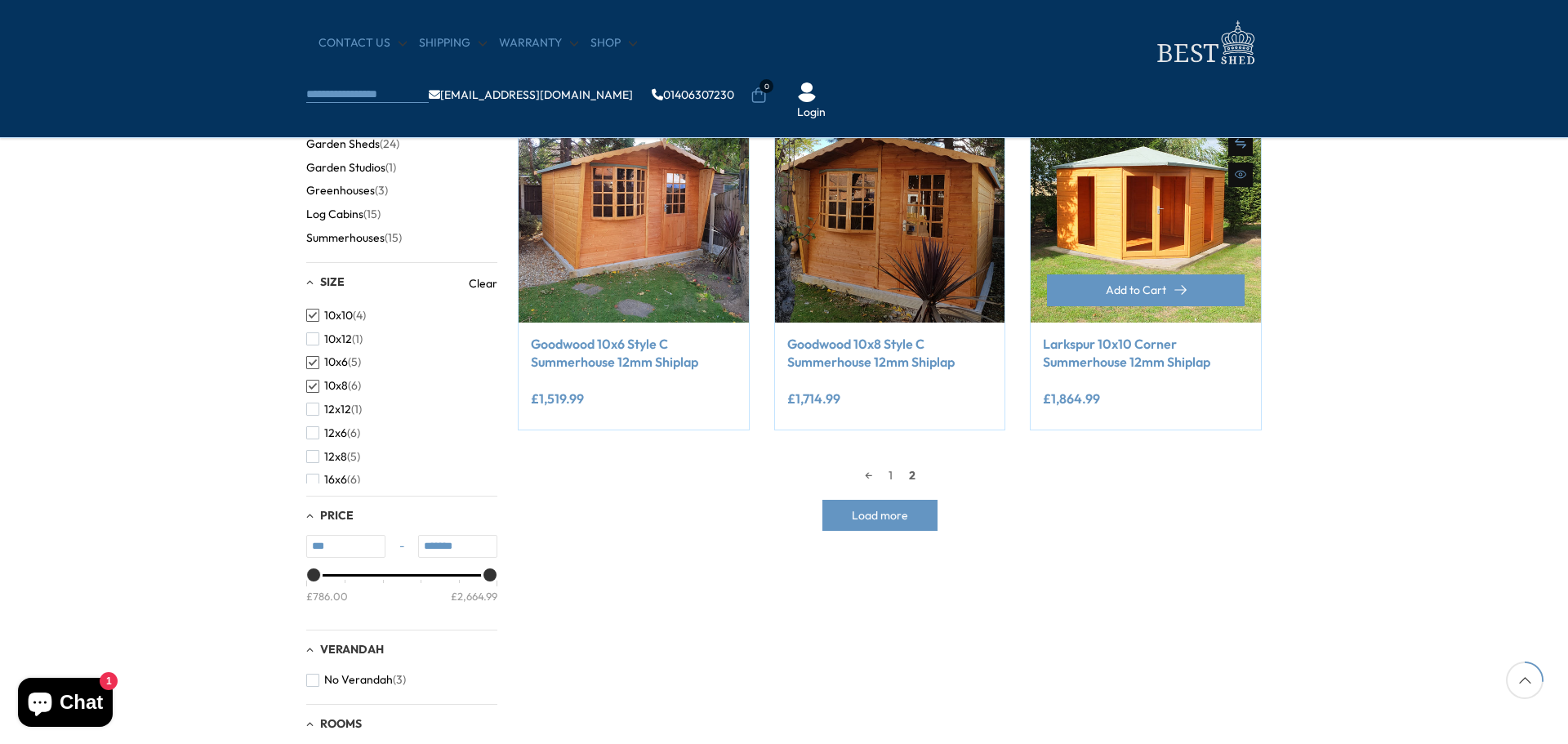
scroll to position [319, 0]
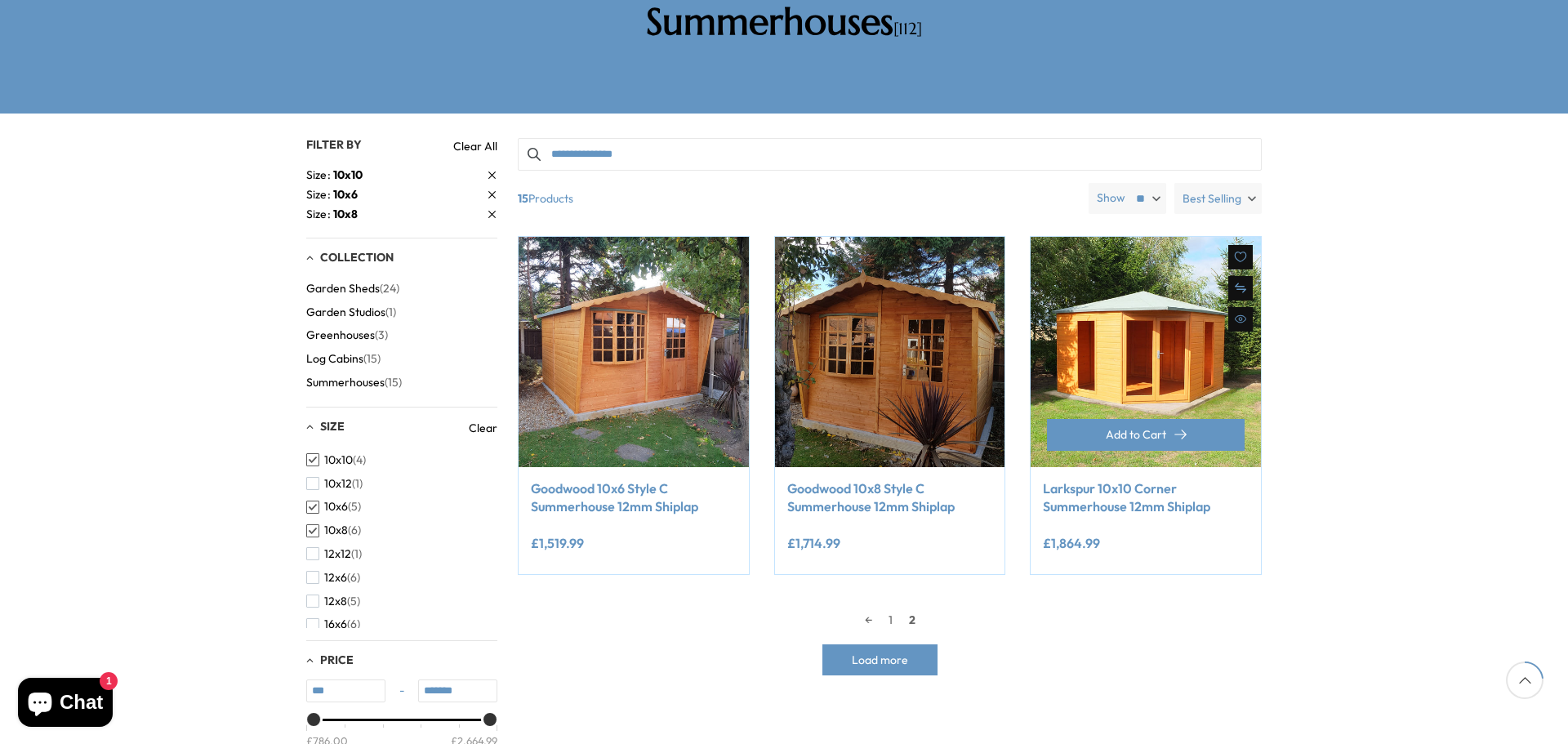
click at [1099, 479] on link "Larkspur 10x10 Corner Summerhouse 12mm Shiplap" at bounding box center [1146, 497] width 206 height 37
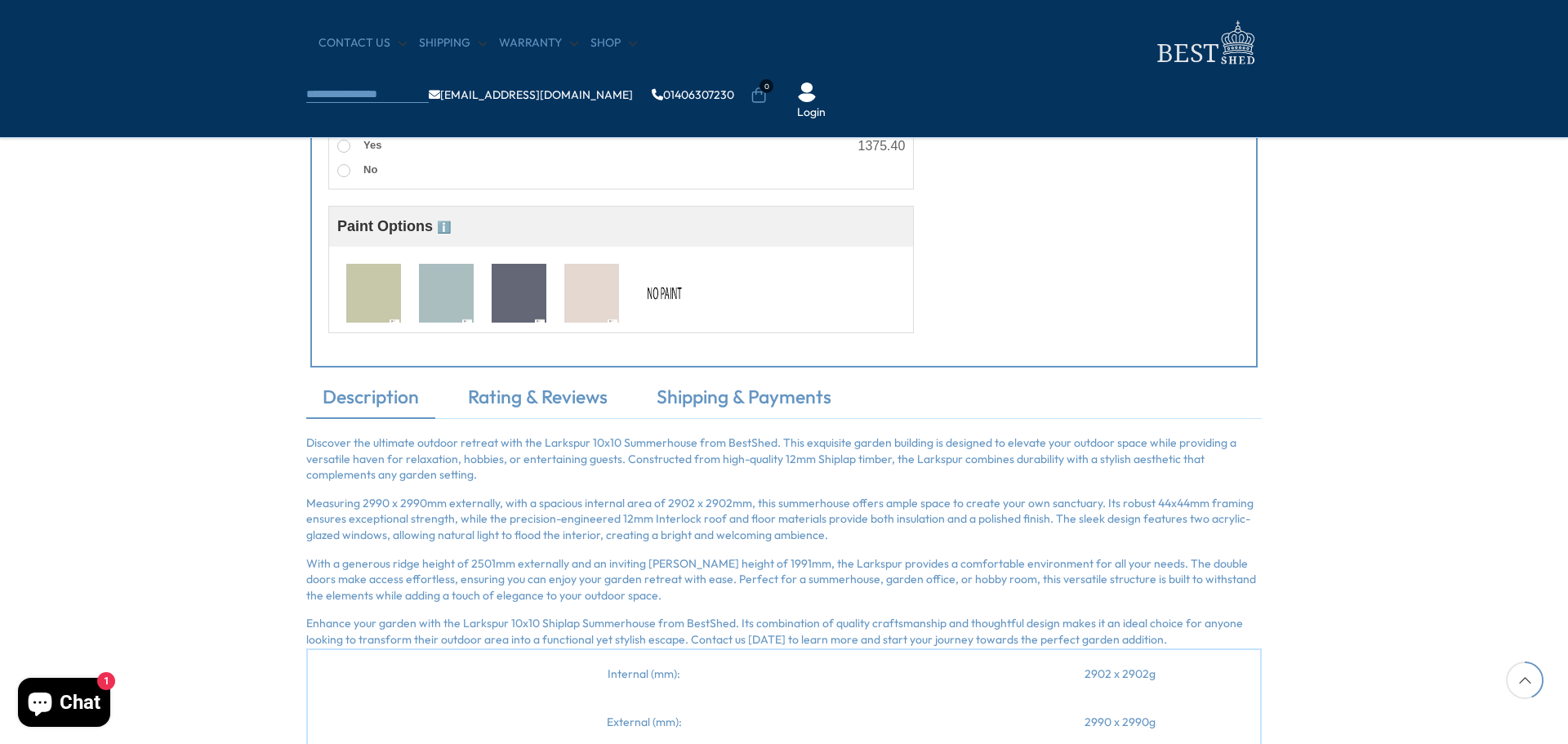
scroll to position [1432, 0]
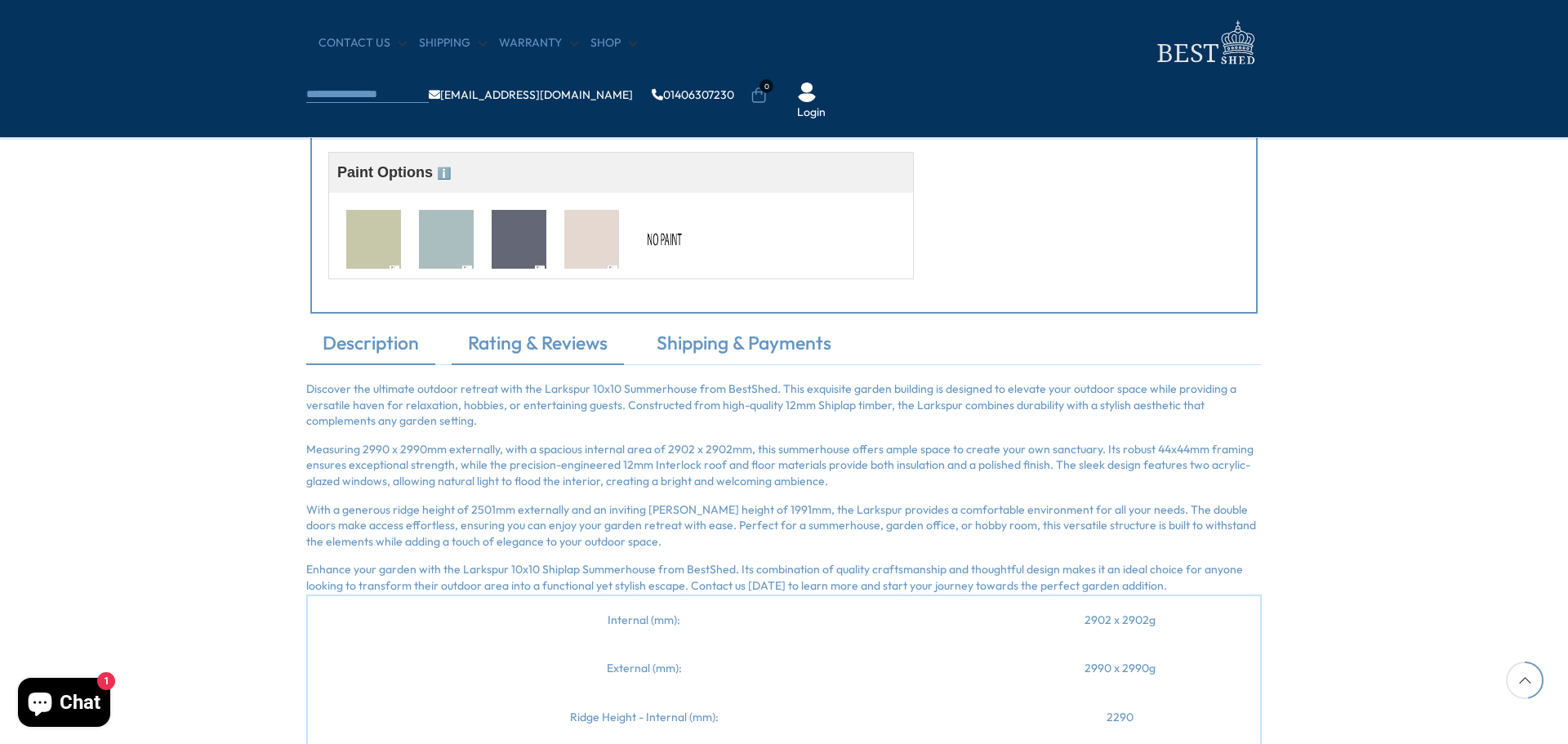
click at [533, 354] on link "Rating & Reviews" at bounding box center [537, 346] width 172 height 34
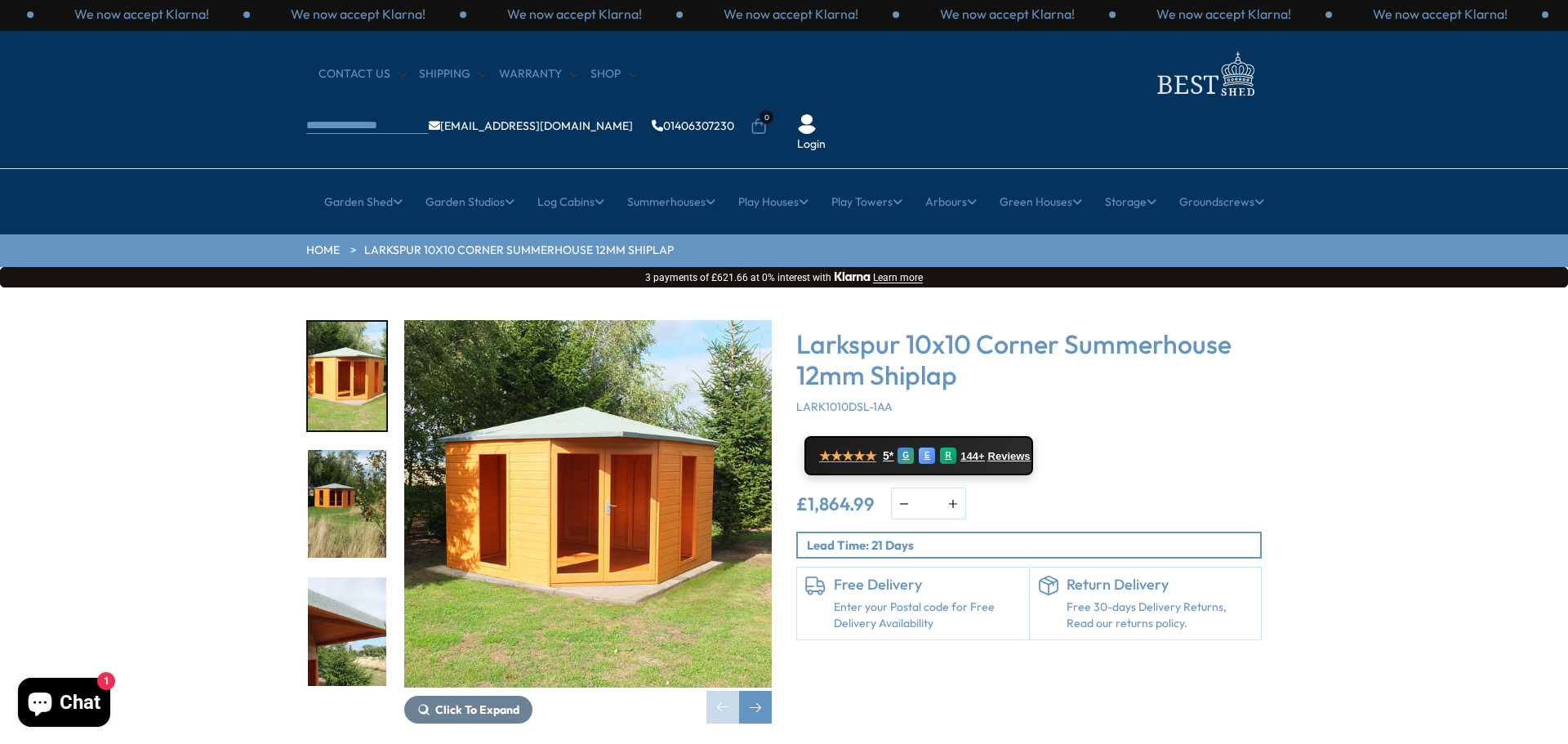
scroll to position [0, 0]
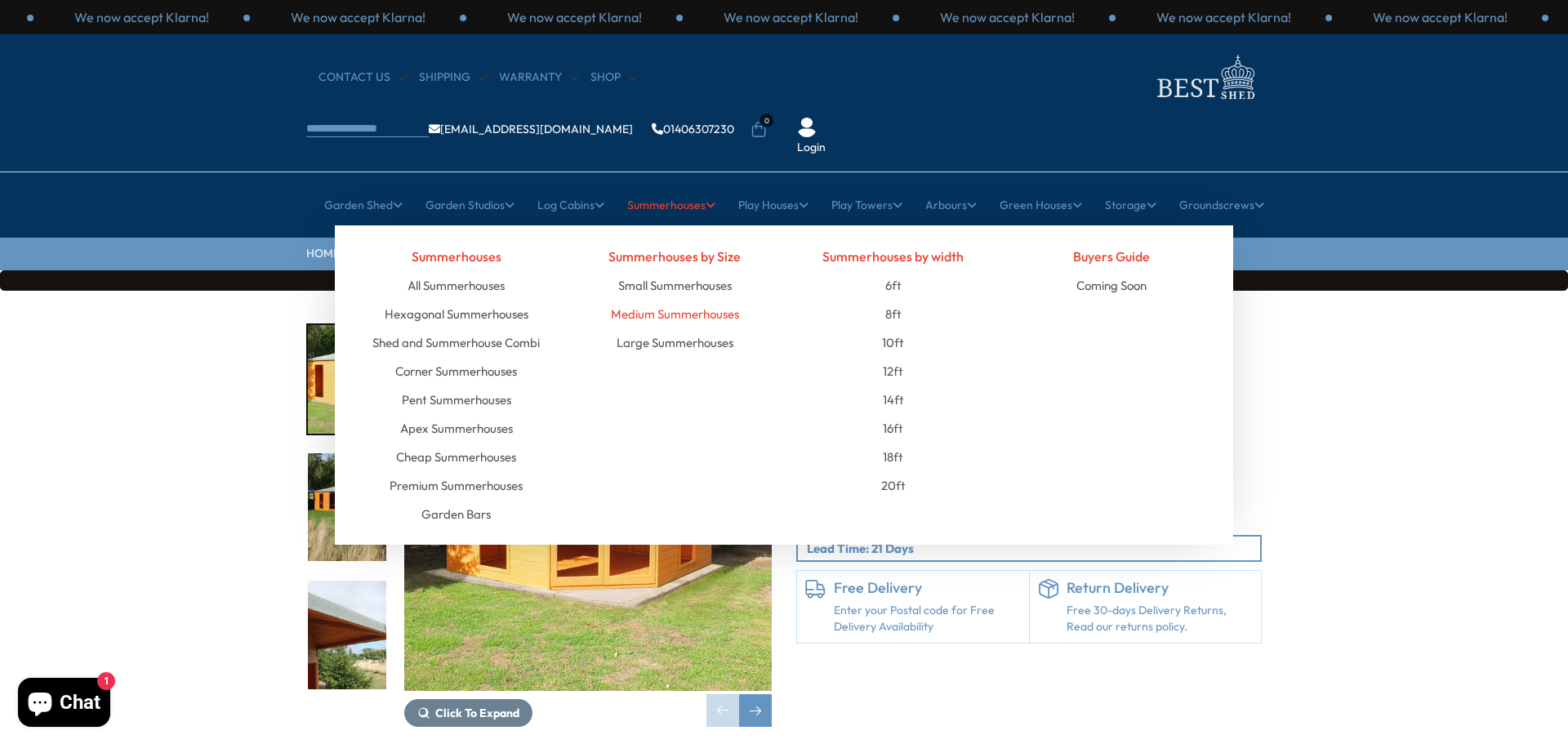
click at [686, 300] on link "Medium Summerhouses" at bounding box center [674, 314] width 128 height 28
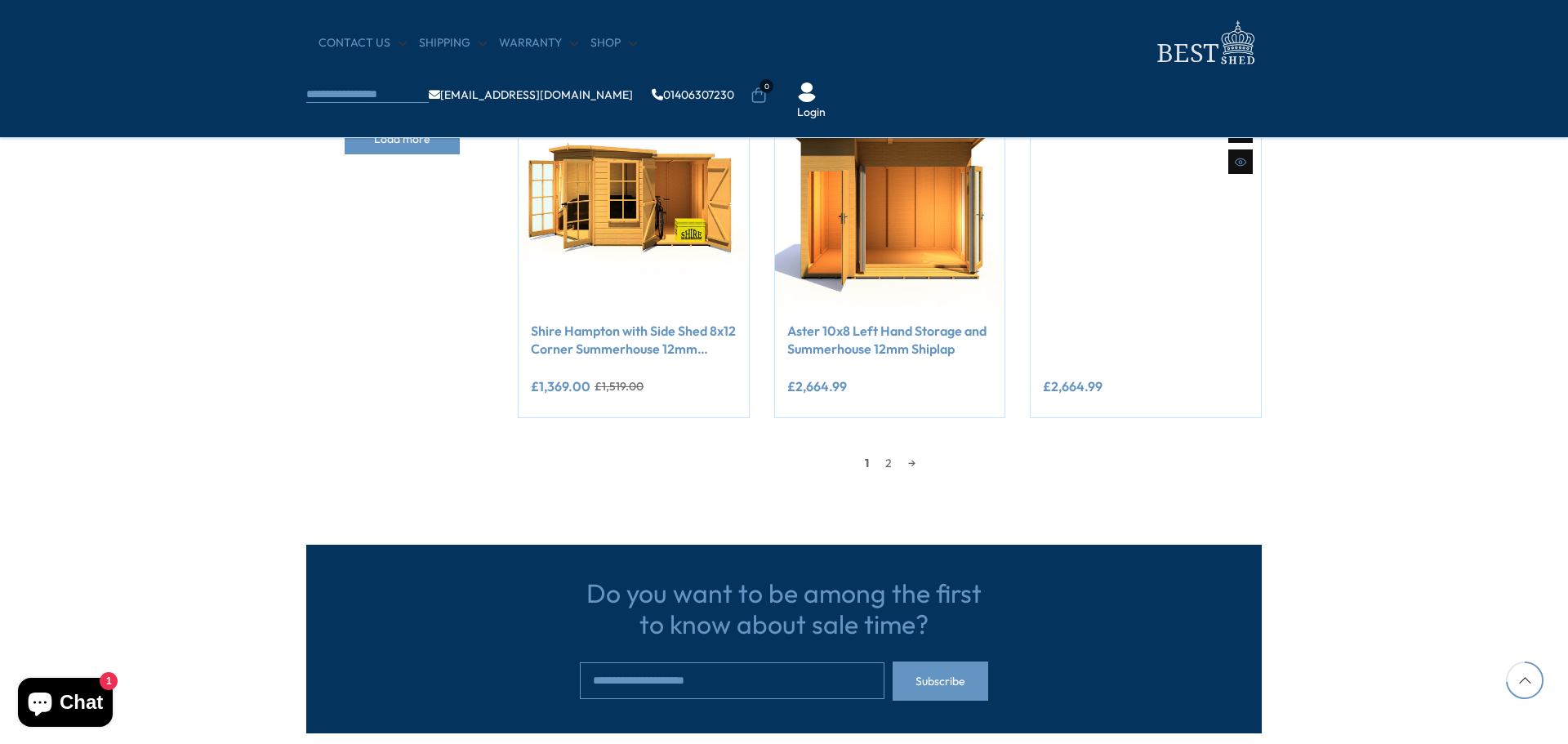
scroll to position [1519, 0]
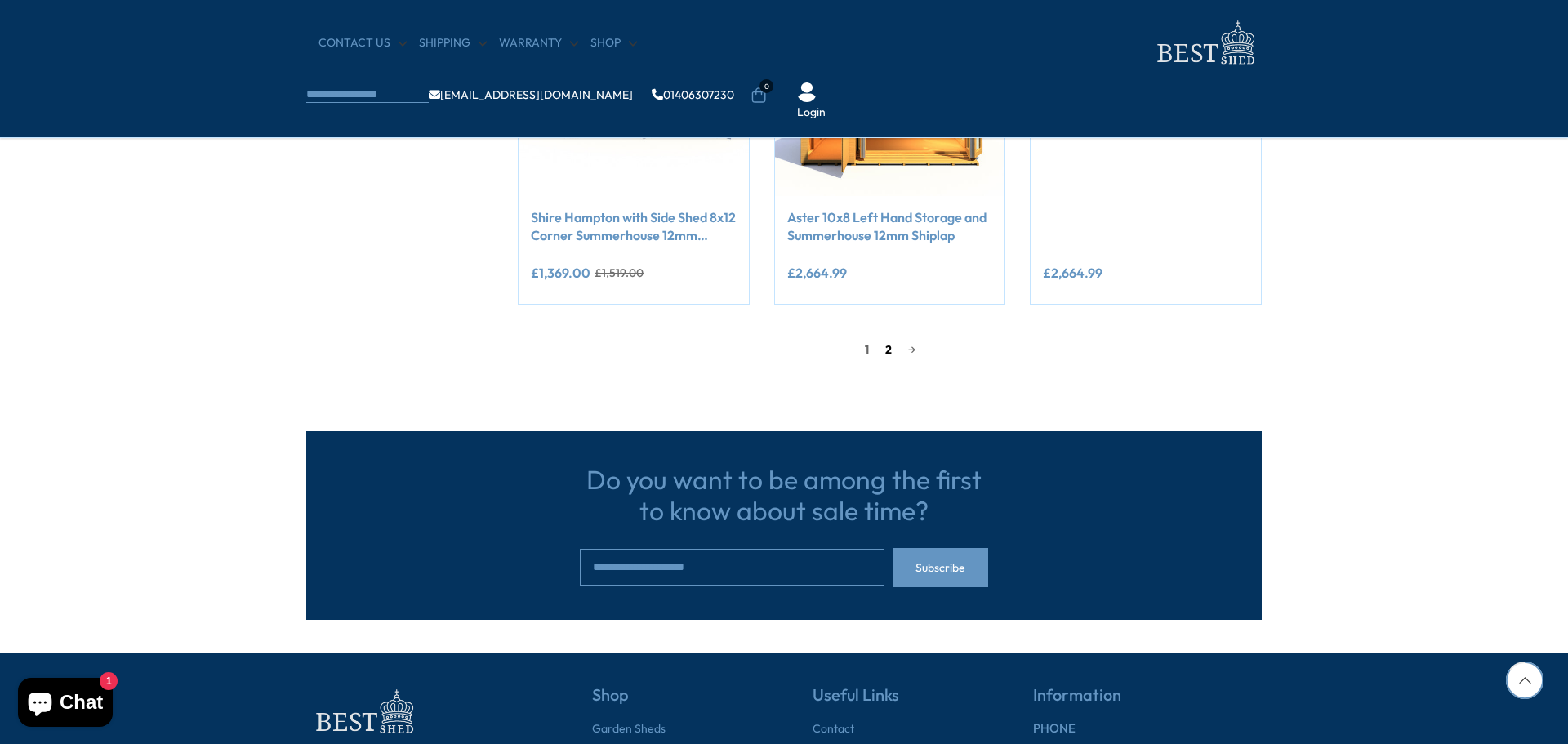
click at [886, 349] on link "2" at bounding box center [889, 349] width 23 height 24
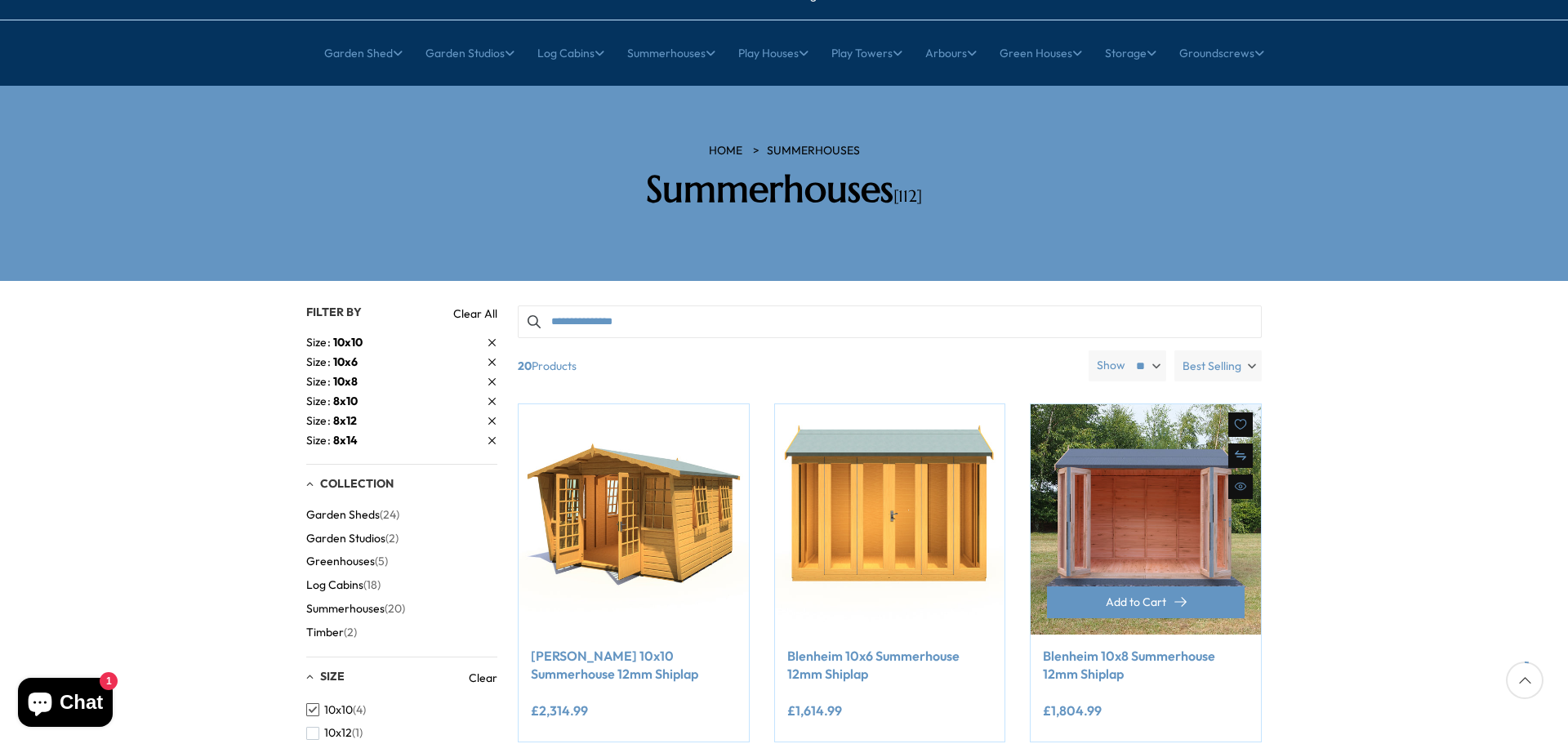
scroll to position [25, 0]
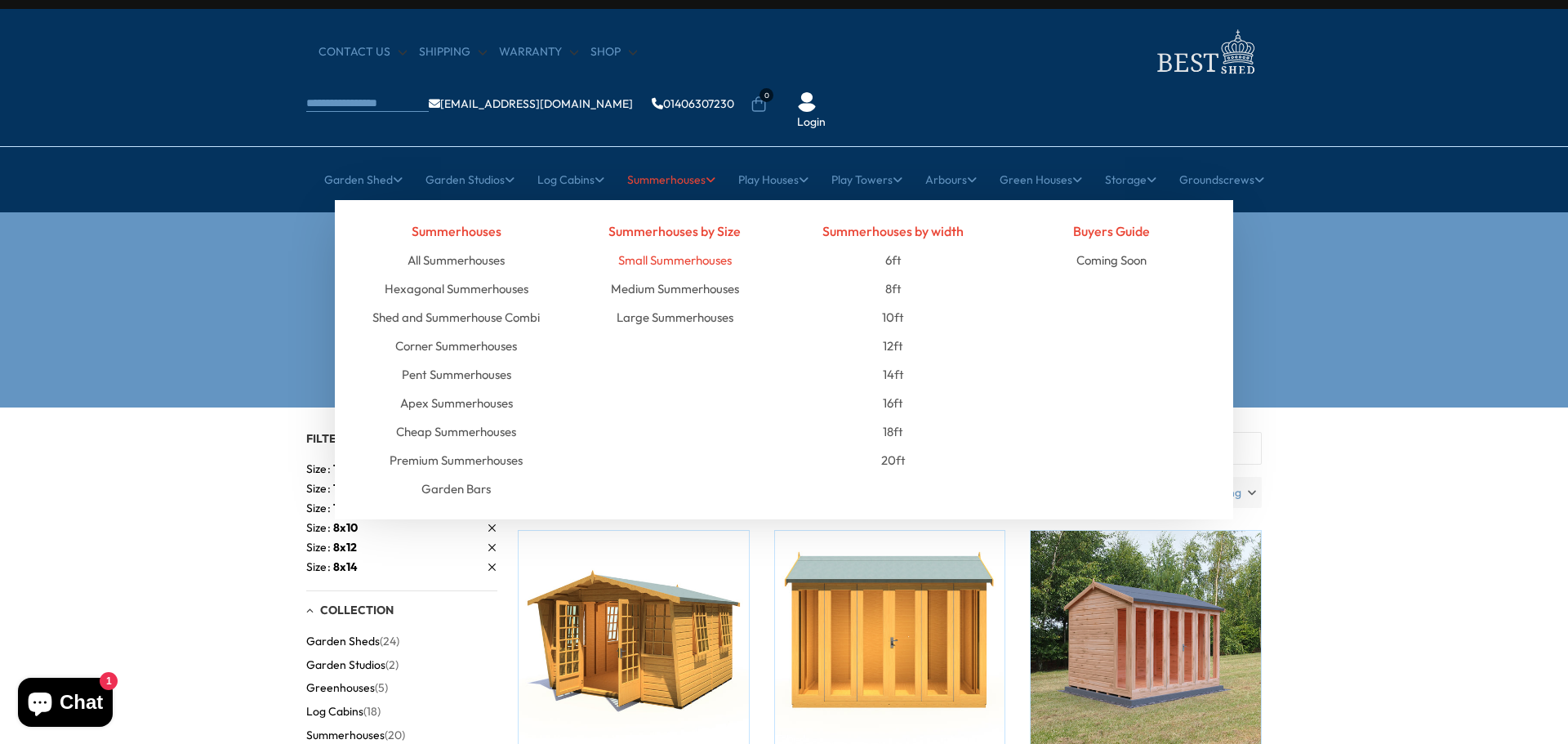
click at [669, 246] on link "Small Summerhouses" at bounding box center [674, 260] width 114 height 28
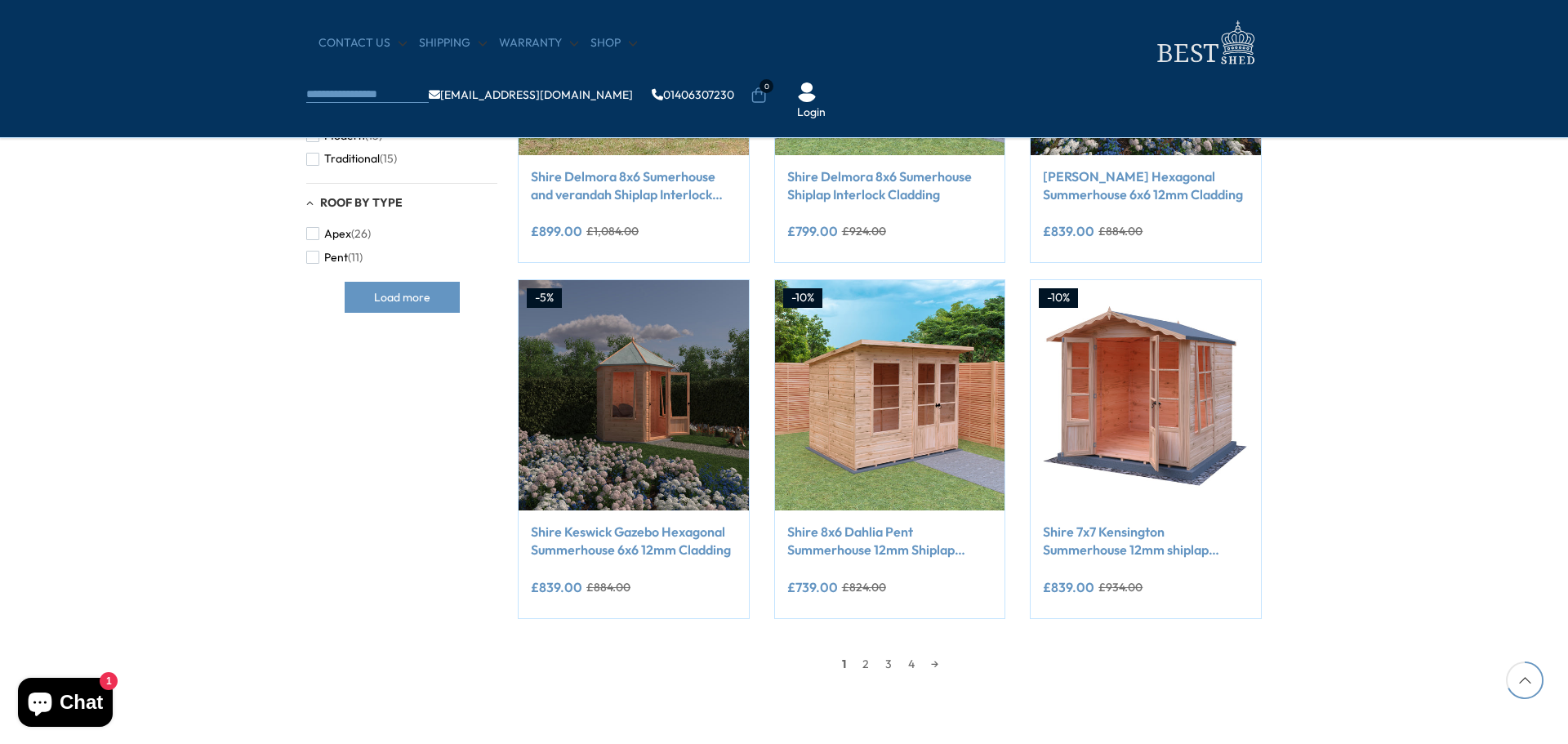
scroll to position [1216, 0]
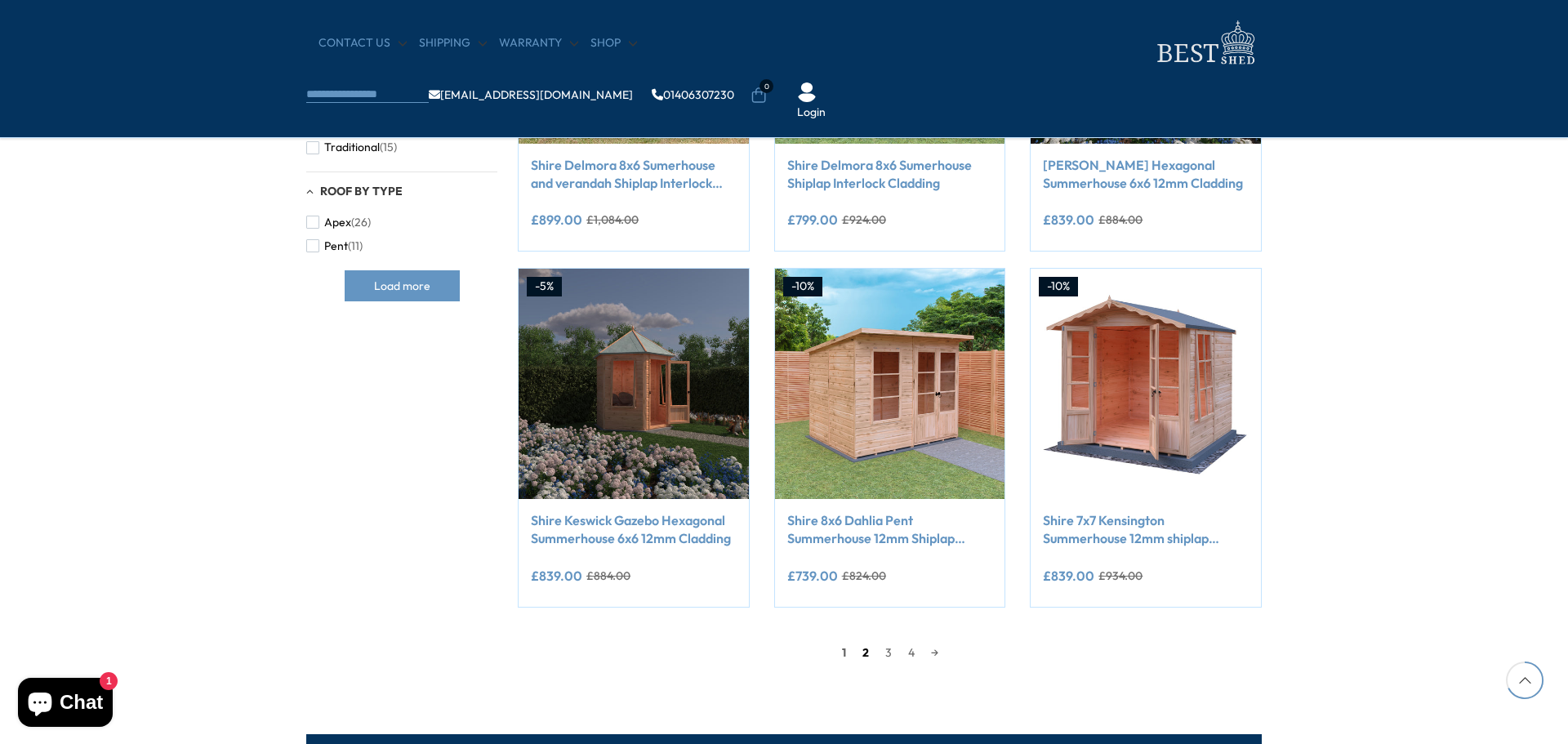
click at [863, 654] on link "2" at bounding box center [865, 652] width 23 height 24
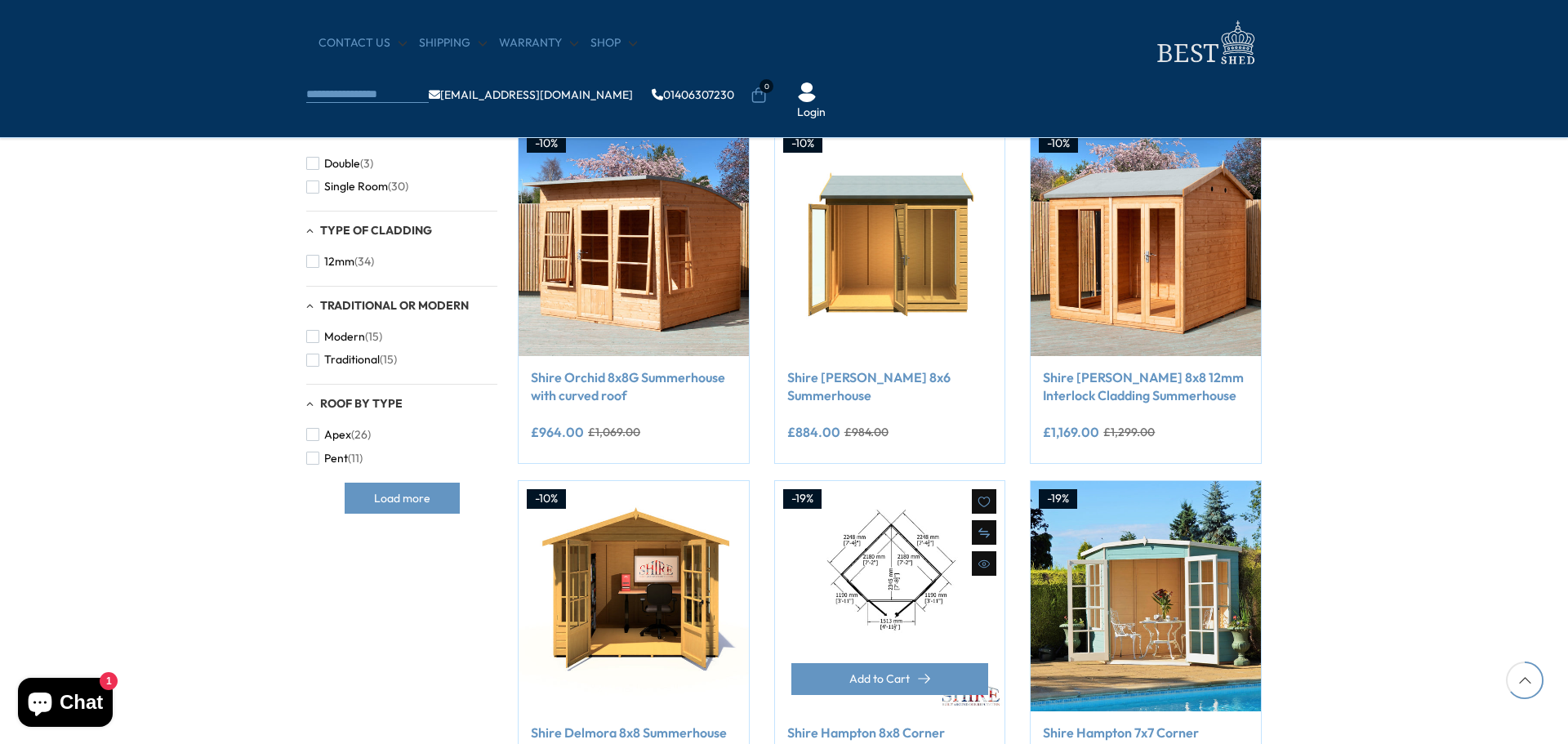
scroll to position [1197, 0]
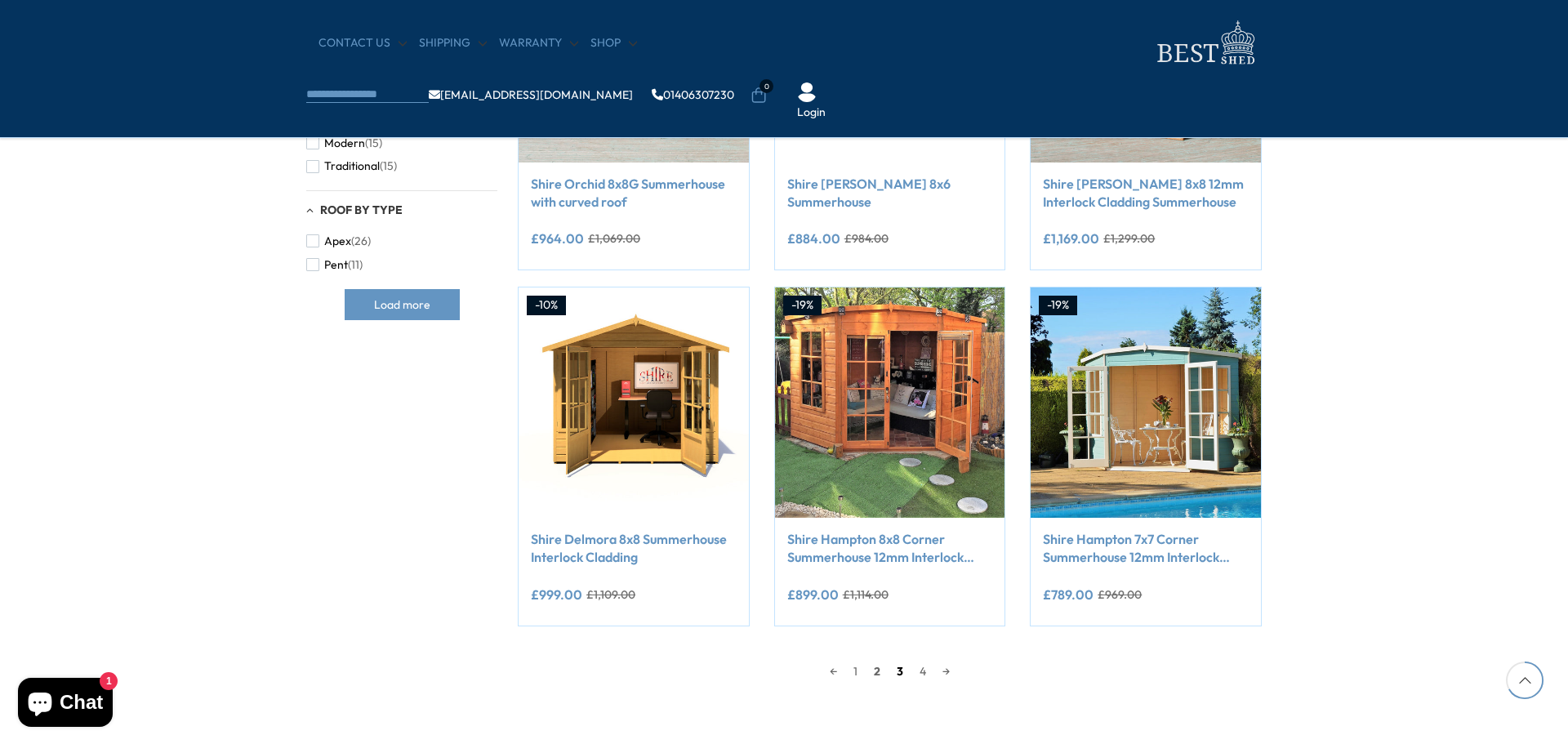
click at [900, 673] on link "3" at bounding box center [900, 670] width 23 height 24
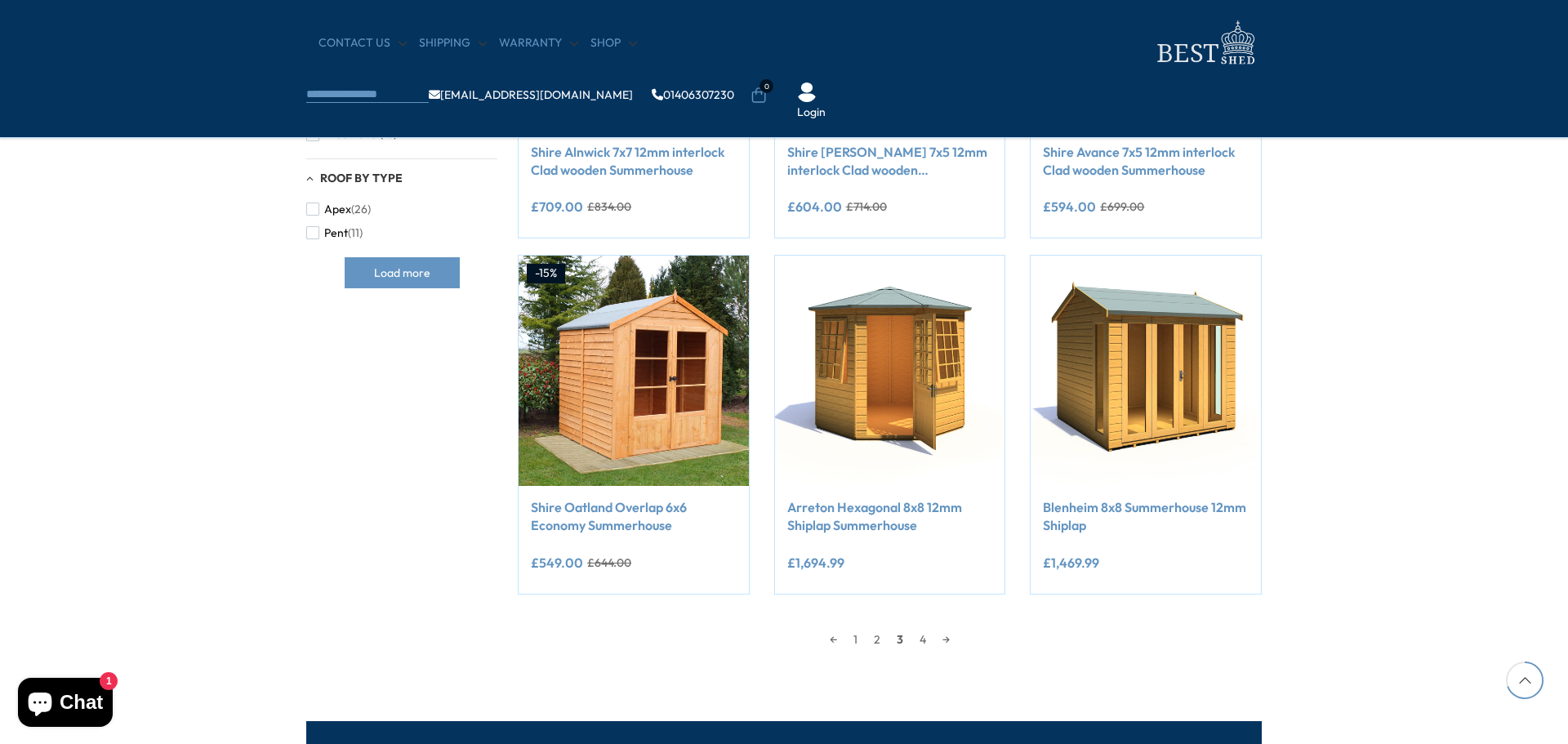
scroll to position [1247, 0]
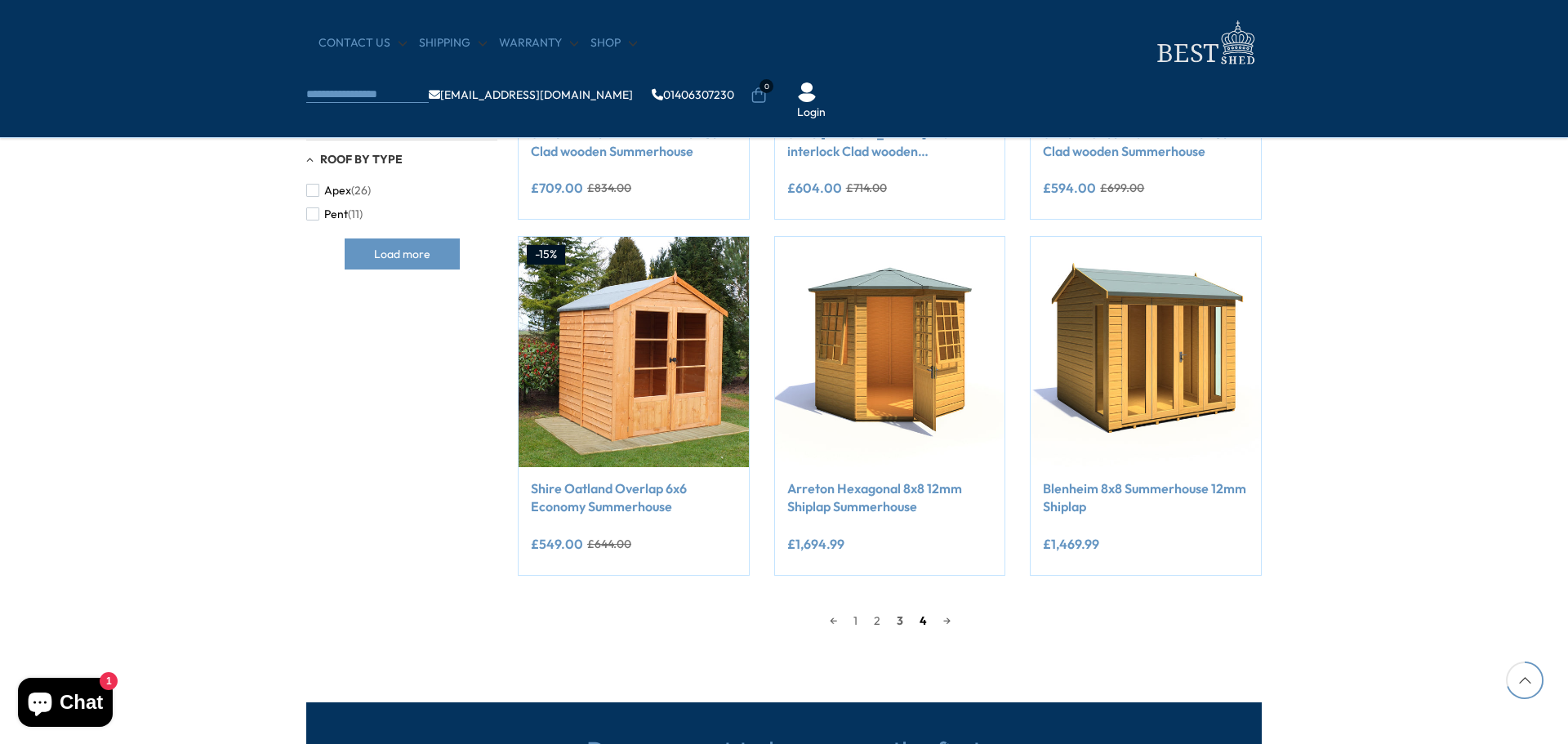
click at [922, 623] on link "4" at bounding box center [923, 620] width 24 height 24
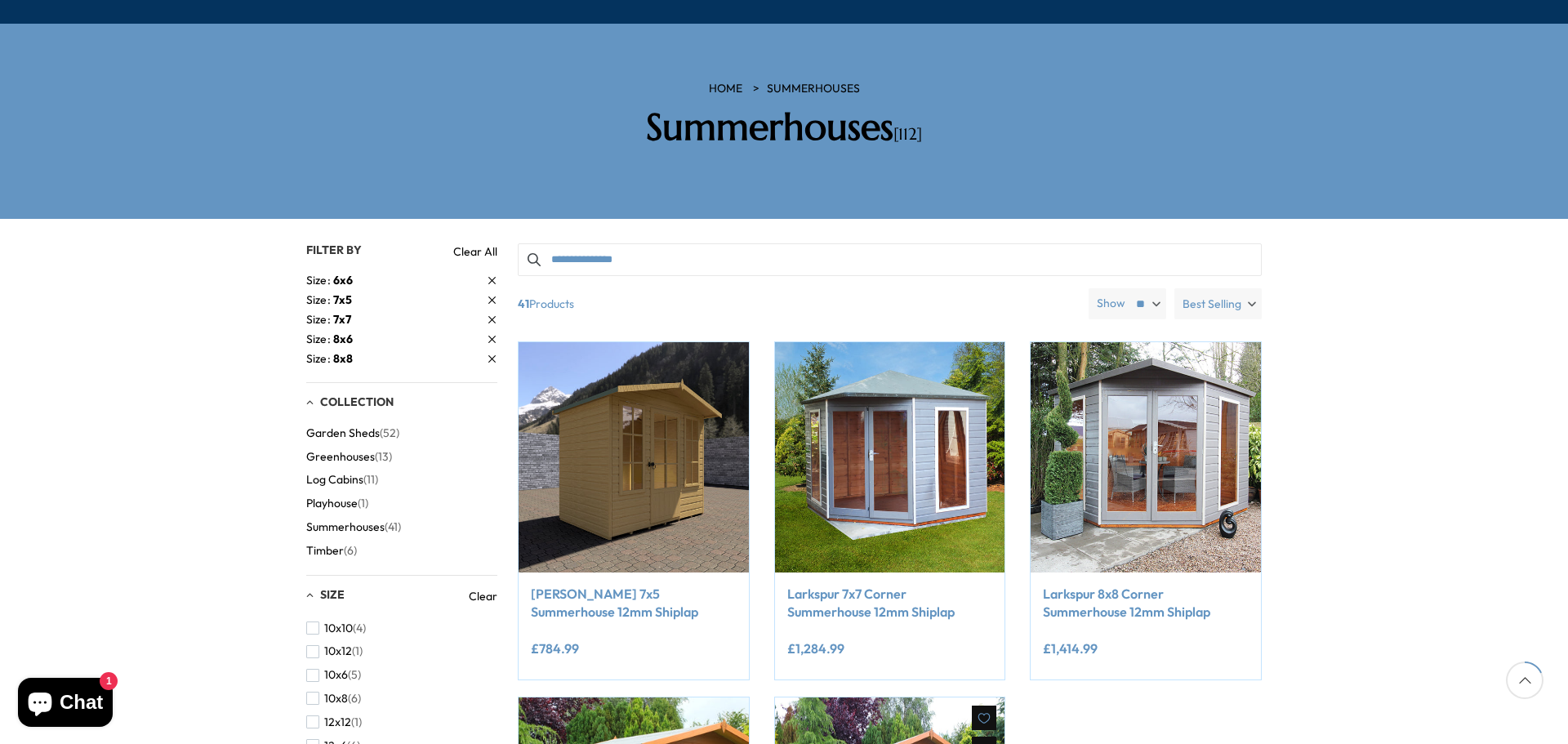
scroll to position [484, 0]
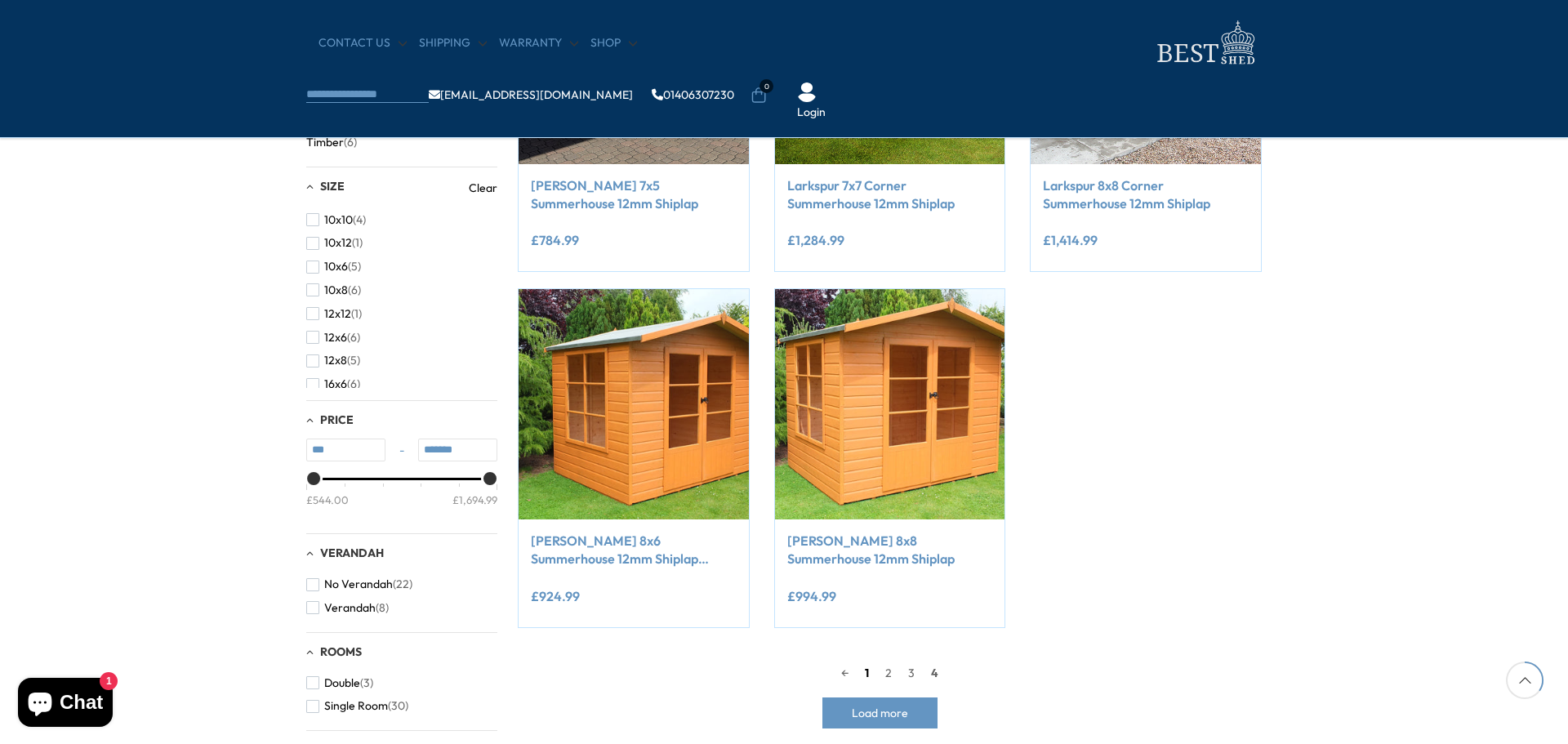
click at [867, 676] on link "1" at bounding box center [866, 672] width 21 height 24
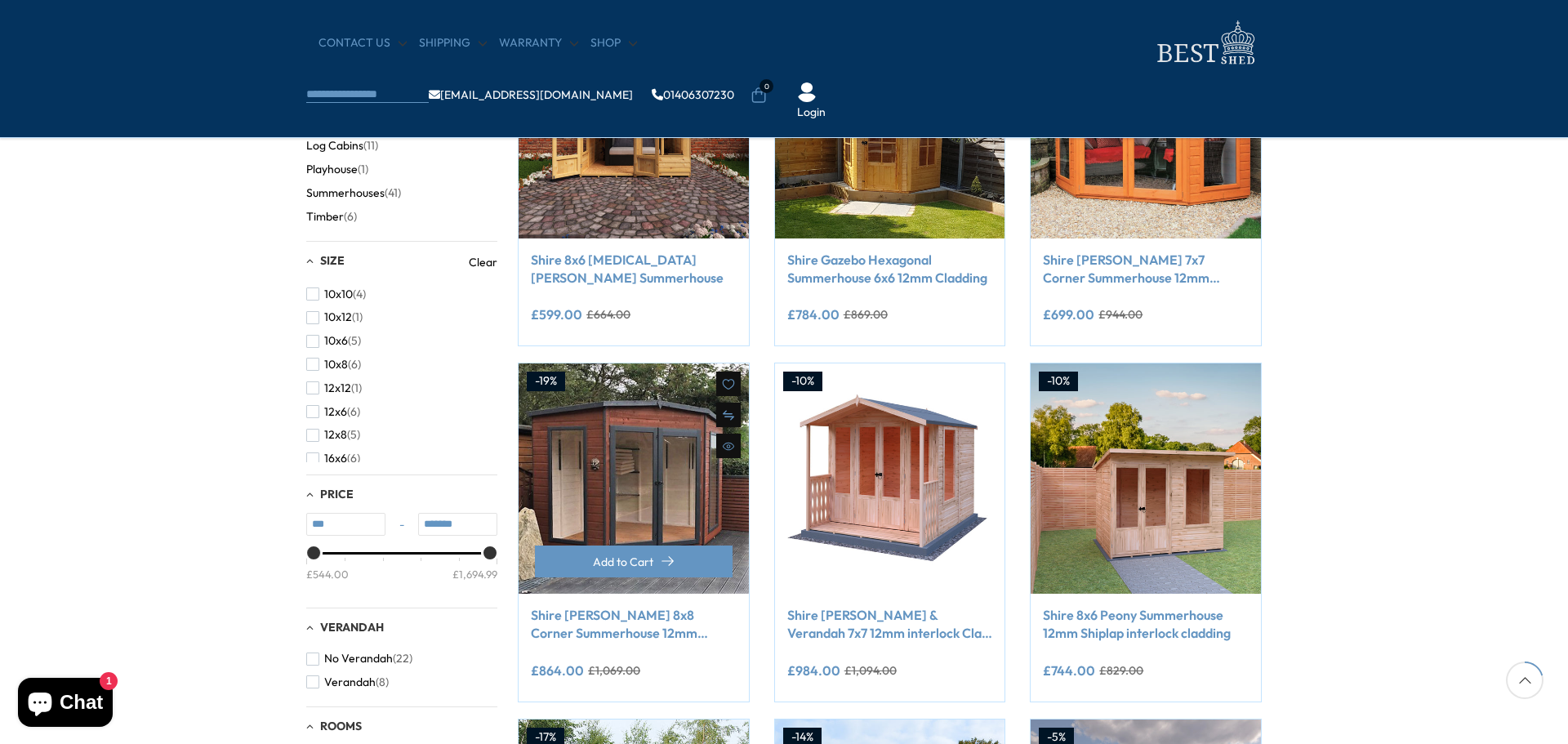
scroll to position [438, 0]
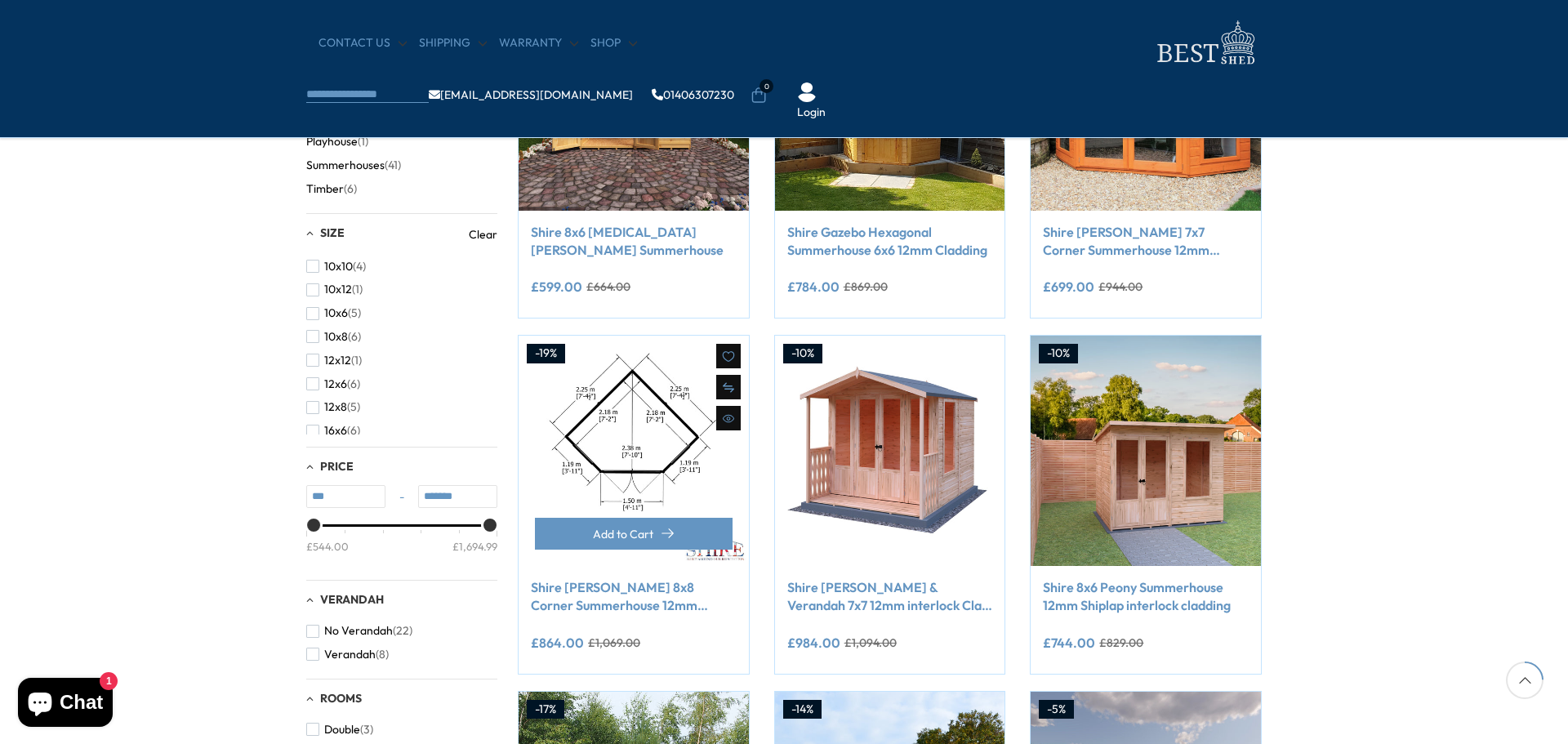
click at [708, 490] on img at bounding box center [633, 450] width 230 height 230
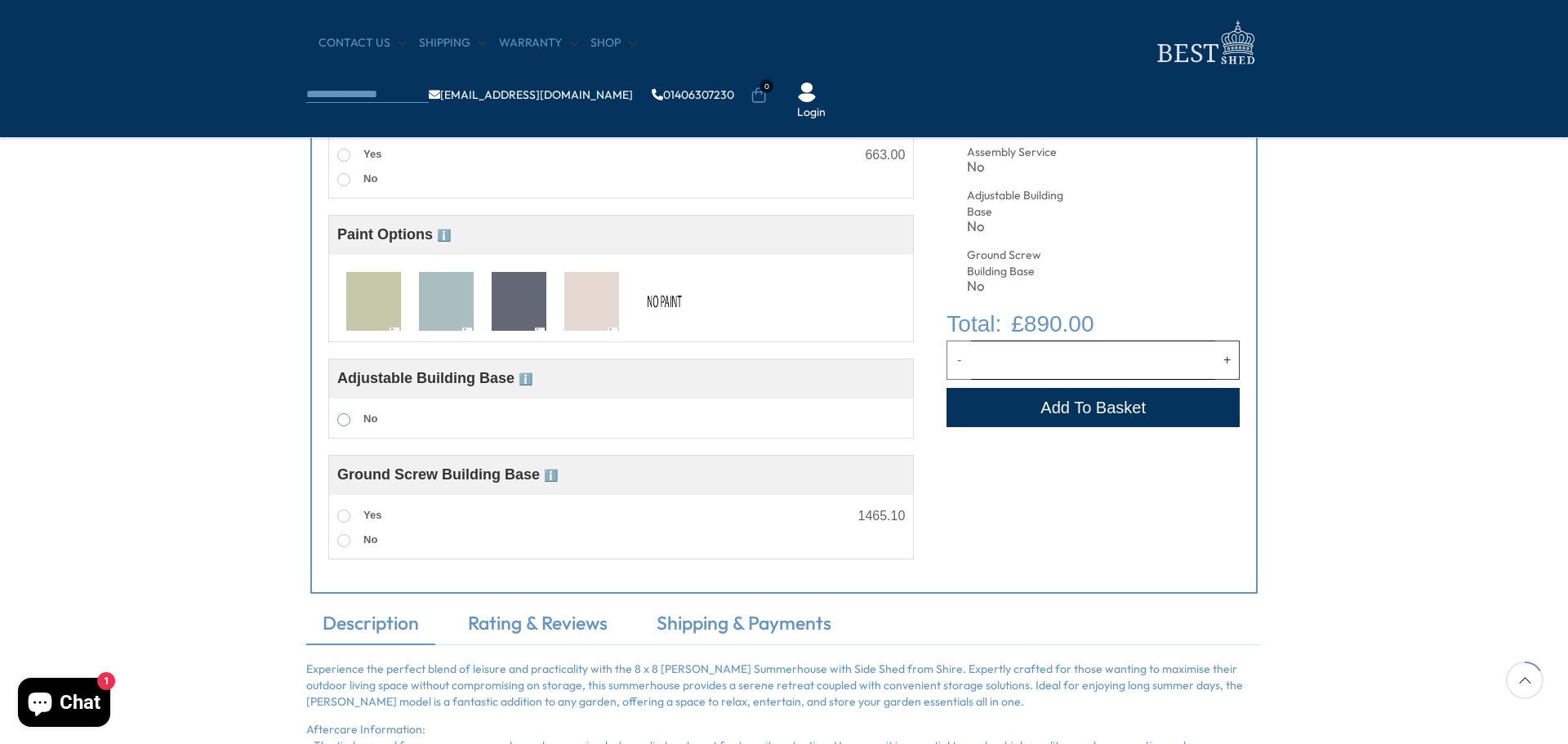
scroll to position [650, 0]
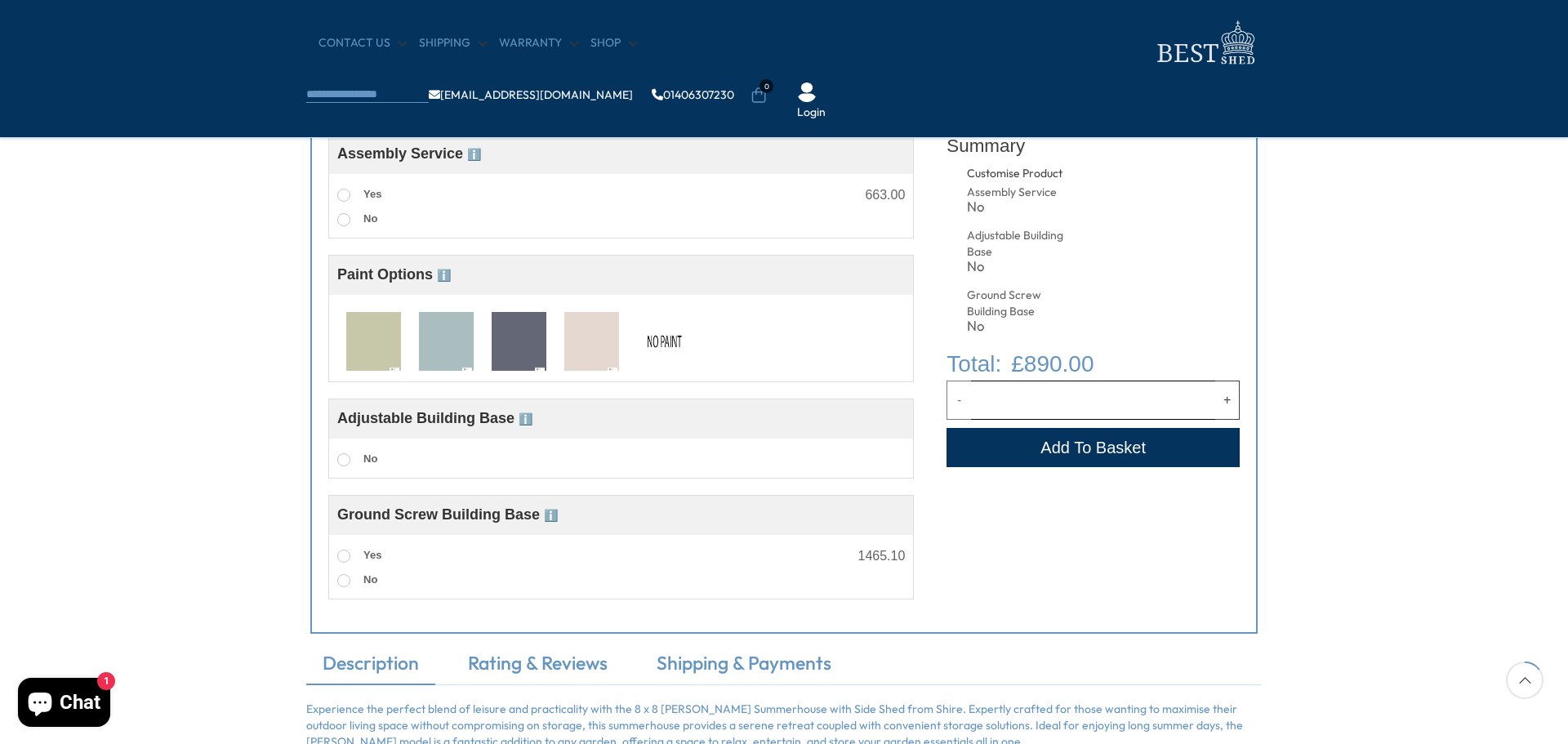
click at [446, 354] on img at bounding box center [446, 342] width 55 height 61
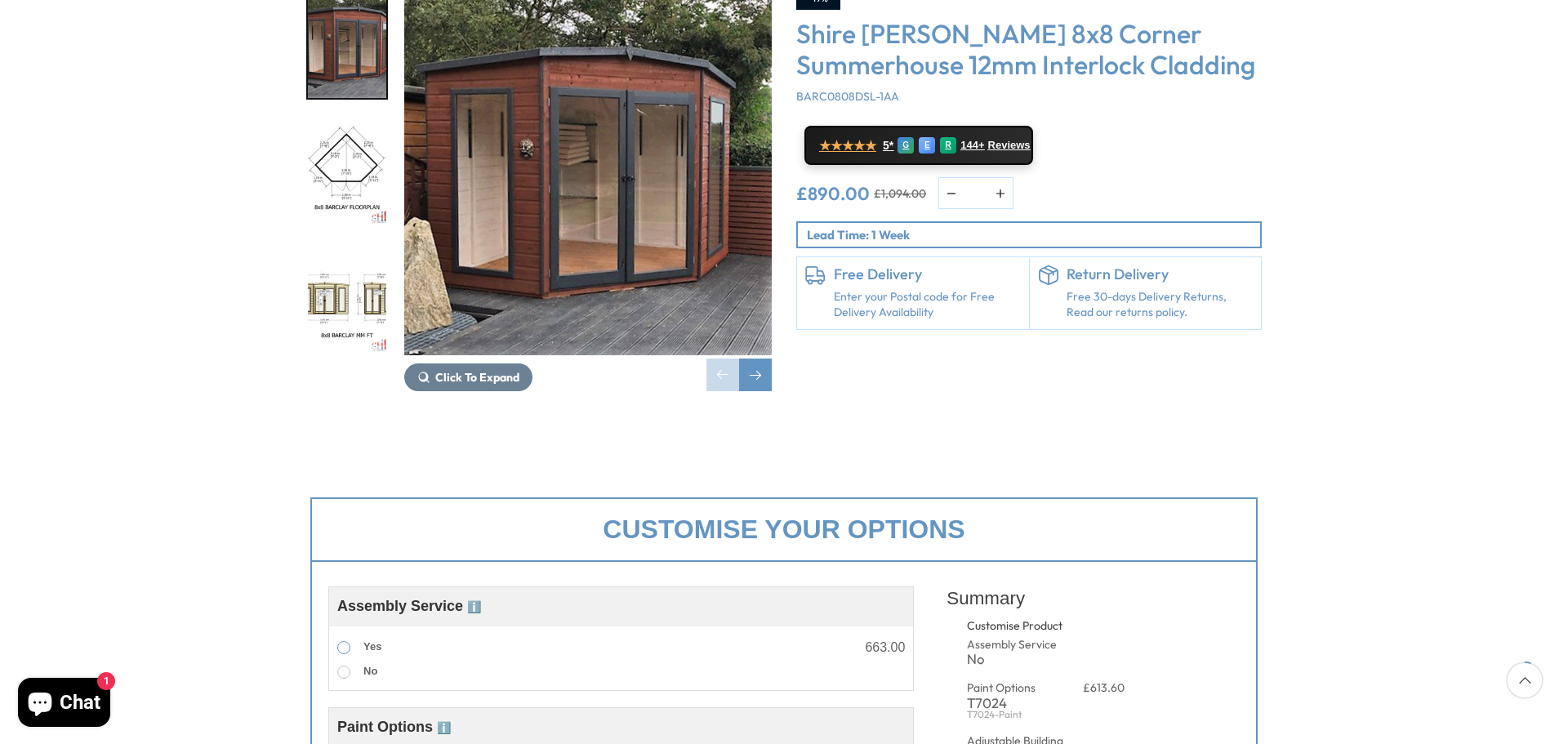
scroll to position [92, 0]
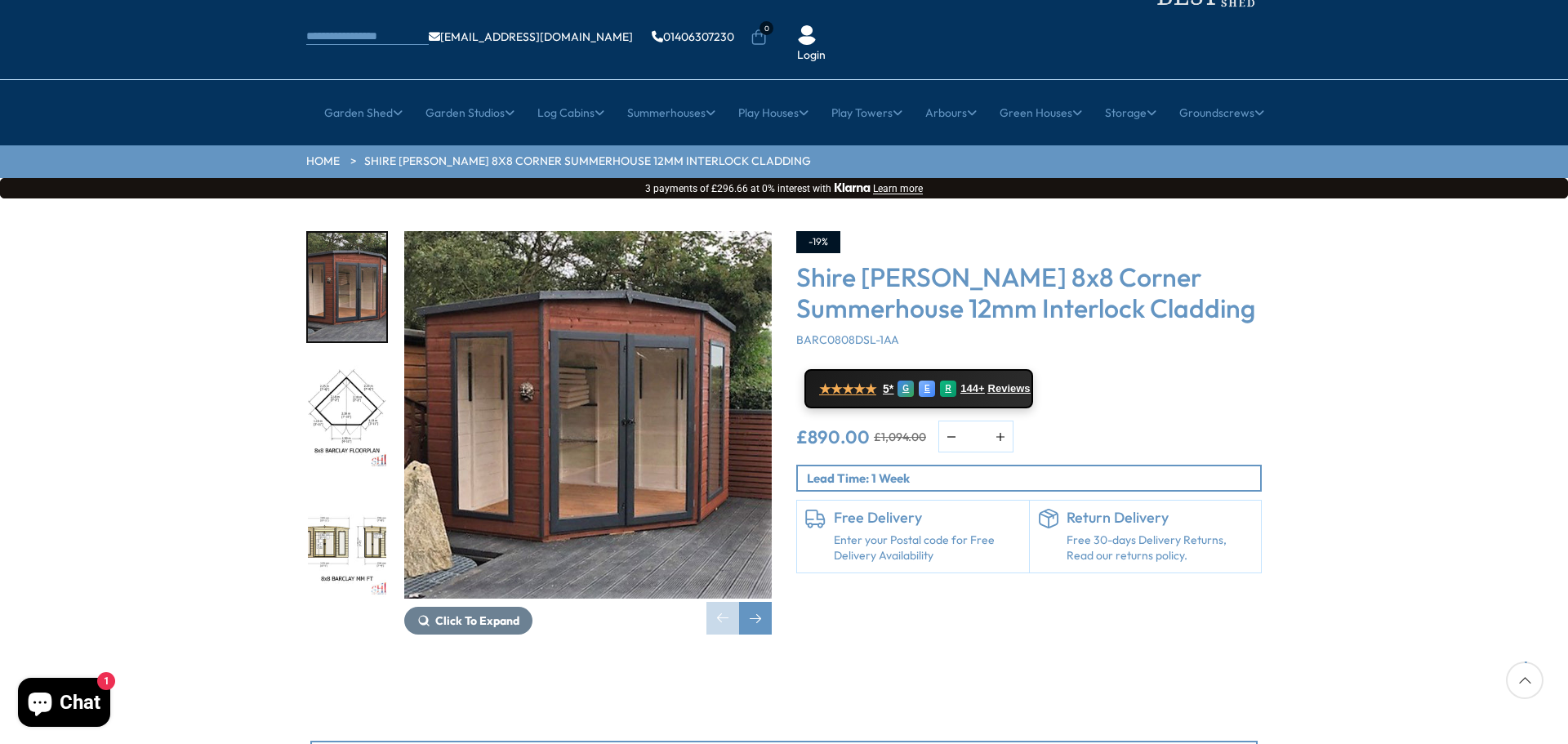
click at [334, 361] on img "2 / 14" at bounding box center [347, 415] width 78 height 109
click at [758, 602] on div "Next slide" at bounding box center [755, 618] width 32 height 32
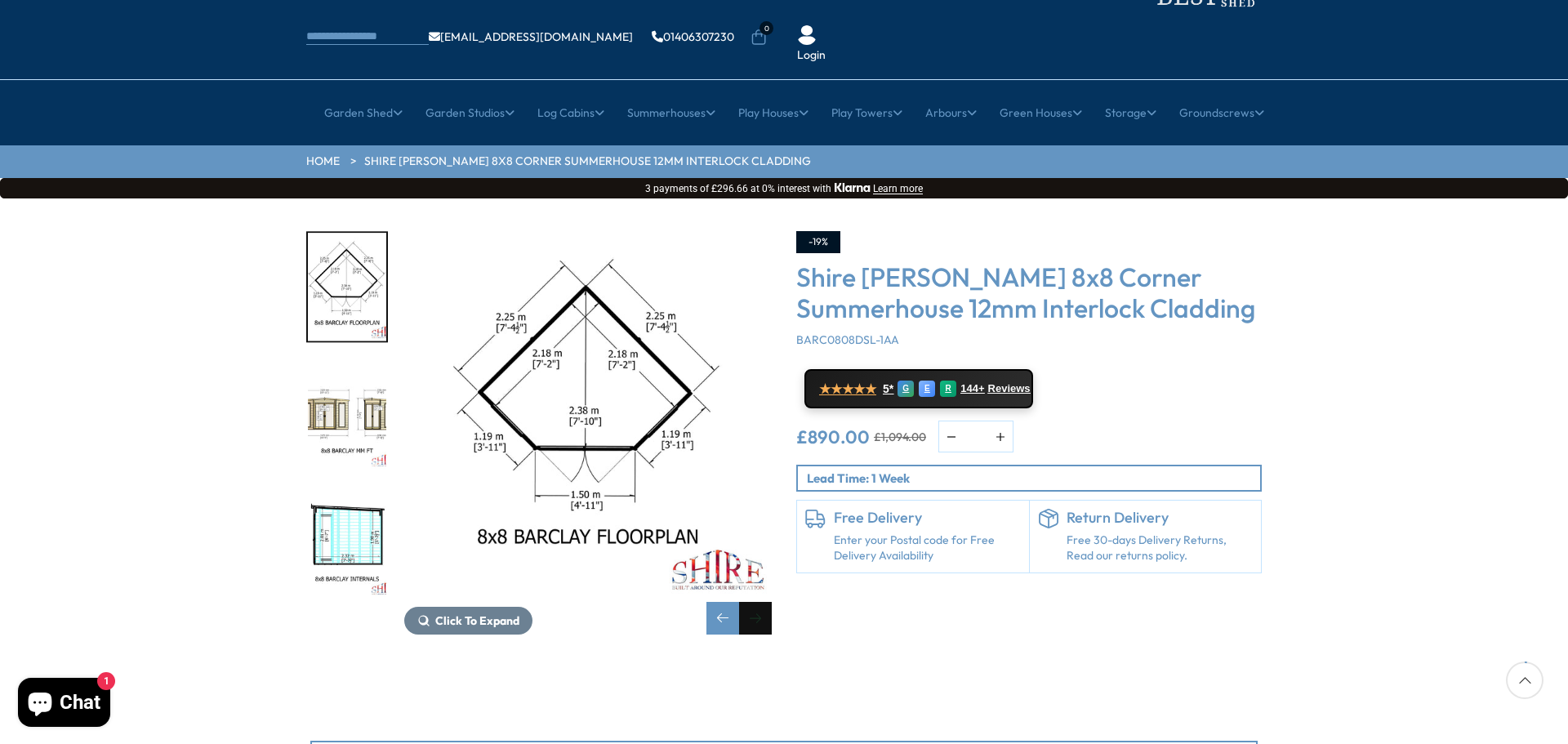
click at [759, 602] on div "Next slide" at bounding box center [755, 618] width 32 height 32
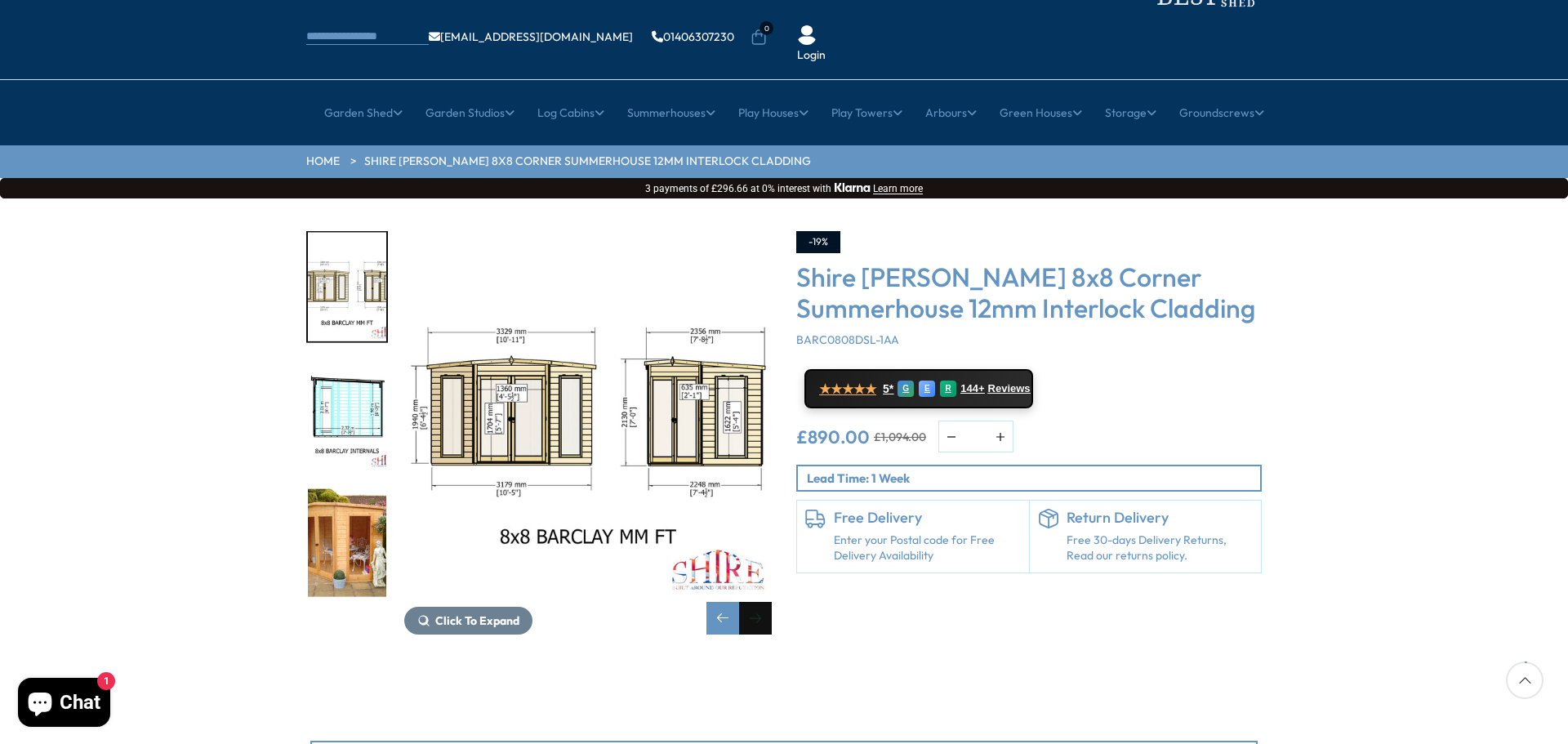
click at [759, 602] on div "Next slide" at bounding box center [755, 618] width 32 height 32
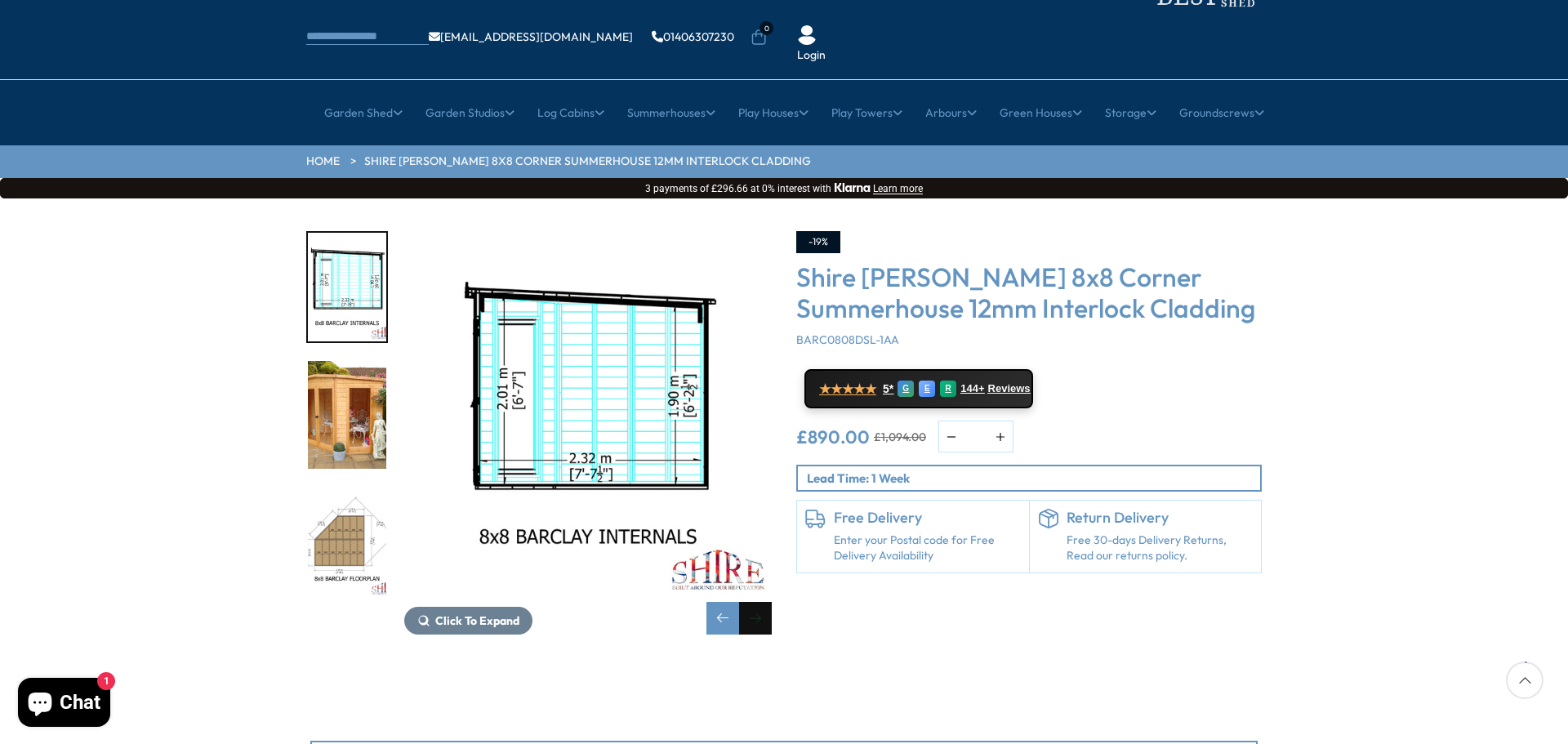
click at [759, 602] on div "Next slide" at bounding box center [755, 618] width 32 height 32
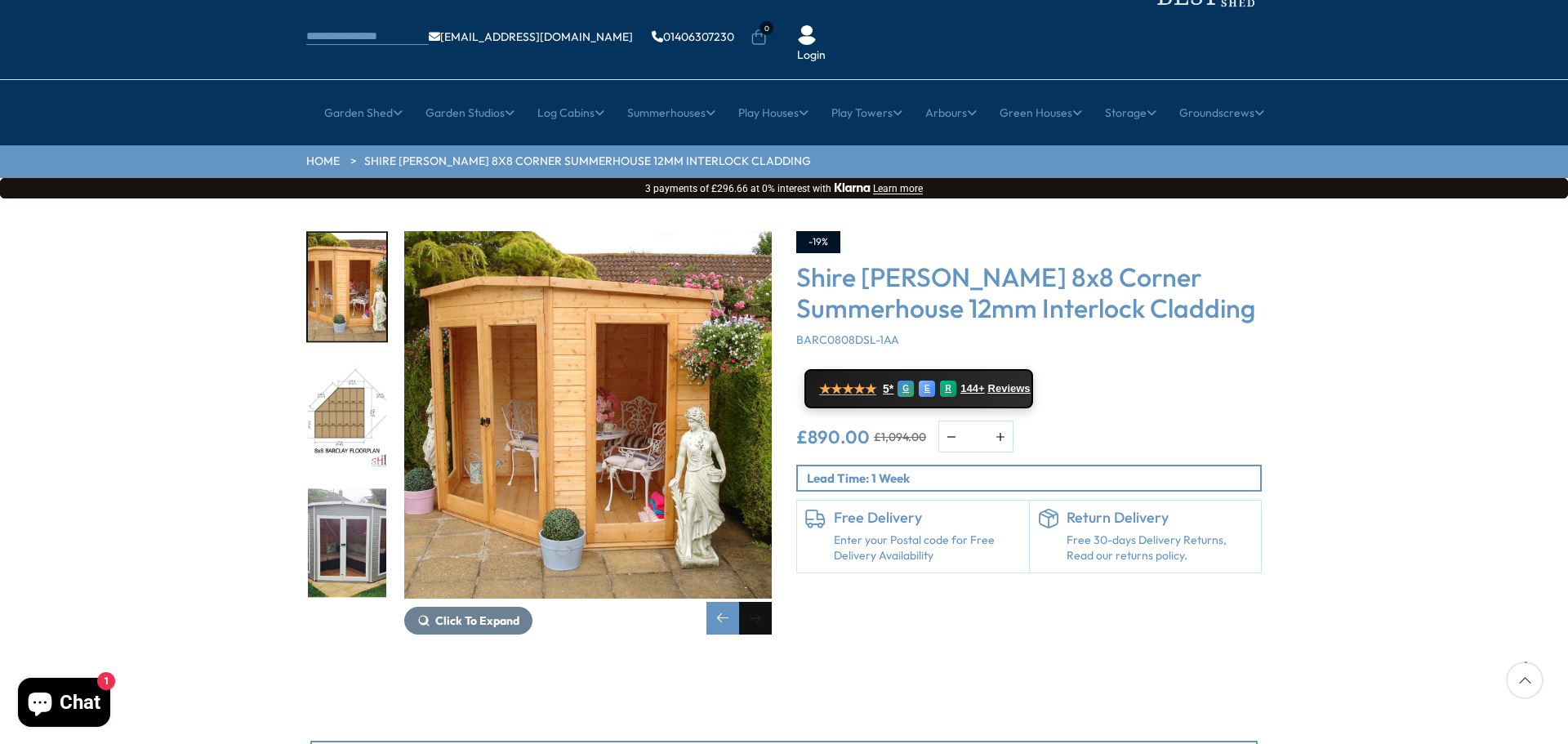
click at [759, 602] on div "Next slide" at bounding box center [755, 618] width 32 height 32
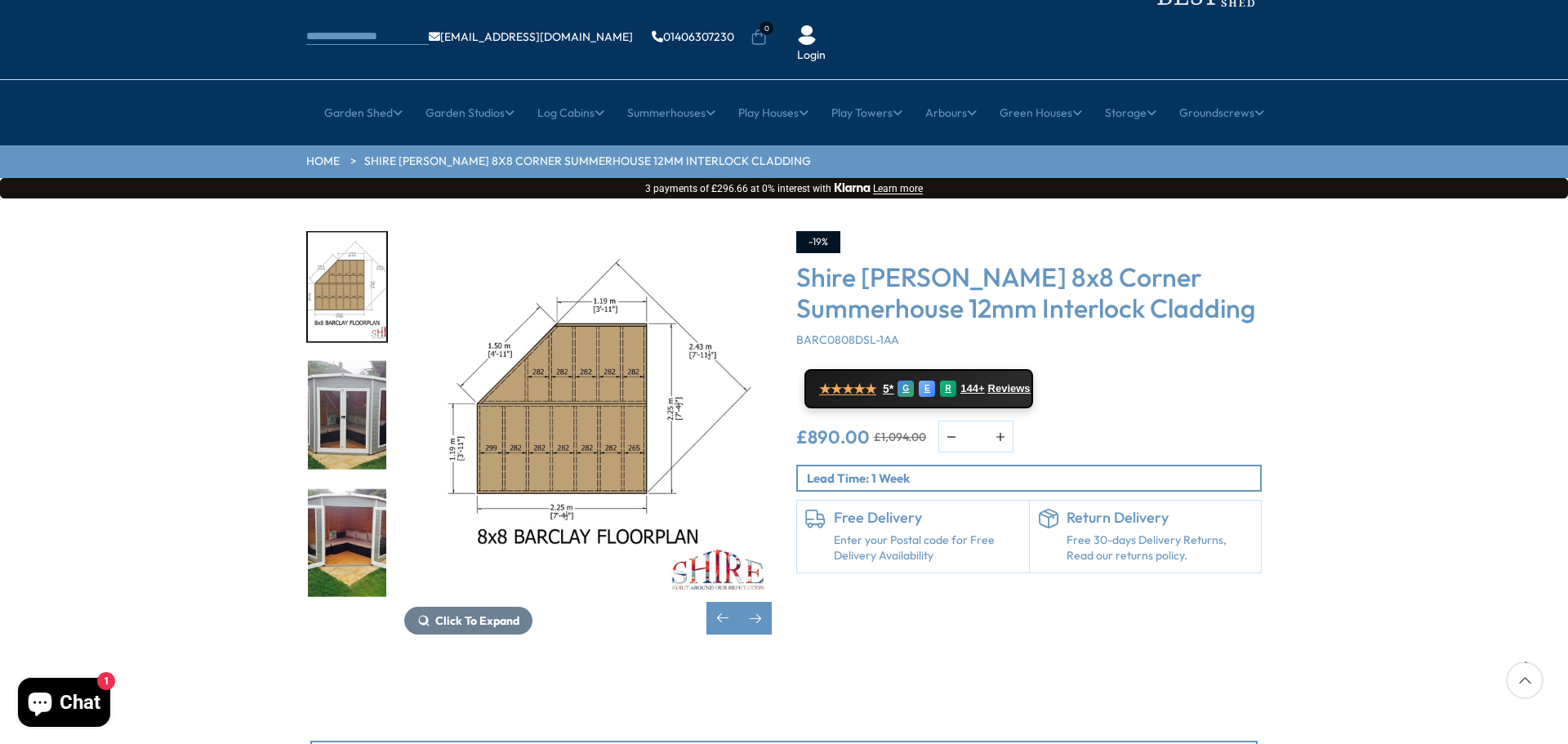
click at [322, 366] on img "7 / 14" at bounding box center [347, 415] width 78 height 109
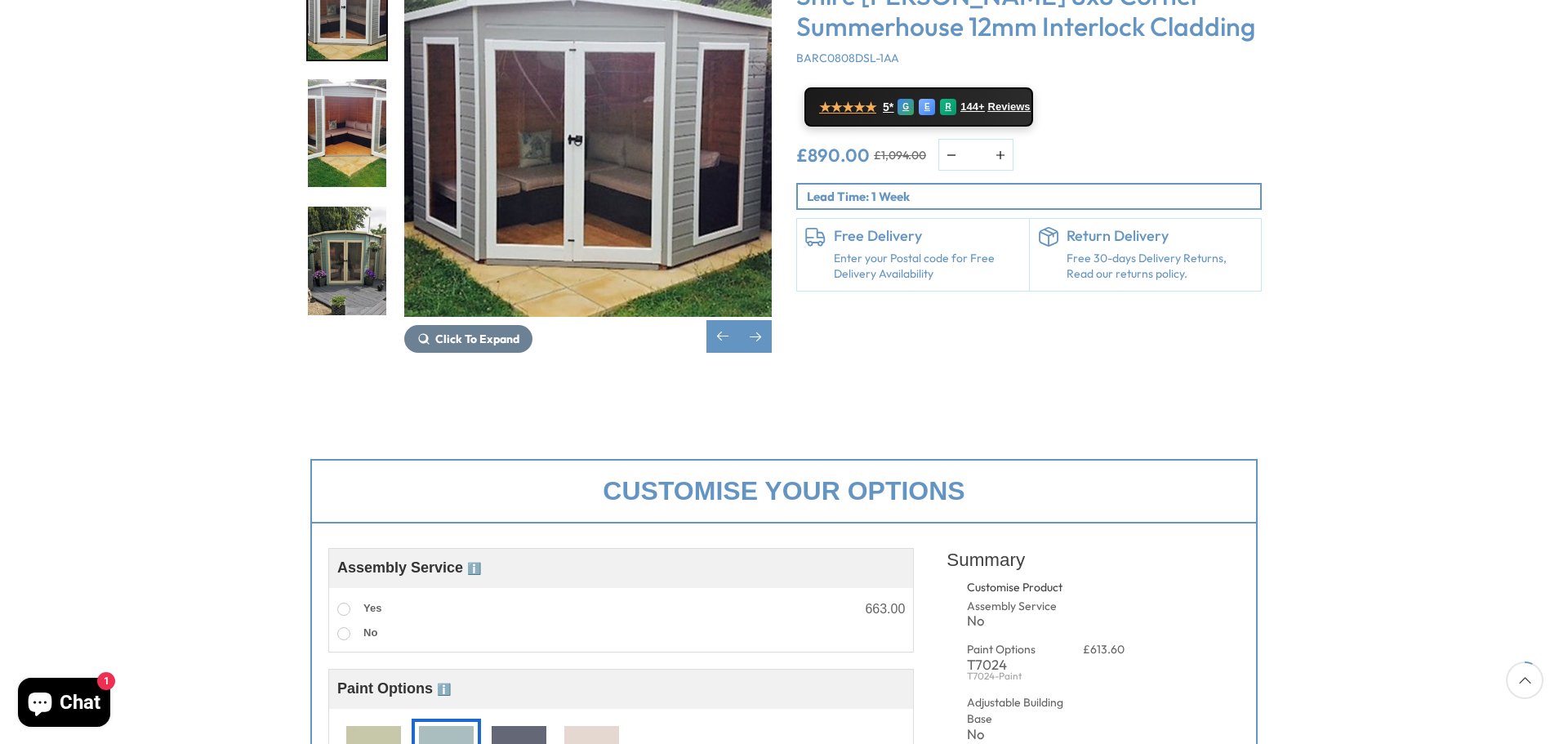
scroll to position [424, 0]
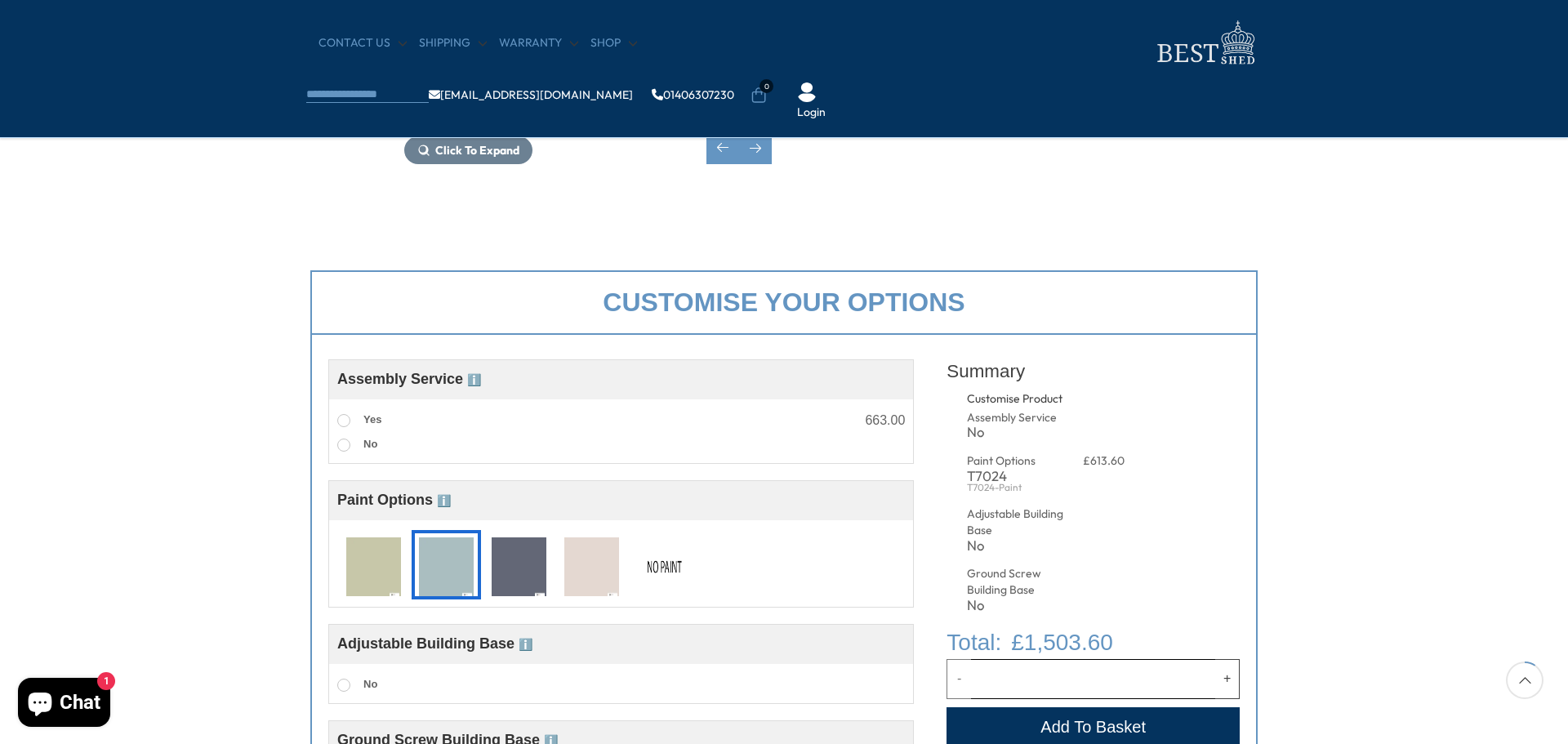
click at [522, 581] on img at bounding box center [519, 567] width 55 height 61
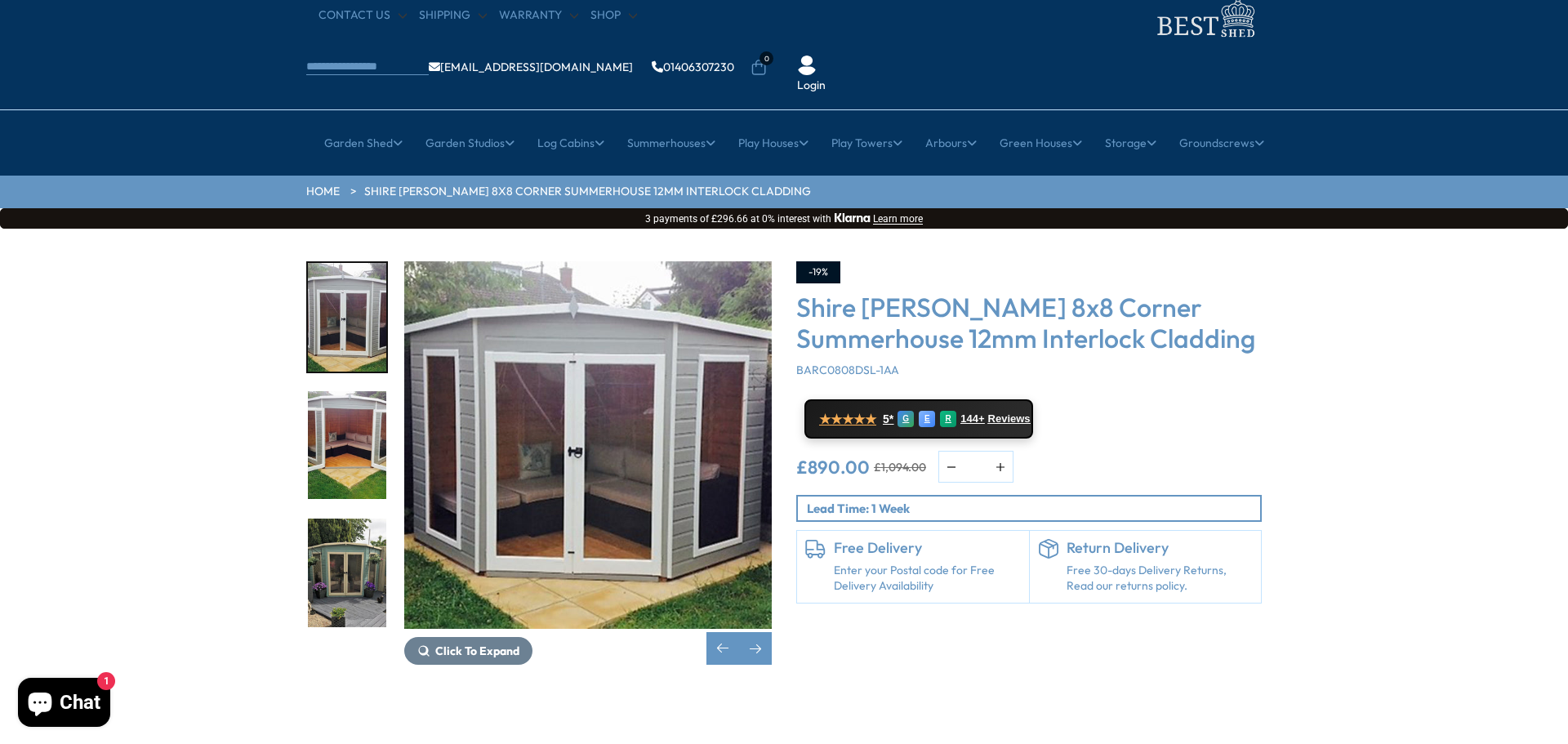
scroll to position [39, 0]
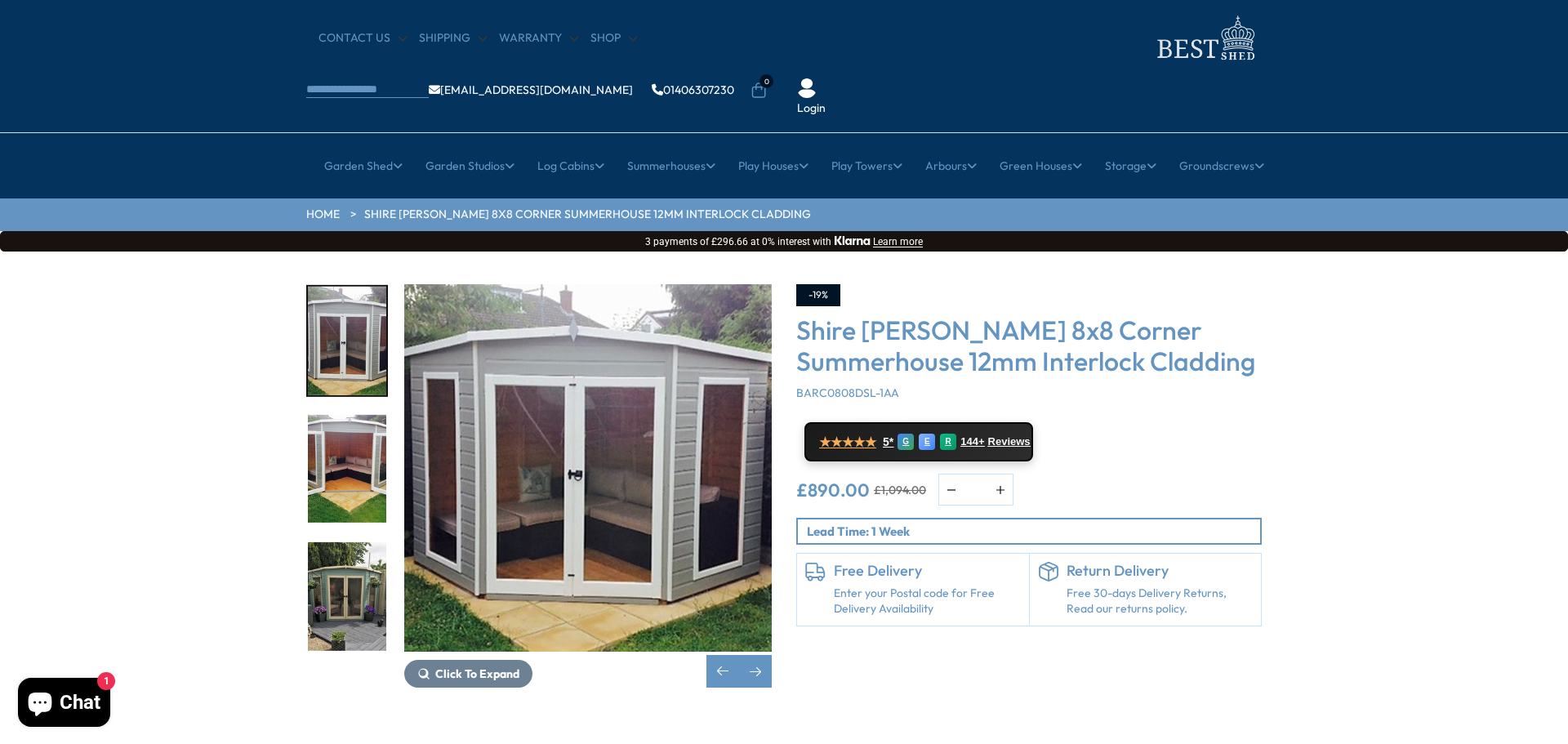
click at [368, 542] on img "9 / 14" at bounding box center [347, 596] width 78 height 109
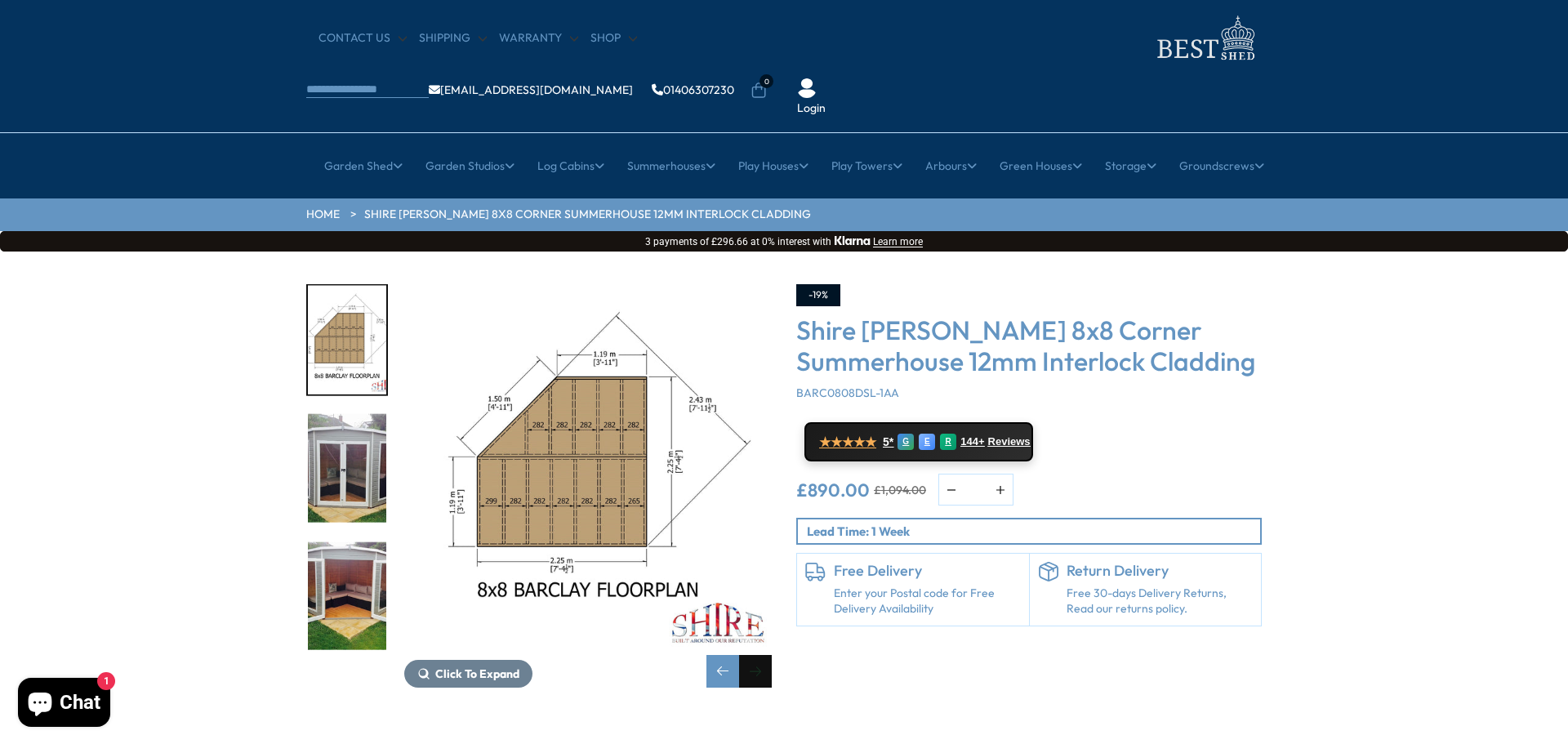
click at [752, 655] on div "Next slide" at bounding box center [755, 671] width 32 height 32
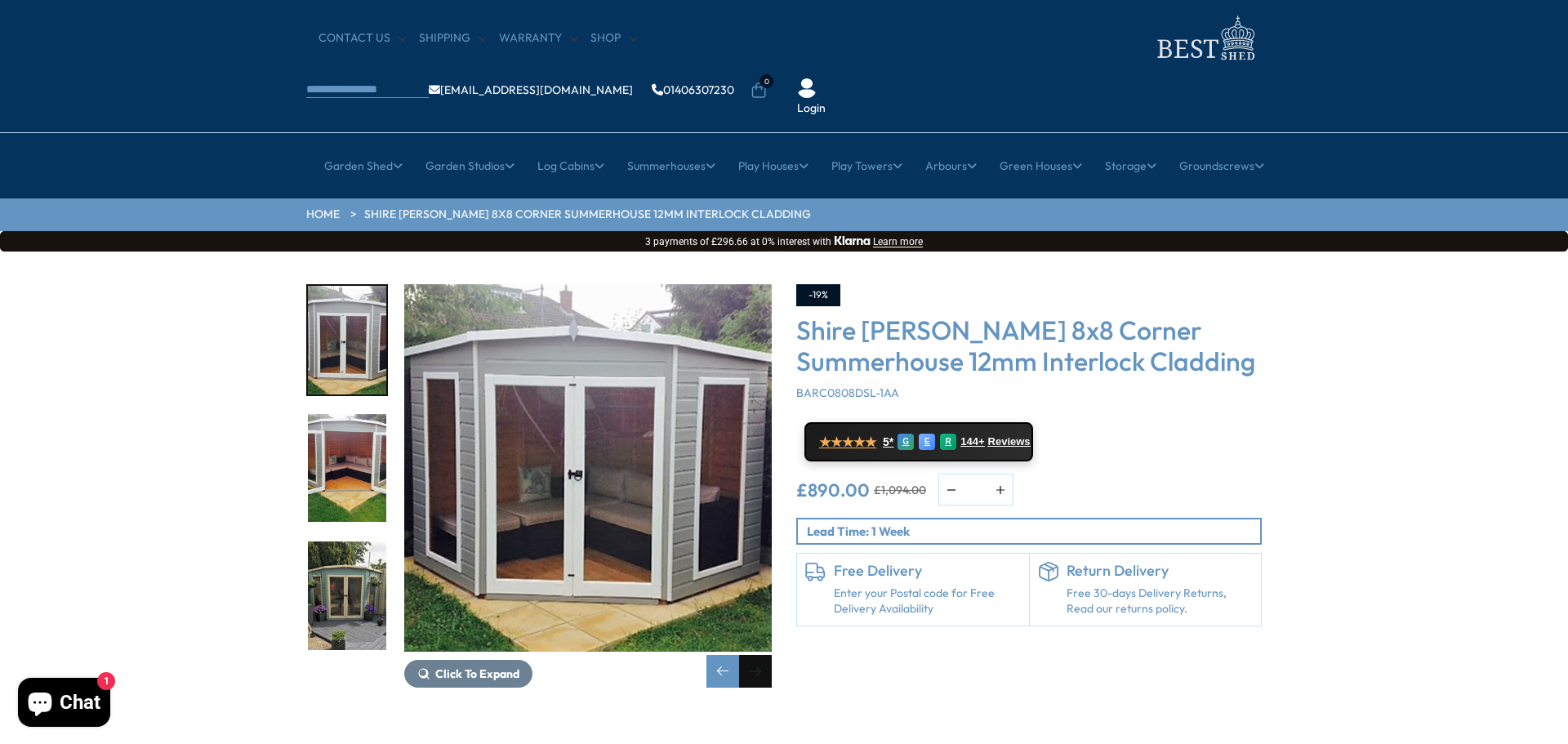
click at [751, 655] on div "Next slide" at bounding box center [755, 671] width 32 height 32
click at [752, 655] on div "Next slide" at bounding box center [755, 671] width 32 height 32
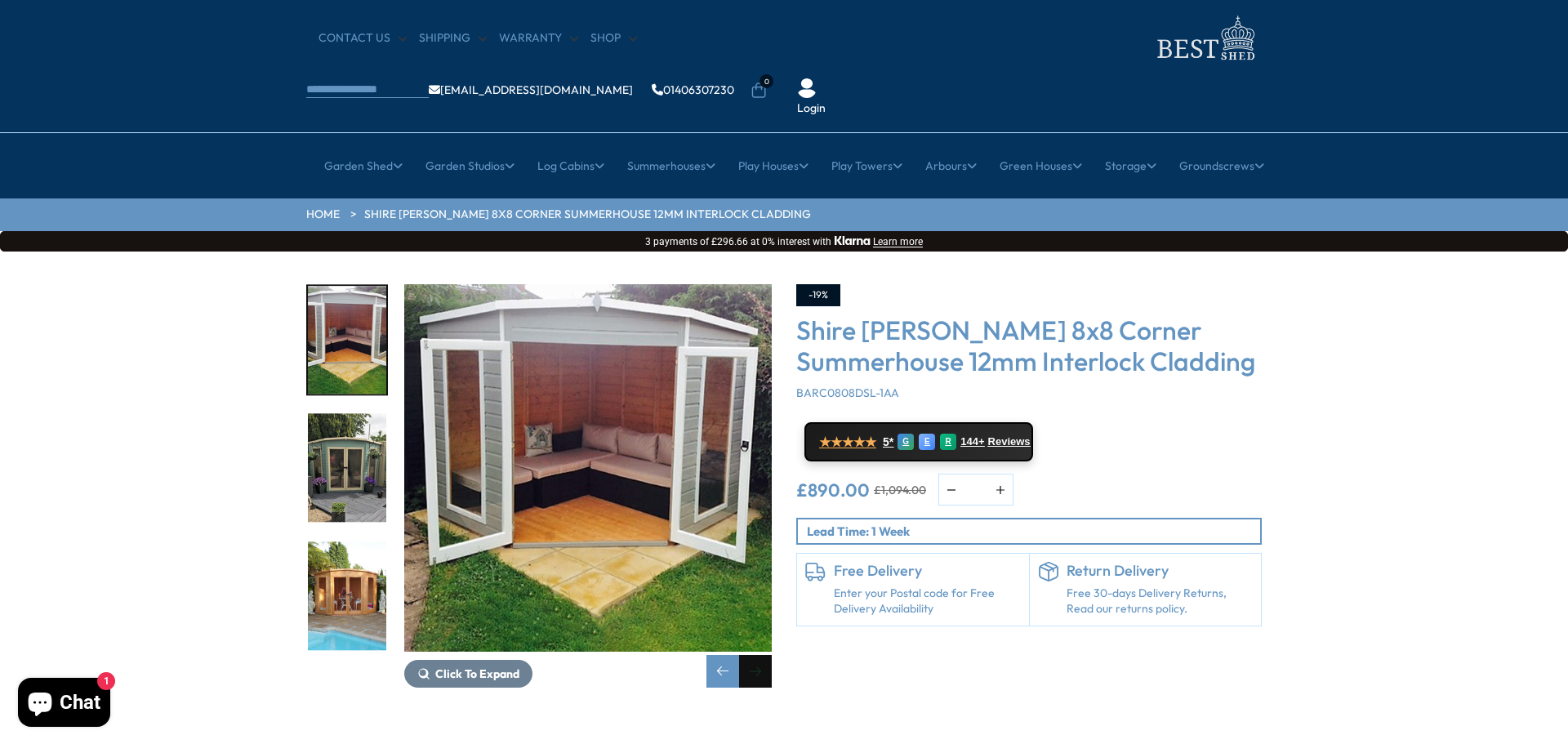
click at [752, 655] on div "Next slide" at bounding box center [755, 671] width 32 height 32
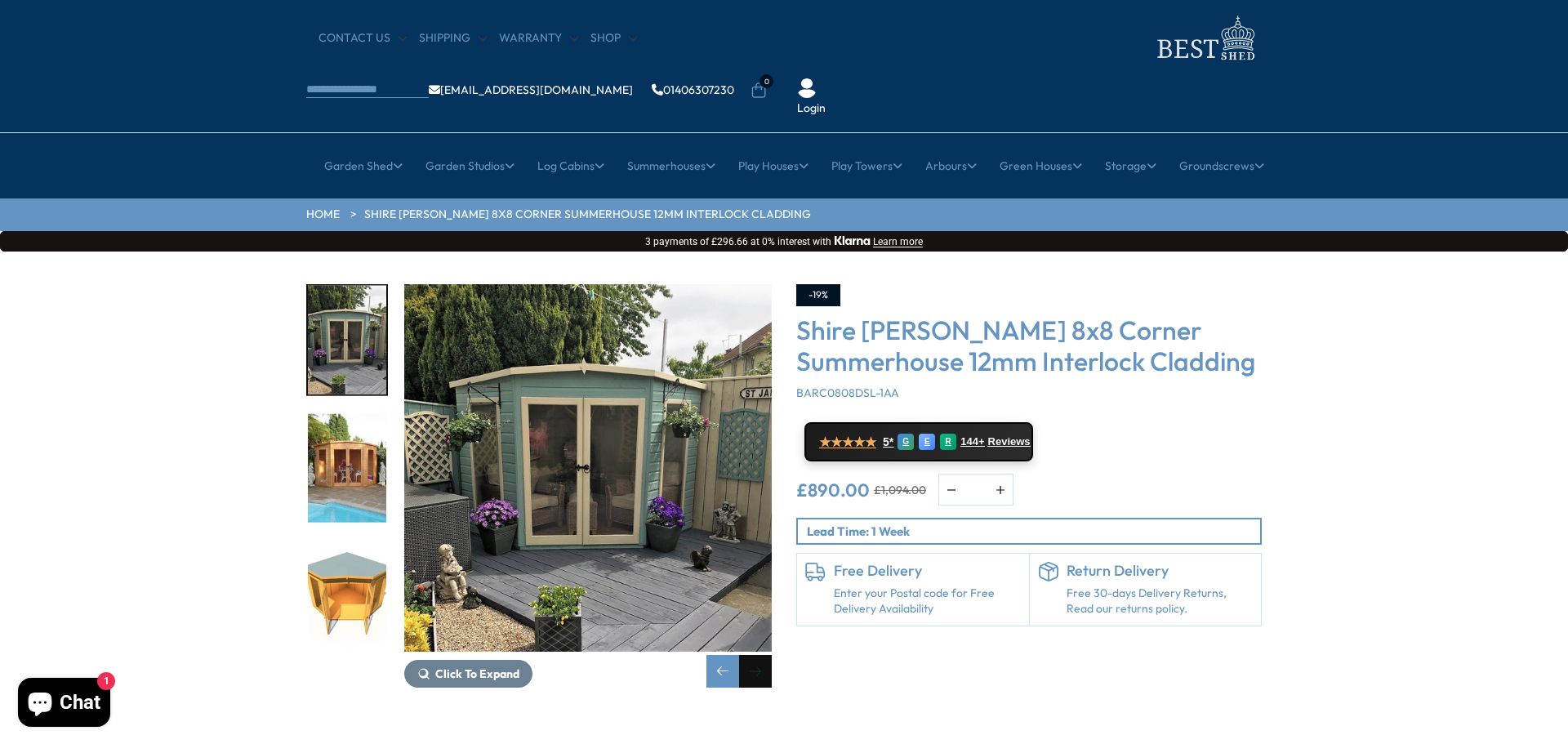
click at [752, 655] on div "Next slide" at bounding box center [755, 671] width 32 height 32
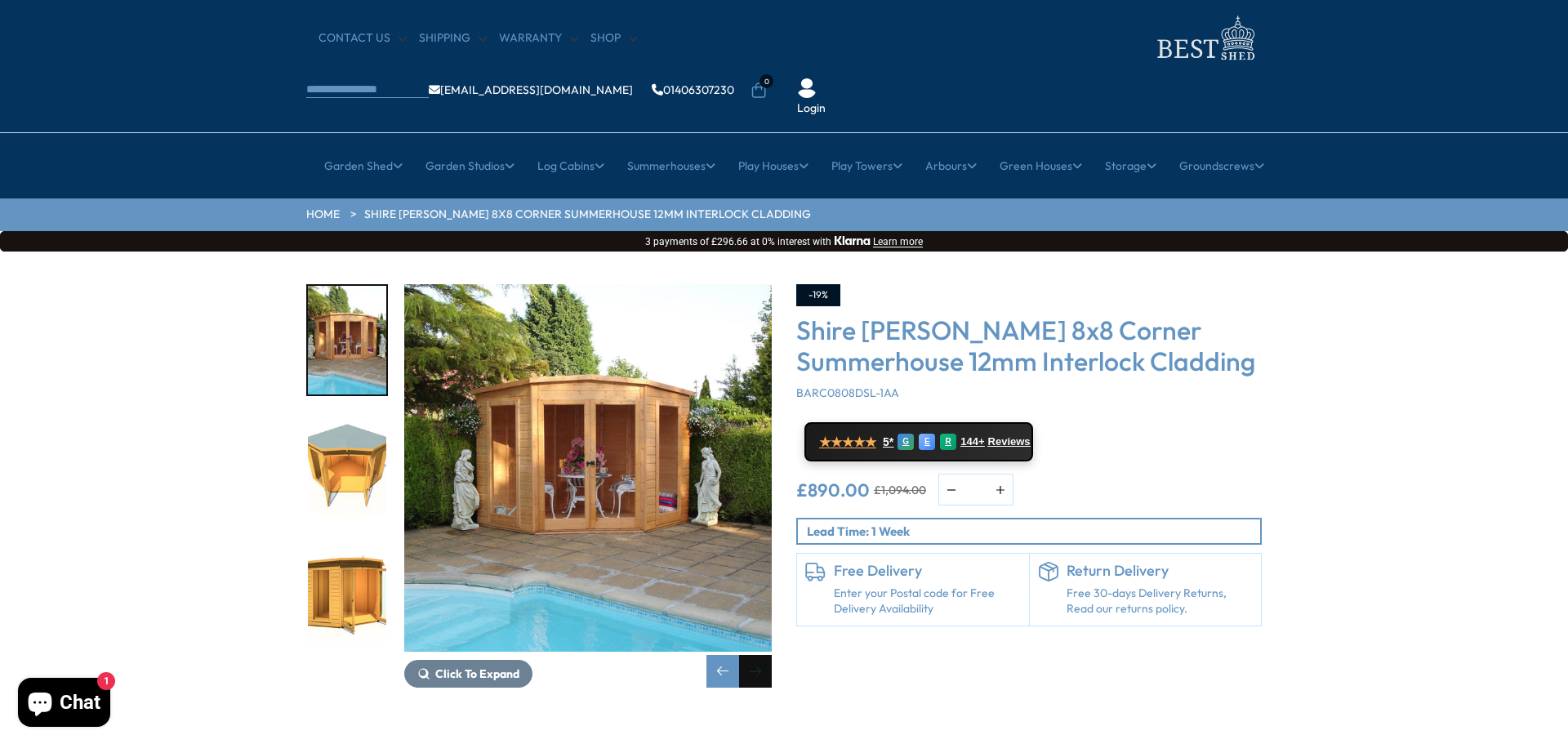
click at [755, 655] on div "Next slide" at bounding box center [755, 671] width 32 height 32
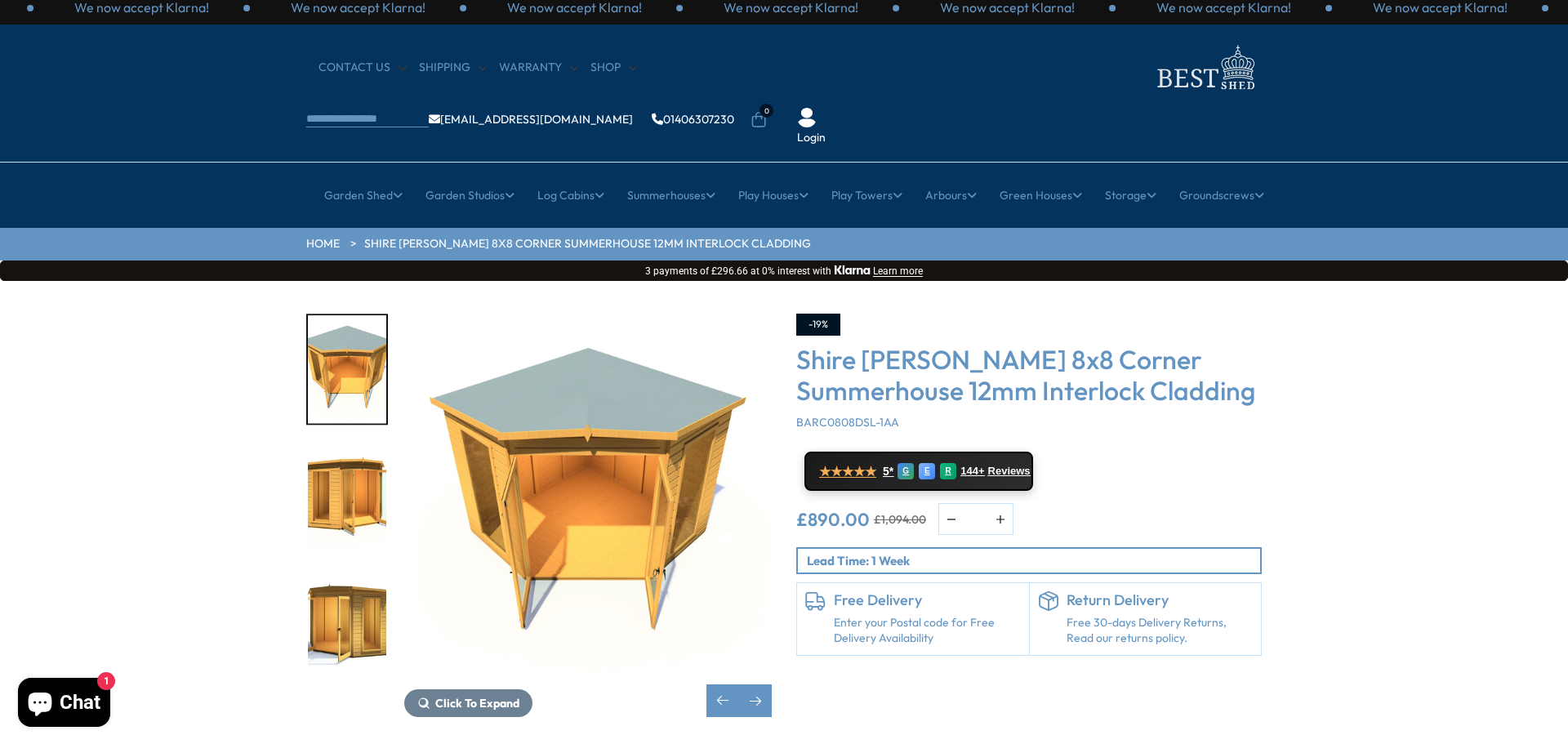
scroll to position [0, 0]
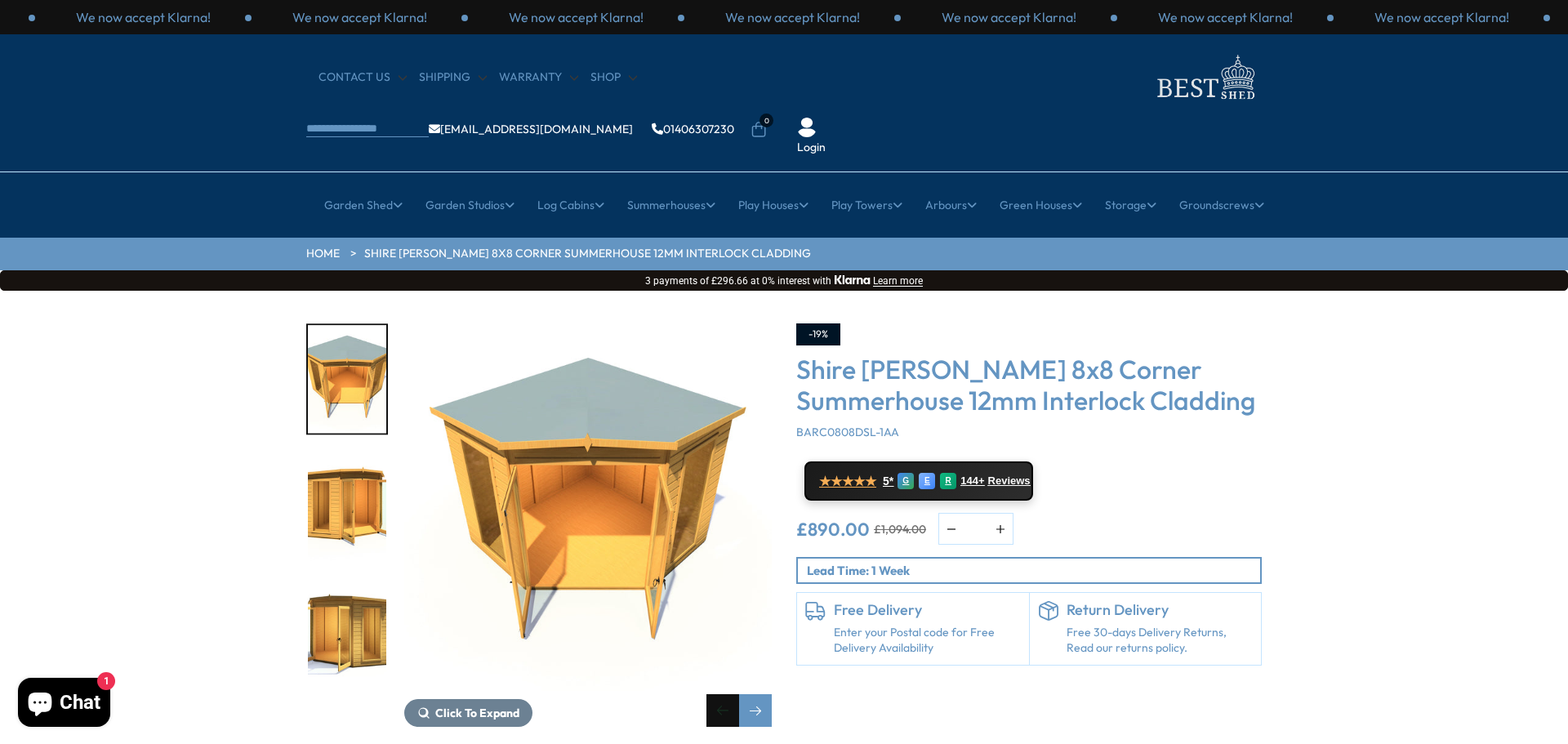
click at [718, 694] on div "Previous slide" at bounding box center [723, 710] width 32 height 32
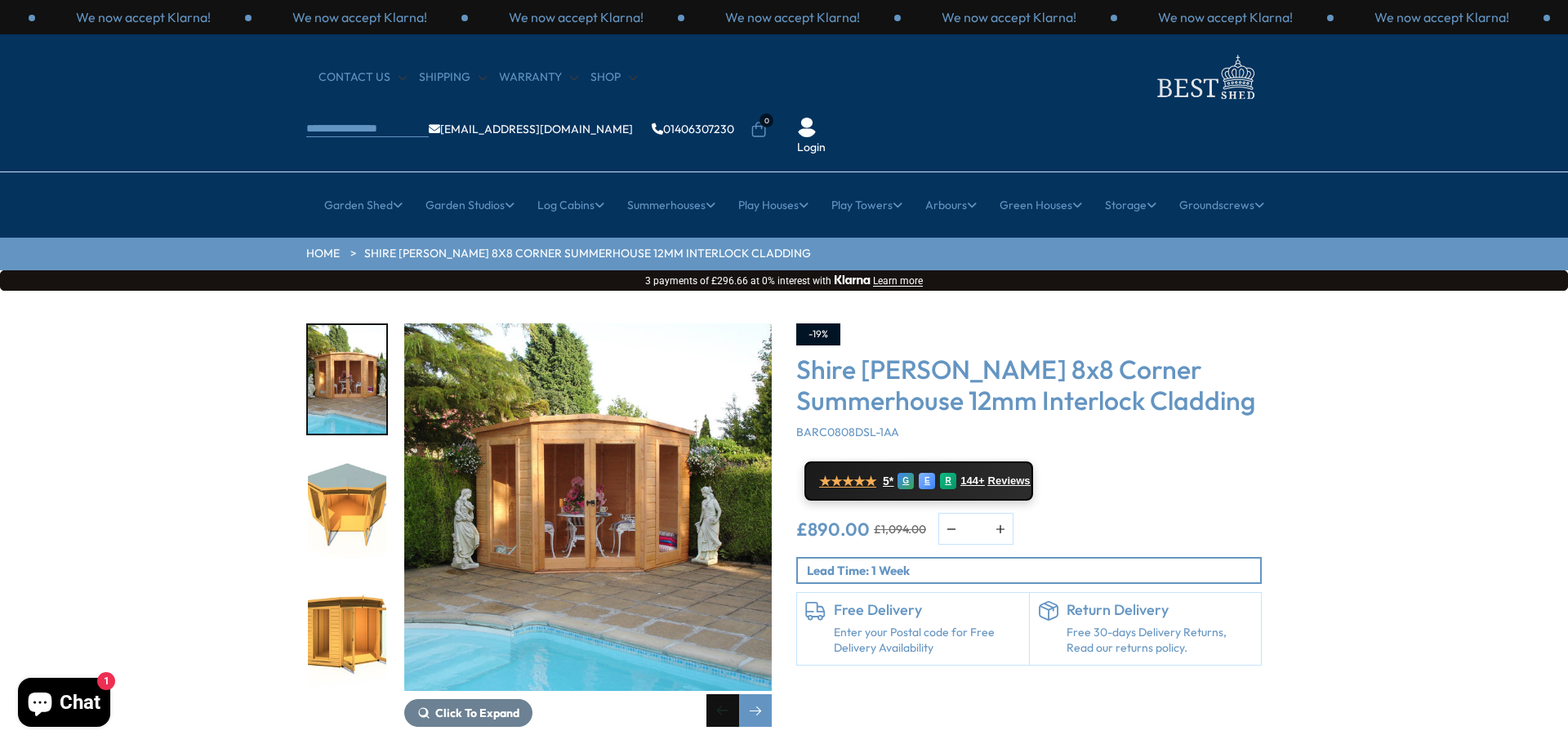
click at [718, 694] on div "Previous slide" at bounding box center [723, 710] width 32 height 32
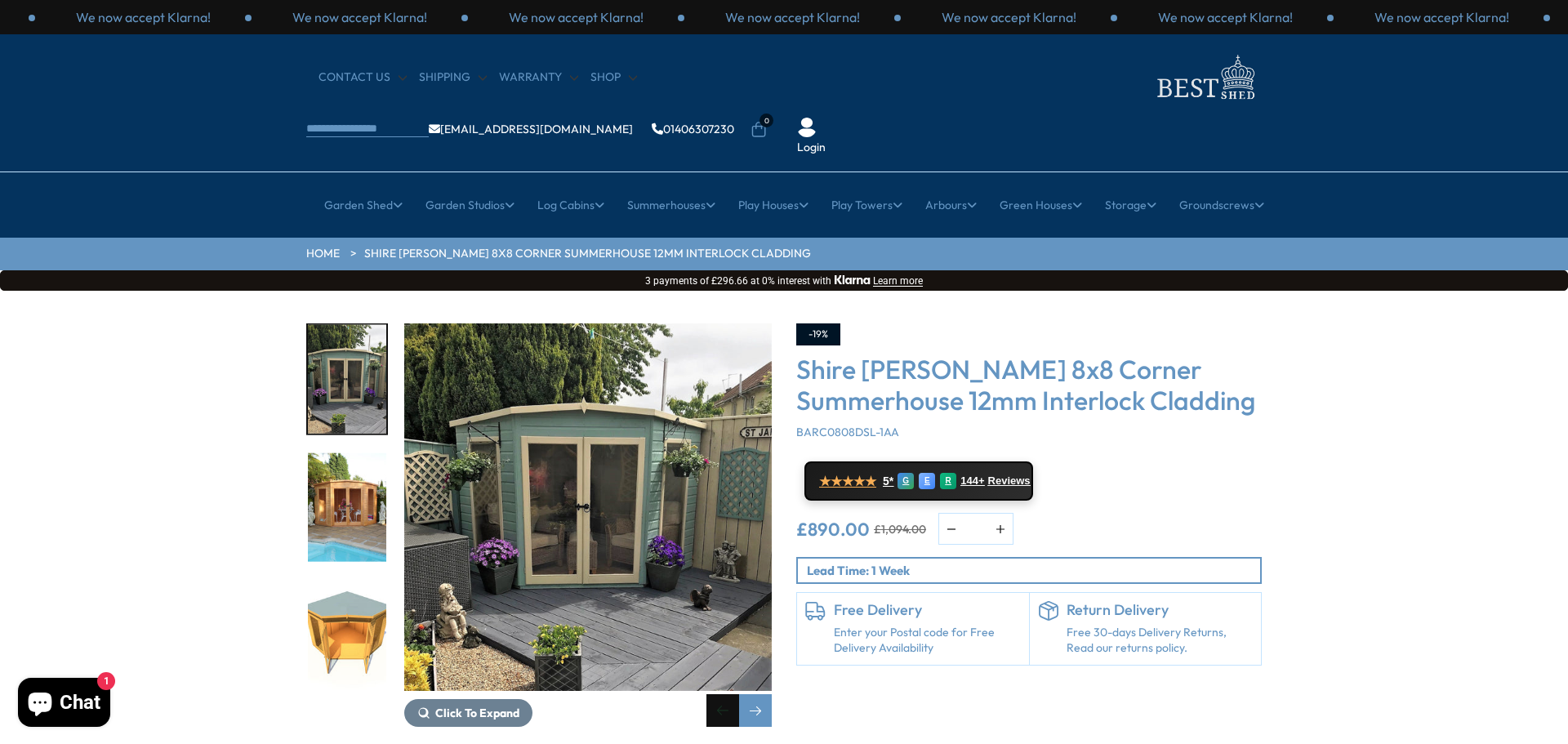
click at [718, 694] on div "Previous slide" at bounding box center [723, 710] width 32 height 32
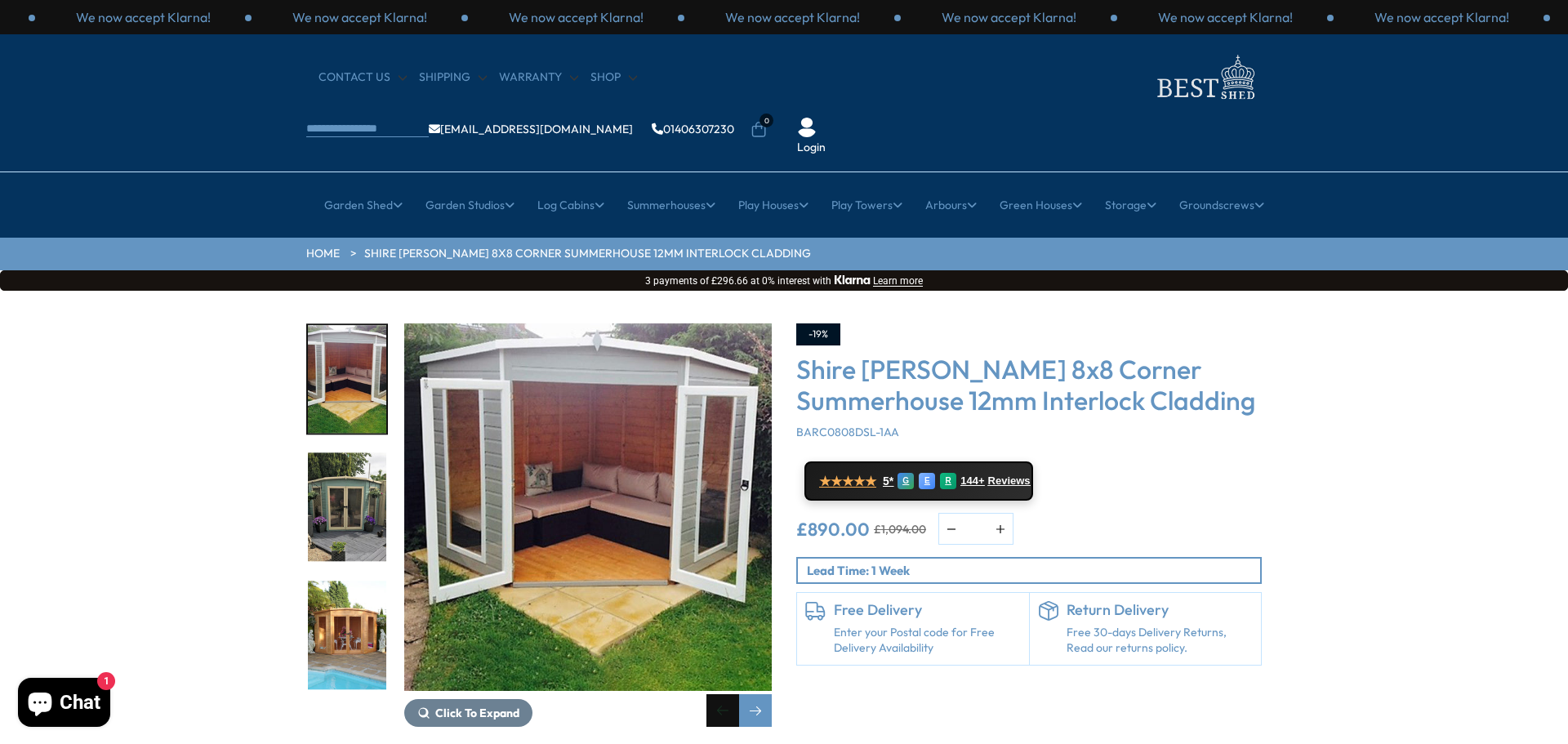
click at [718, 694] on div "Previous slide" at bounding box center [723, 710] width 32 height 32
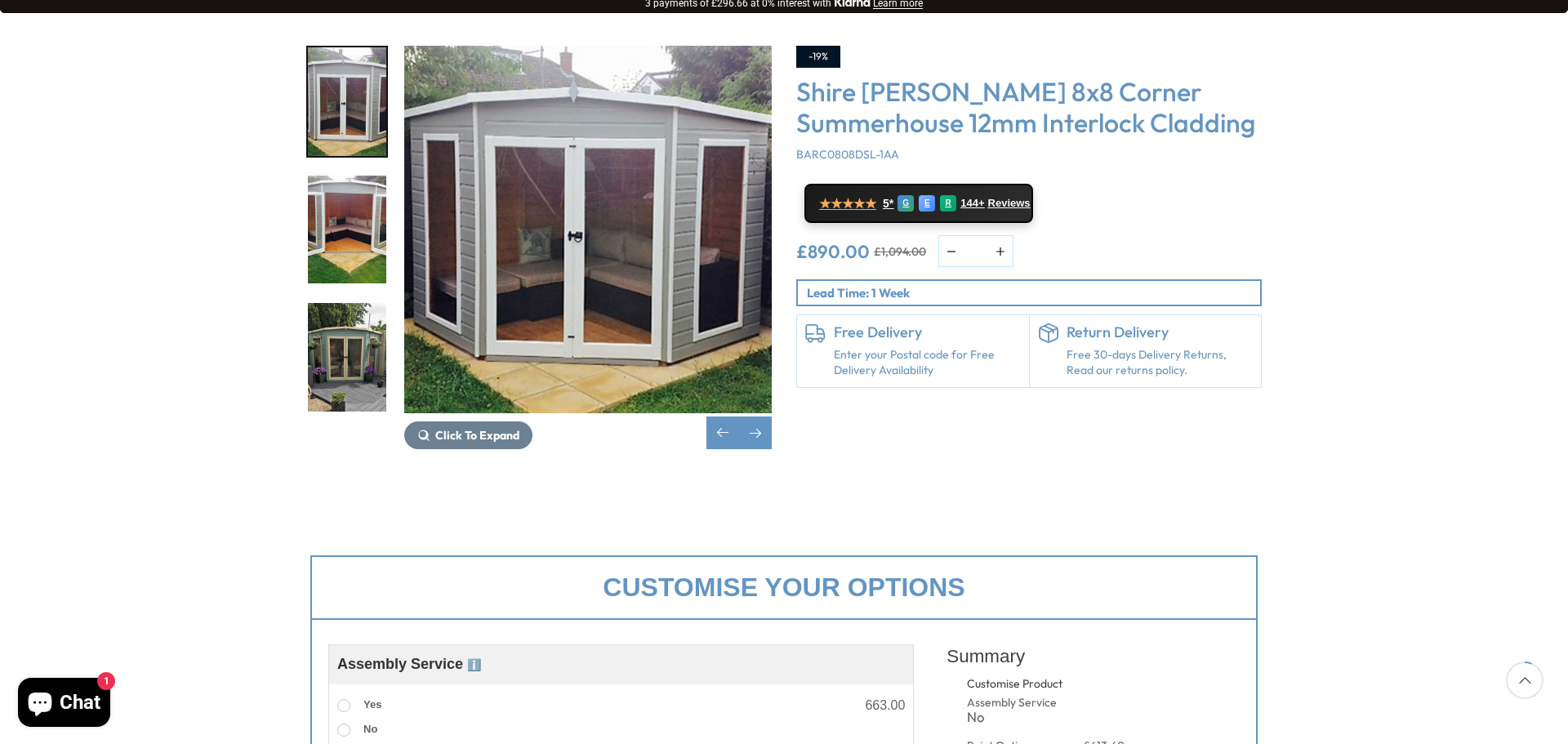
scroll to position [266, 0]
